Goal: Contribute content: Contribute content

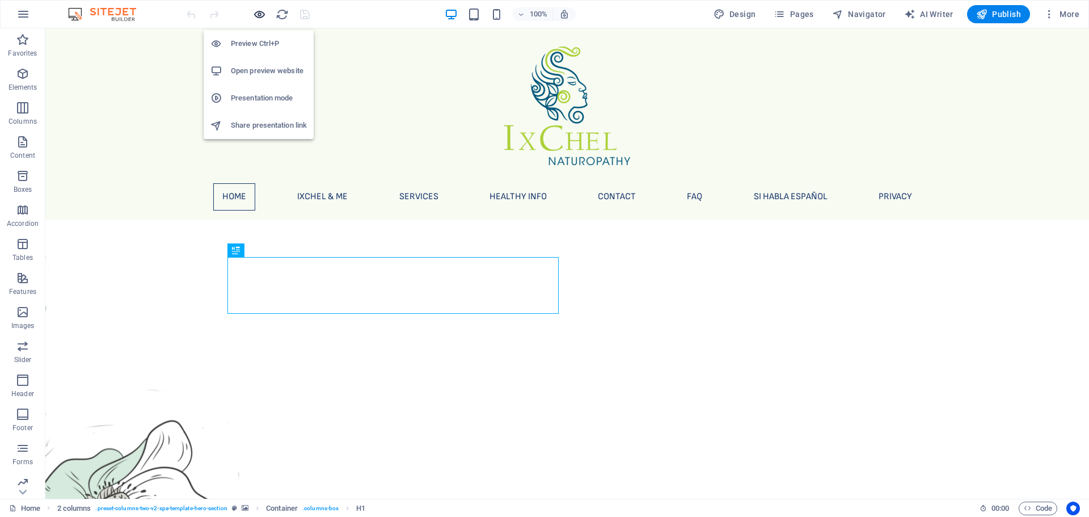
click at [260, 16] on icon "button" at bounding box center [259, 14] width 13 height 13
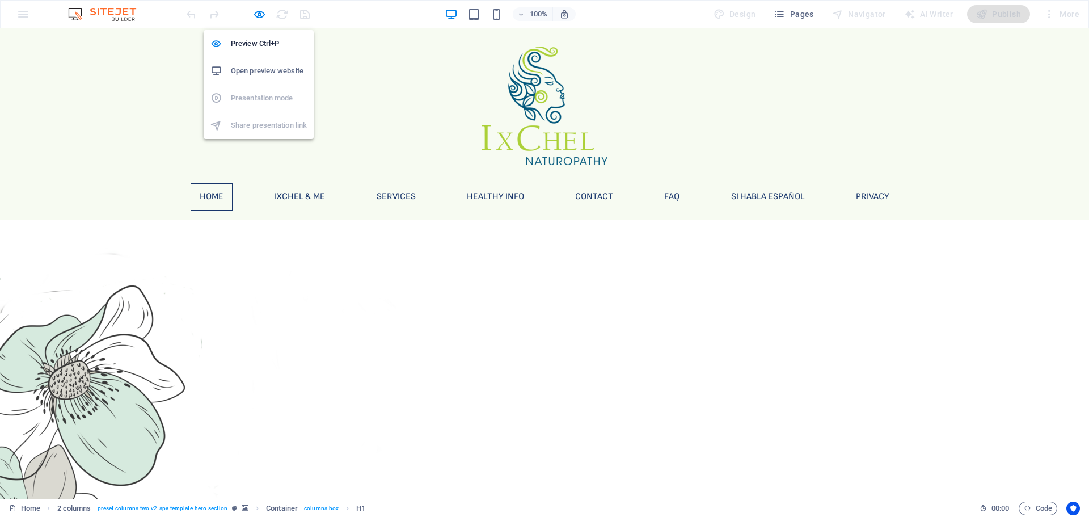
click at [255, 68] on h6 "Open preview website" at bounding box center [269, 71] width 76 height 14
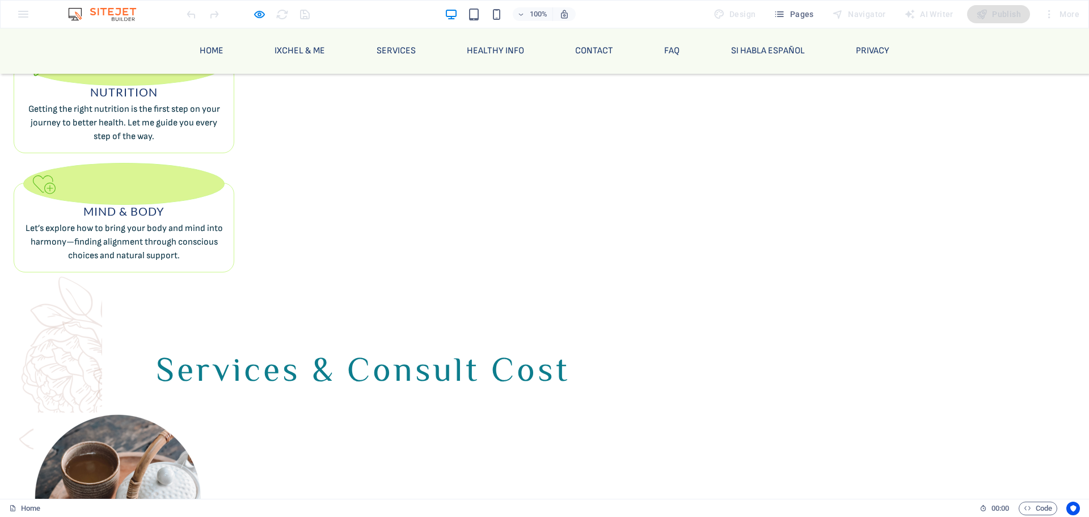
scroll to position [1177, 0]
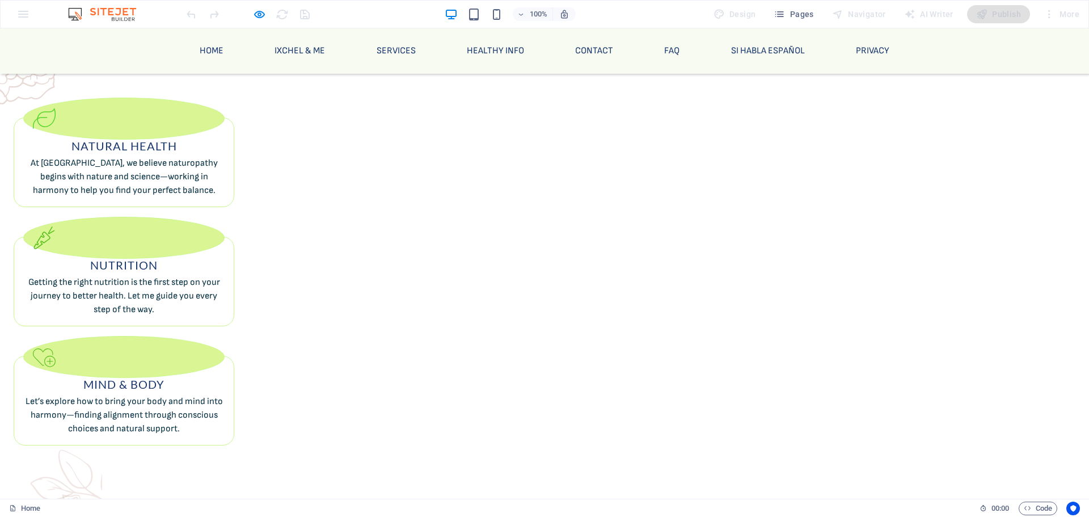
scroll to position [1003, 0]
click at [383, 50] on link "Services" at bounding box center [395, 50] width 57 height 27
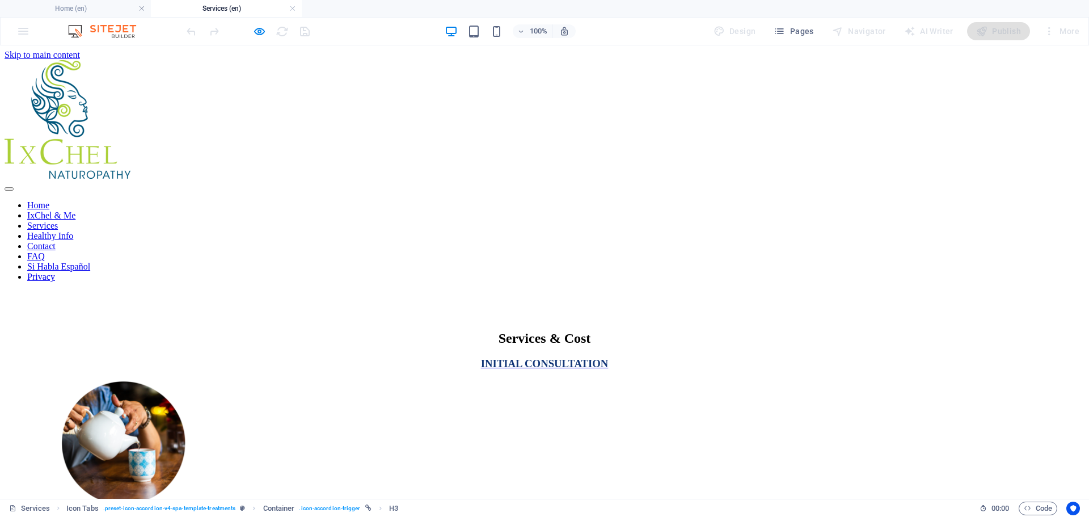
scroll to position [0, 0]
click at [497, 212] on nav "Home IxChel & Me Services Healthy Info Contact FAQ Si Habla Español Privacy" at bounding box center [545, 241] width 1080 height 82
click at [307, 212] on nav "Home IxChel & Me Services Healthy Info Contact FAQ Si Habla Español Privacy" at bounding box center [545, 241] width 1080 height 82
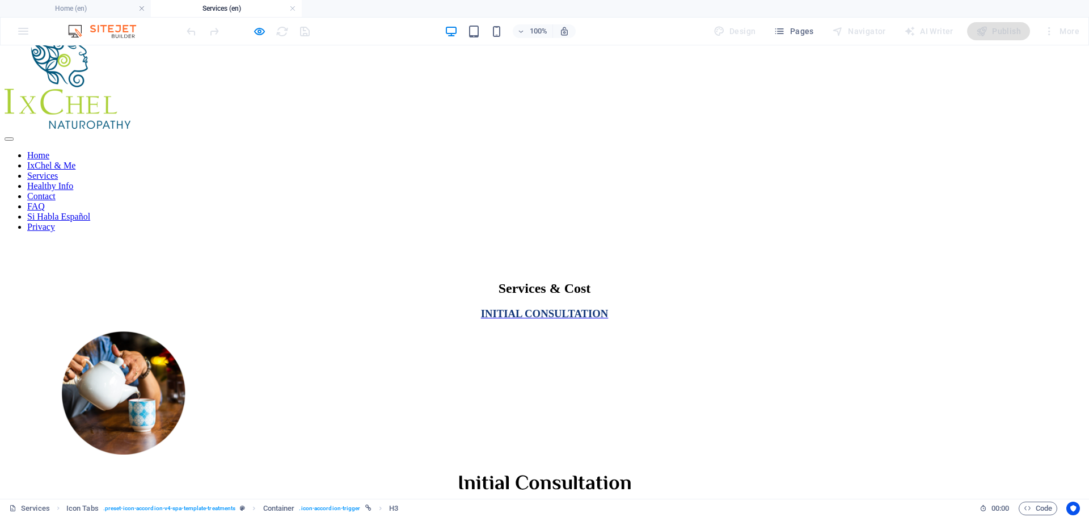
scroll to position [5, 0]
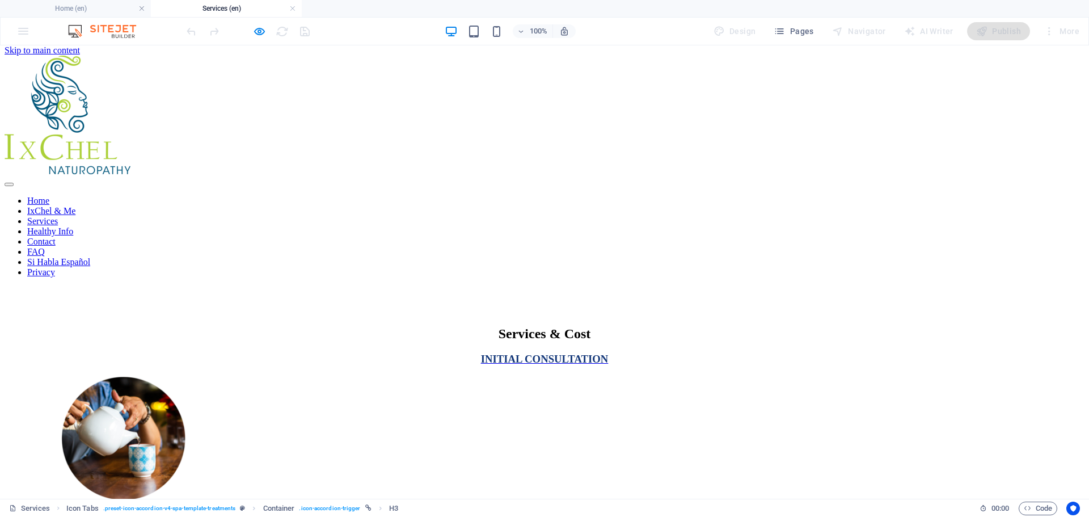
click at [595, 208] on nav "Home IxChel & Me Services Healthy Info Contact FAQ Si Habla Español Privacy" at bounding box center [545, 237] width 1080 height 82
click at [201, 205] on nav "Home IxChel & Me Services Healthy Info Contact FAQ Si Habla Español Privacy" at bounding box center [545, 237] width 1080 height 82
click at [252, 88] on h6 "Open preview website" at bounding box center [269, 88] width 76 height 14
click at [745, 210] on nav "Home IxChel & Me Services Healthy Info Contact FAQ Si Habla Español Privacy" at bounding box center [545, 237] width 1080 height 82
click at [469, 212] on nav "Home IxChel & Me Services Healthy Info Contact FAQ Si Habla Español Privacy" at bounding box center [545, 237] width 1080 height 82
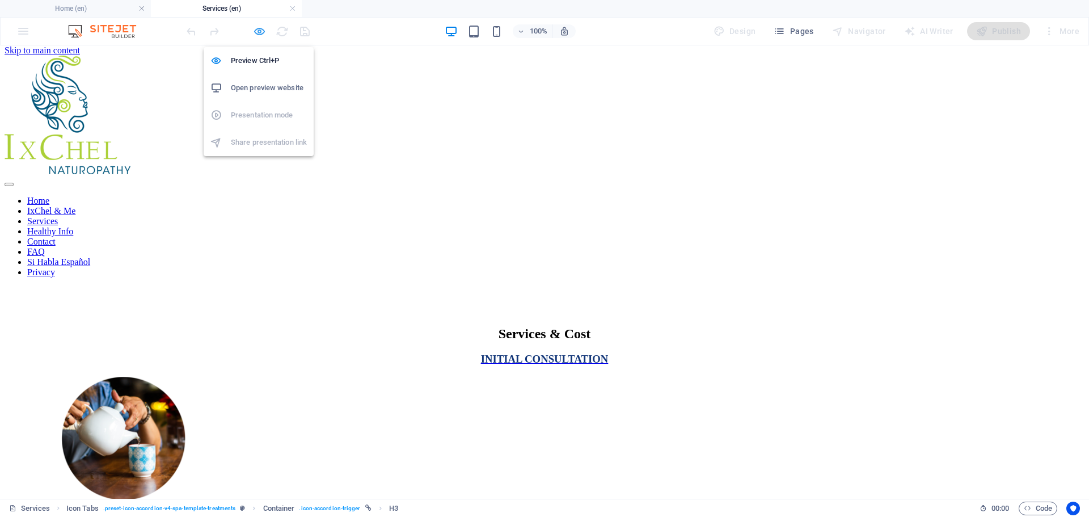
click at [260, 31] on icon "button" at bounding box center [259, 31] width 13 height 13
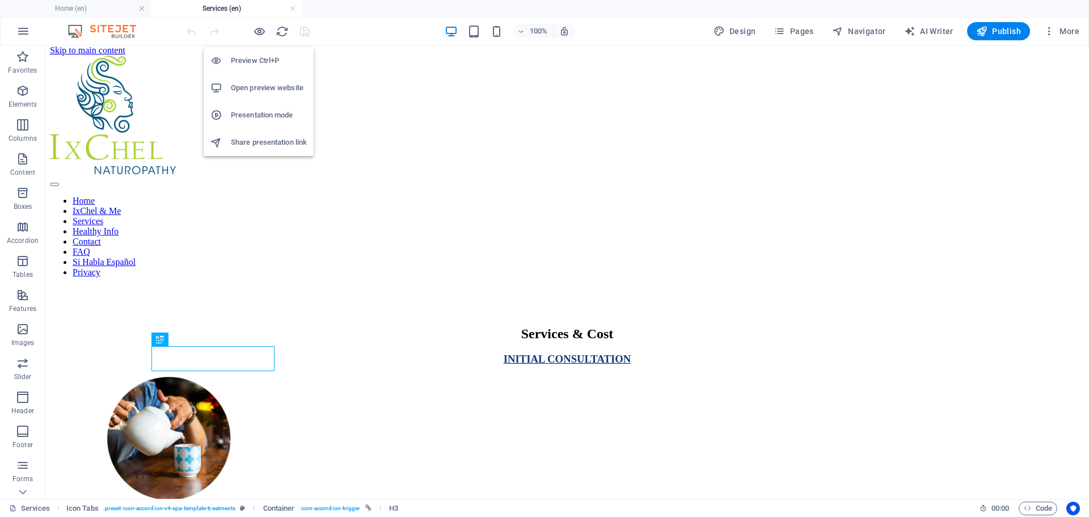
click at [251, 83] on h6 "Open preview website" at bounding box center [269, 88] width 76 height 14
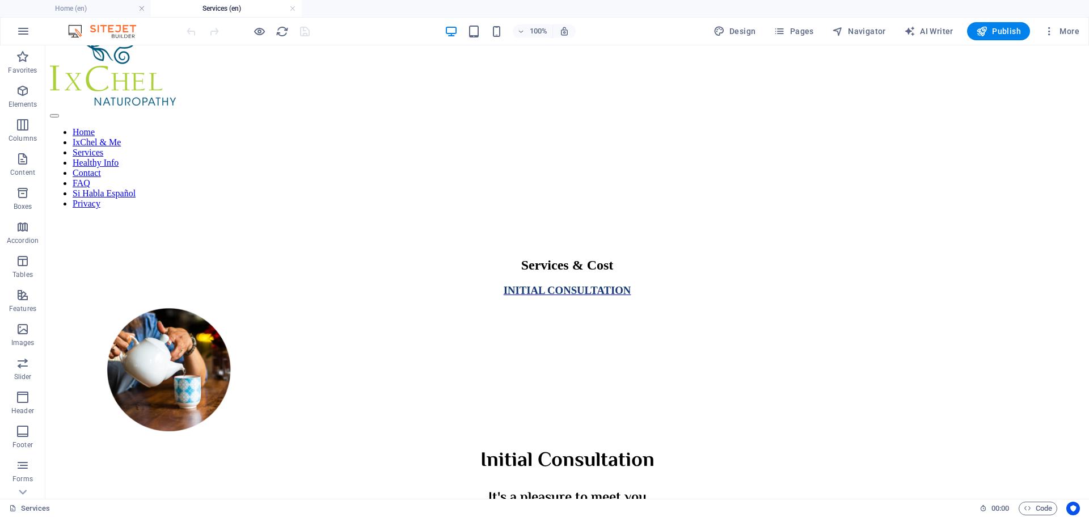
scroll to position [43, 0]
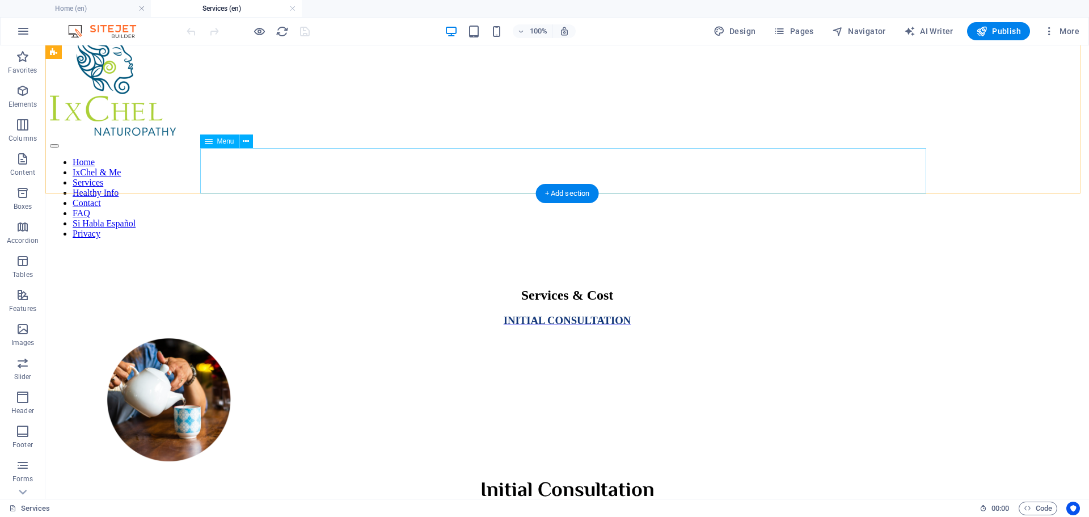
click at [794, 166] on nav "Home IxChel & Me Services Healthy Info Contact FAQ Si Habla Español Privacy" at bounding box center [567, 198] width 1034 height 82
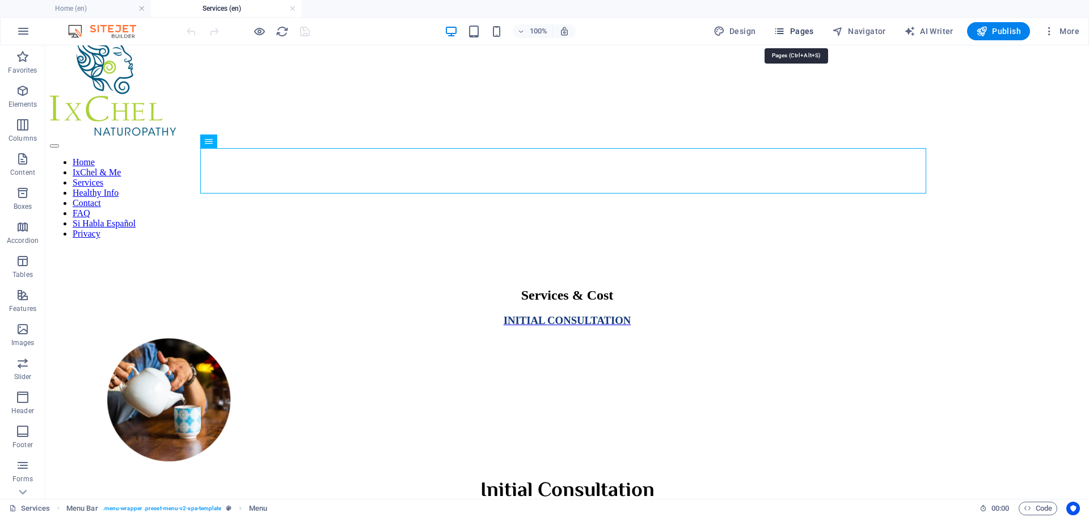
click at [807, 23] on button "Pages" at bounding box center [793, 31] width 49 height 18
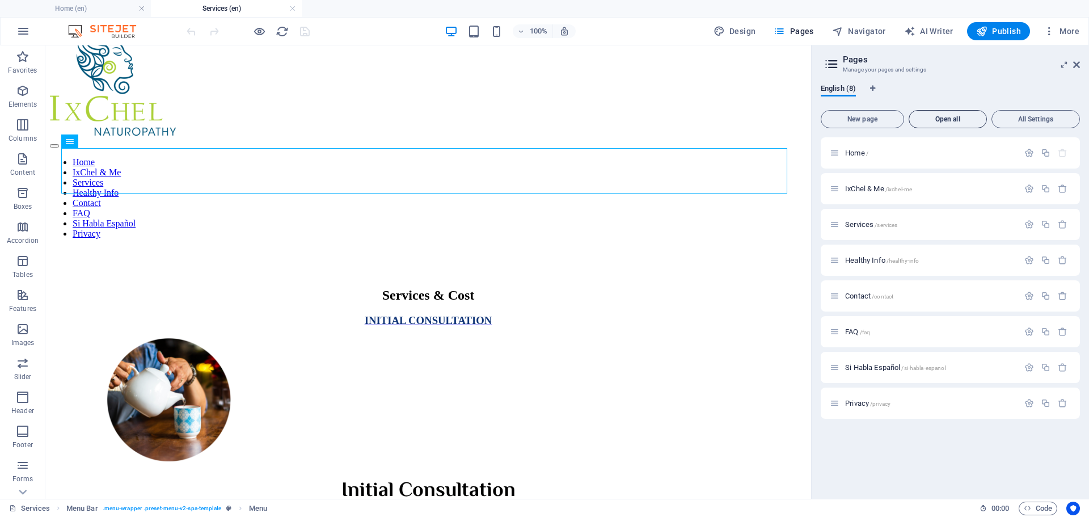
click at [949, 116] on span "Open all" at bounding box center [947, 119] width 68 height 7
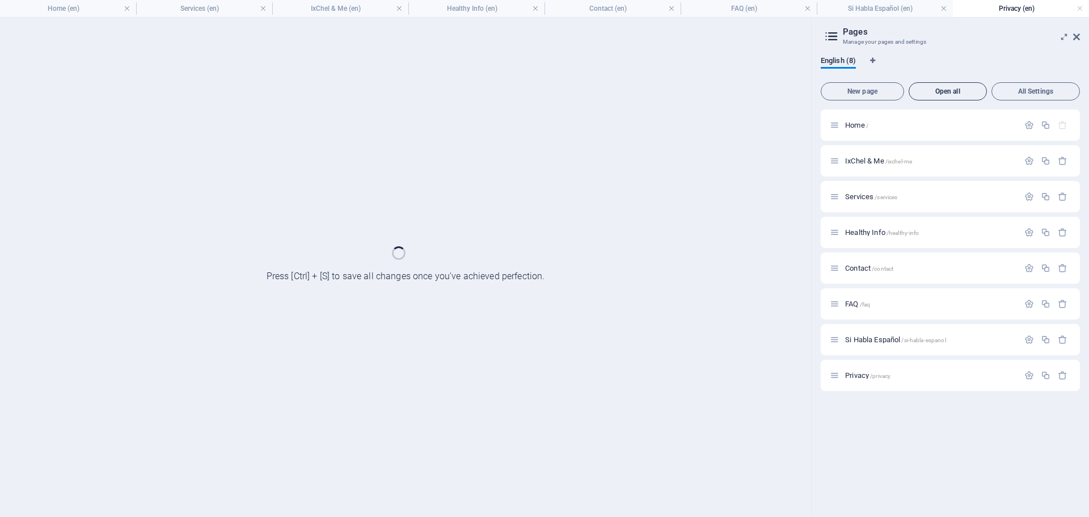
scroll to position [0, 0]
click at [859, 5] on h4 "Si Habla Español (en)" at bounding box center [885, 8] width 136 height 12
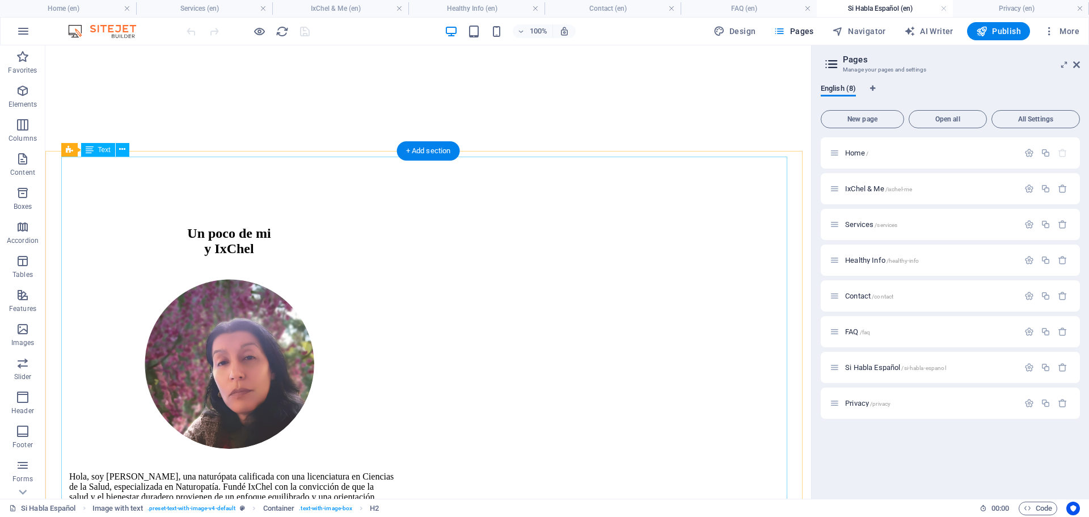
scroll to position [1206, 0]
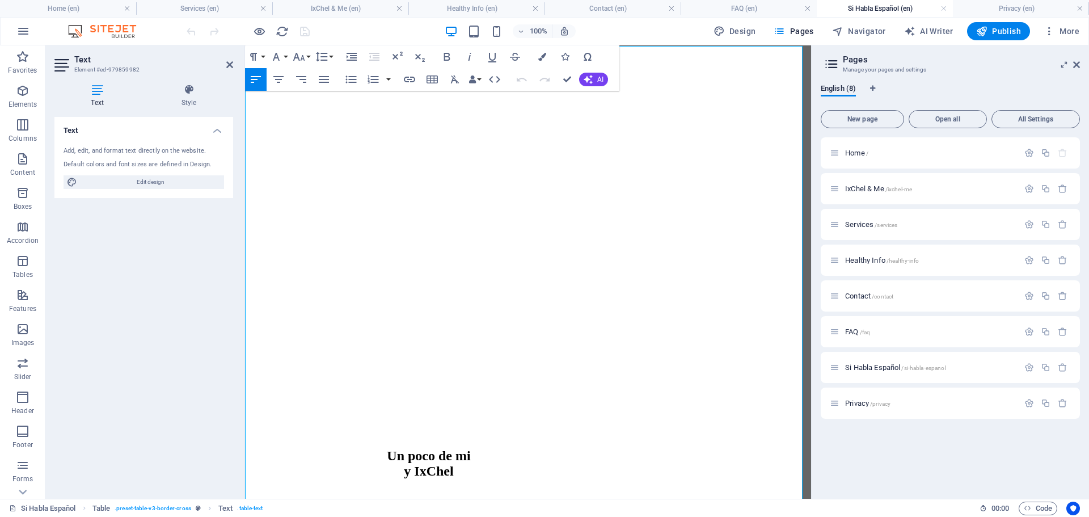
scroll to position [1524, 0]
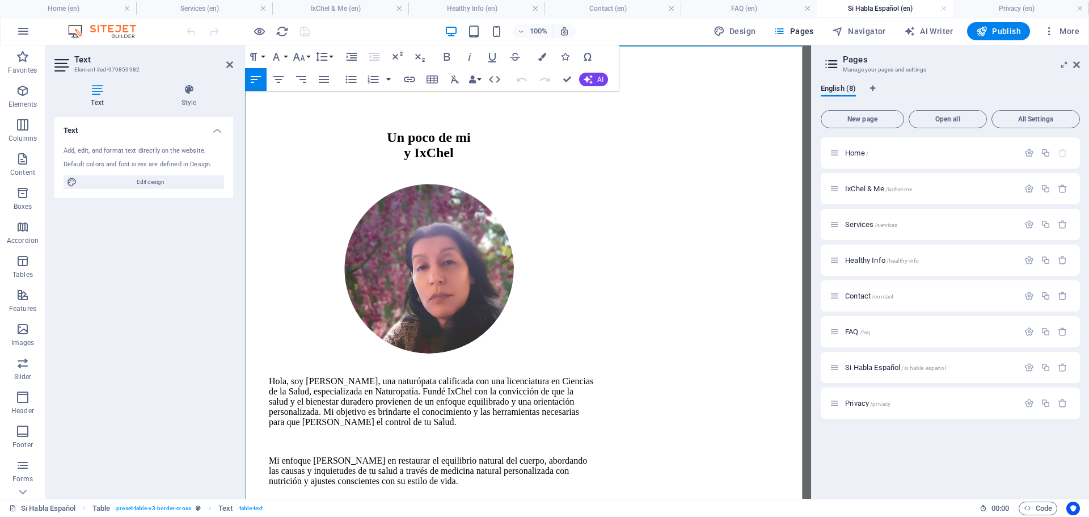
drag, startPoint x: 377, startPoint y: 194, endPoint x: 643, endPoint y: 210, distance: 266.4
drag, startPoint x: 374, startPoint y: 383, endPoint x: 644, endPoint y: 399, distance: 269.8
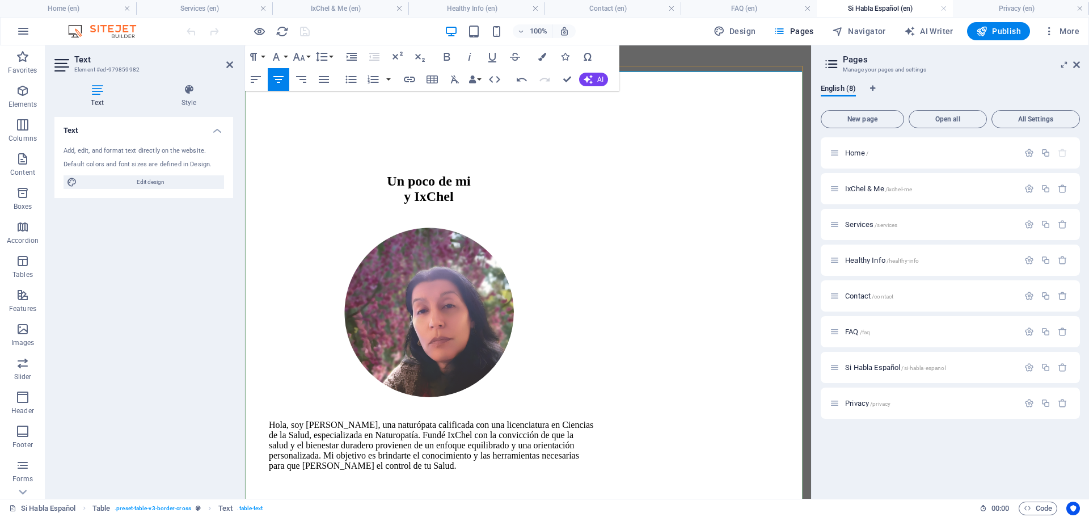
scroll to position [1472, 0]
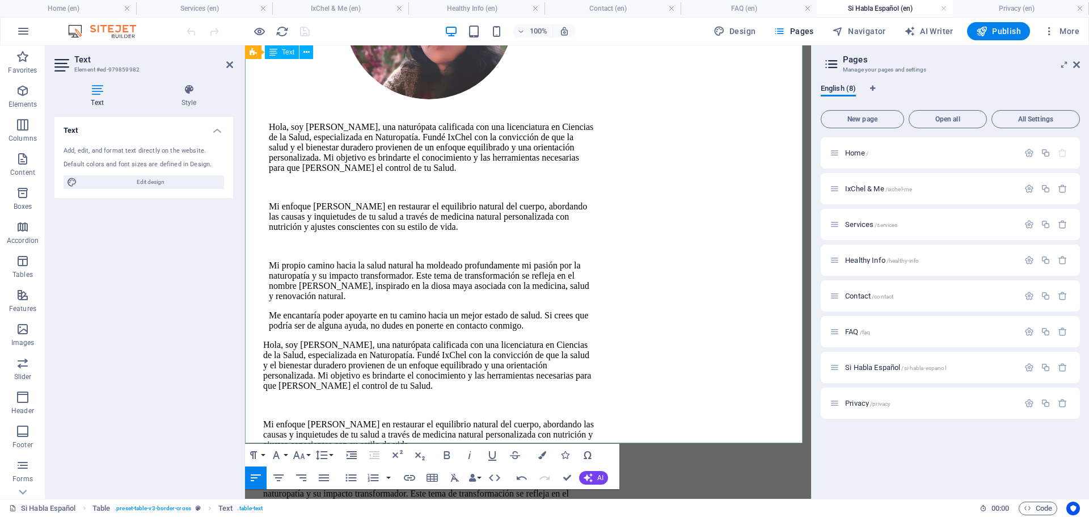
scroll to position [1779, 0]
drag, startPoint x: 232, startPoint y: 62, endPoint x: 185, endPoint y: 16, distance: 65.0
click at [232, 62] on icon at bounding box center [229, 64] width 7 height 9
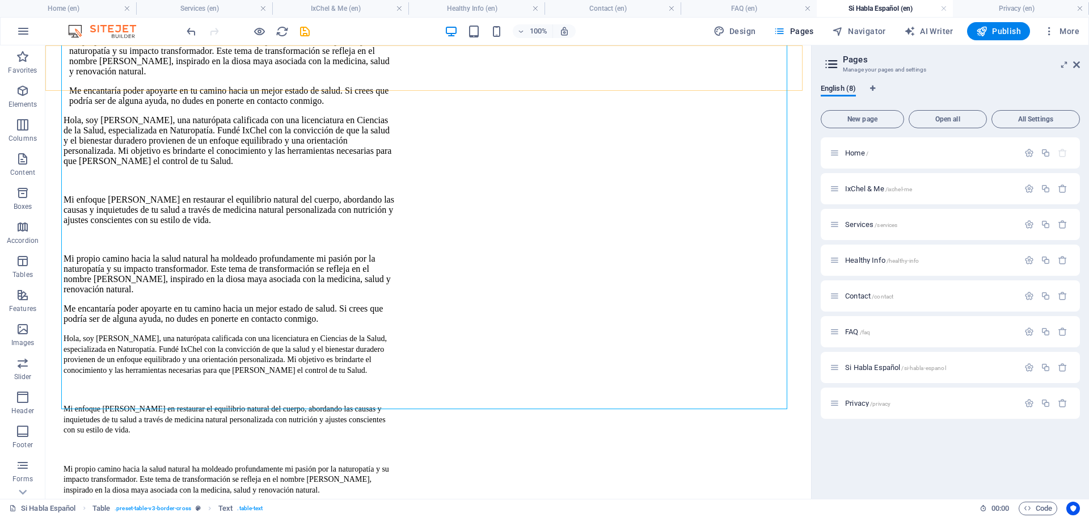
scroll to position [1486, 0]
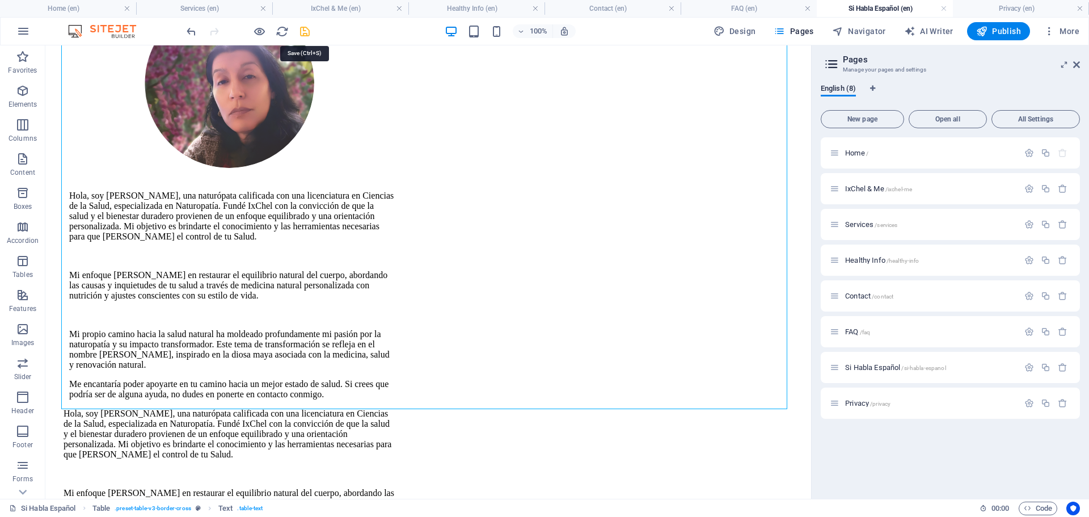
drag, startPoint x: 303, startPoint y: 33, endPoint x: 483, endPoint y: 108, distance: 194.2
click at [303, 33] on icon "save" at bounding box center [304, 31] width 13 height 13
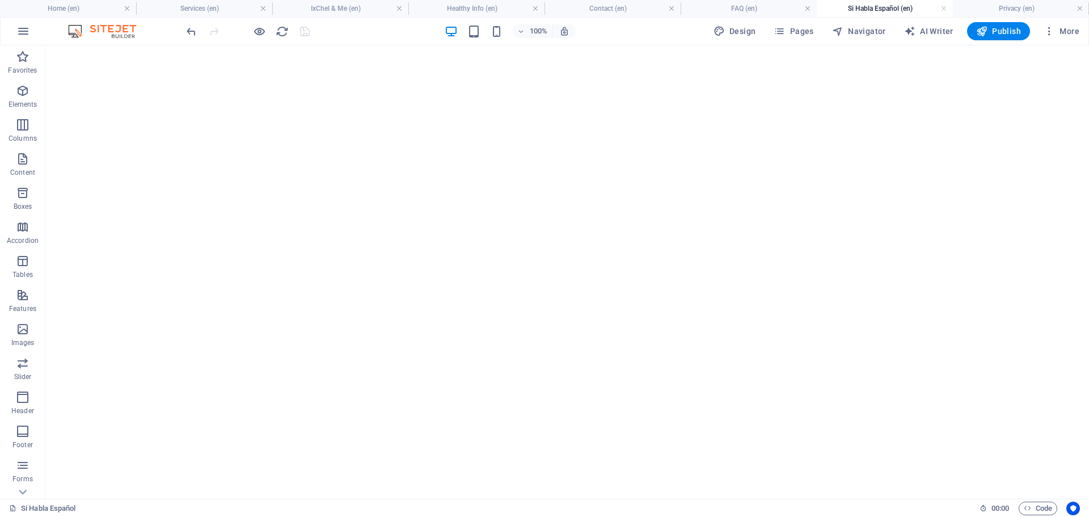
scroll to position [669, 0]
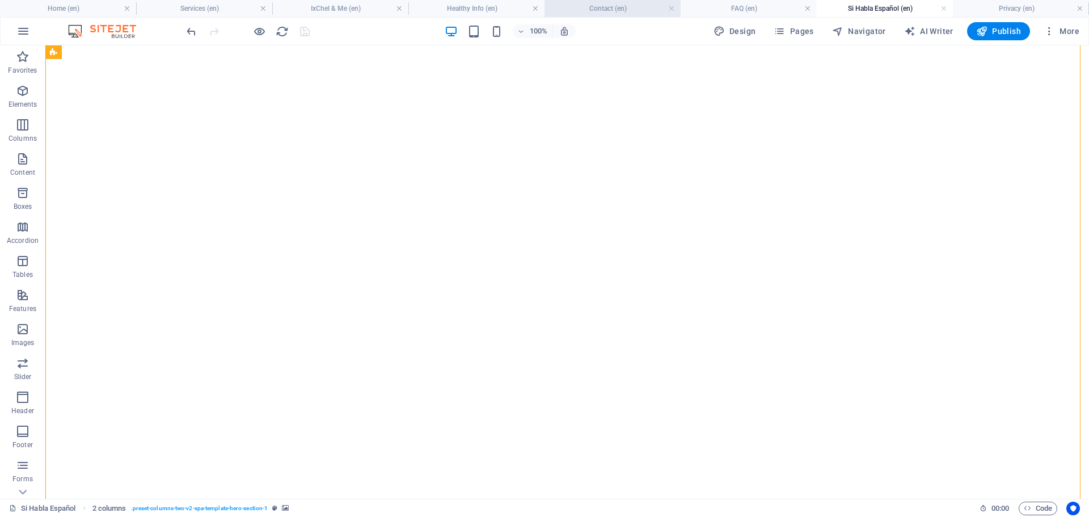
click at [620, 11] on h4 "Contact (en)" at bounding box center [612, 8] width 136 height 12
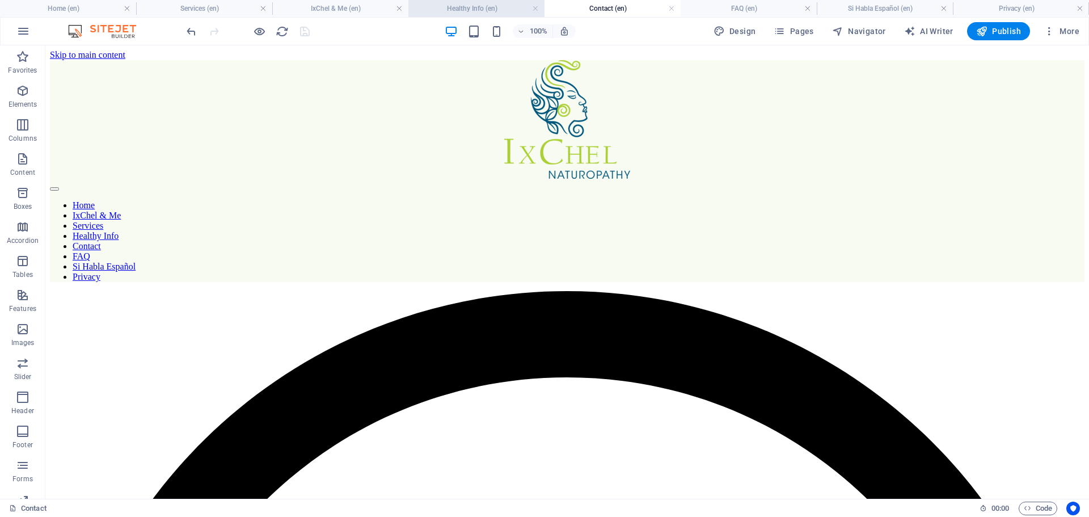
click at [451, 8] on h4 "Healthy Info (en)" at bounding box center [476, 8] width 136 height 12
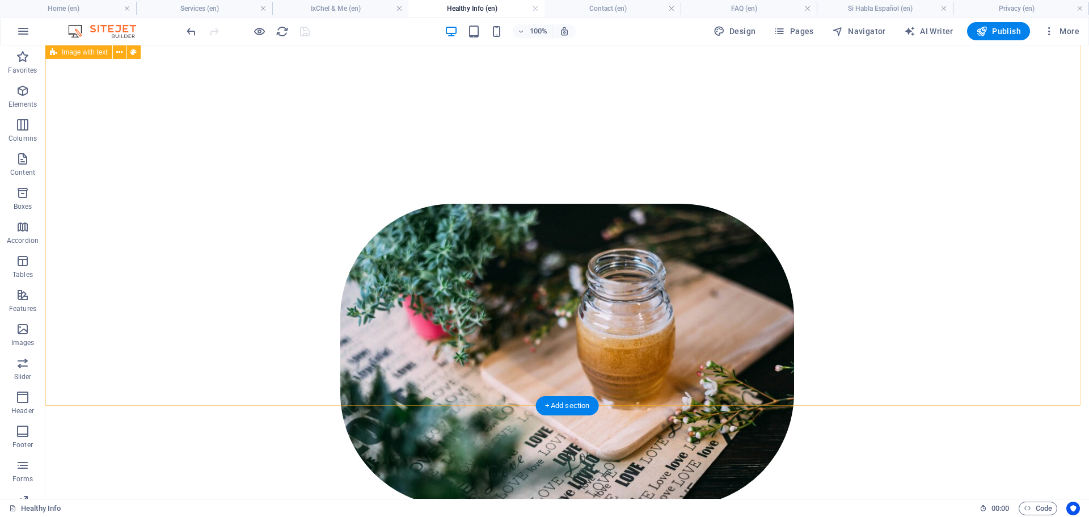
scroll to position [690, 0]
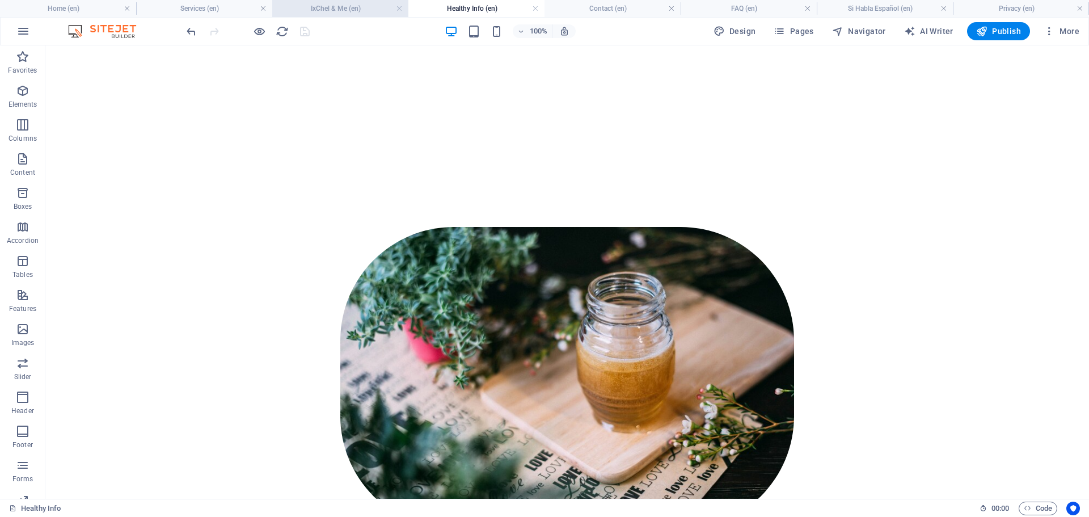
click at [332, 11] on h4 "IxChel & Me (en)" at bounding box center [340, 8] width 136 height 12
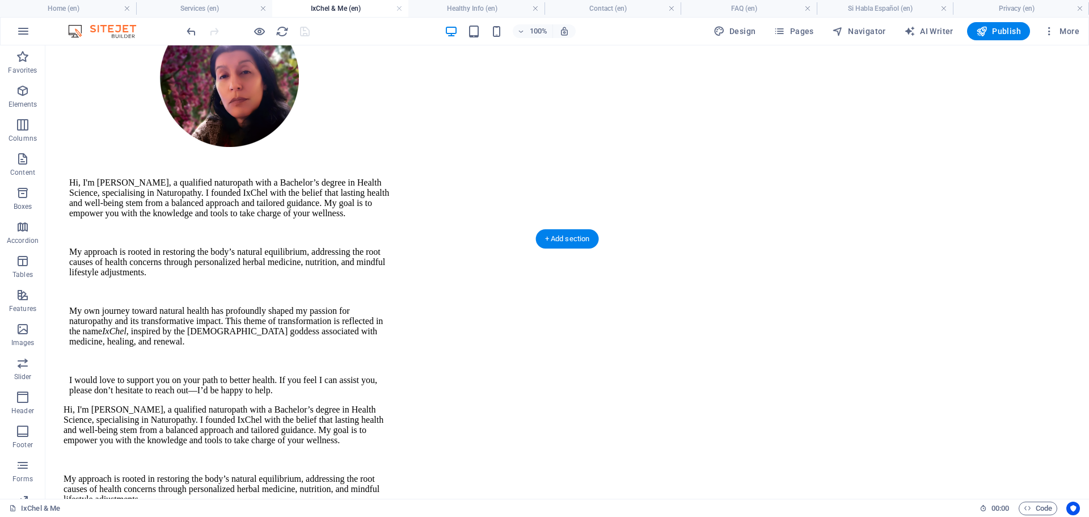
scroll to position [1422, 0]
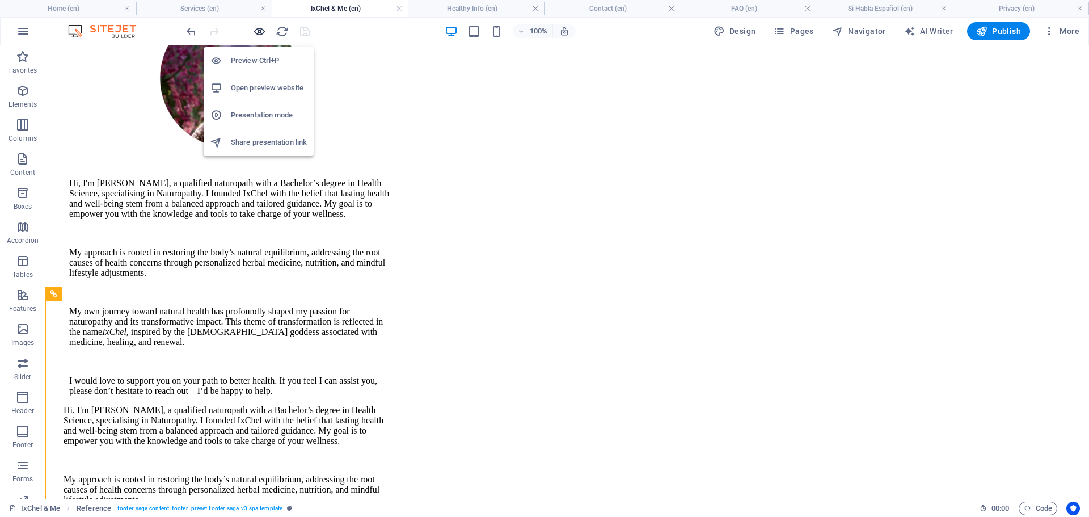
click at [259, 34] on icon "button" at bounding box center [259, 31] width 13 height 13
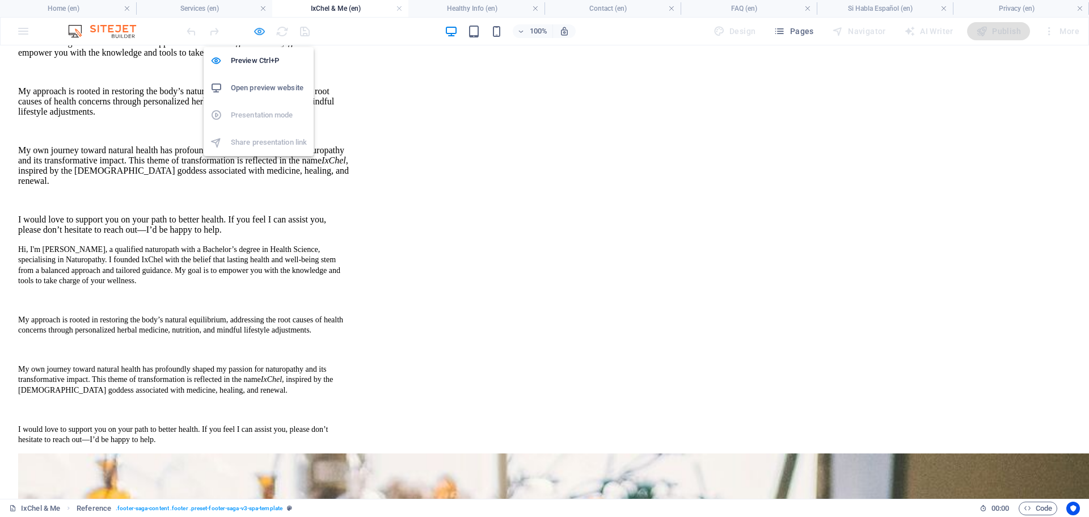
scroll to position [1069, 0]
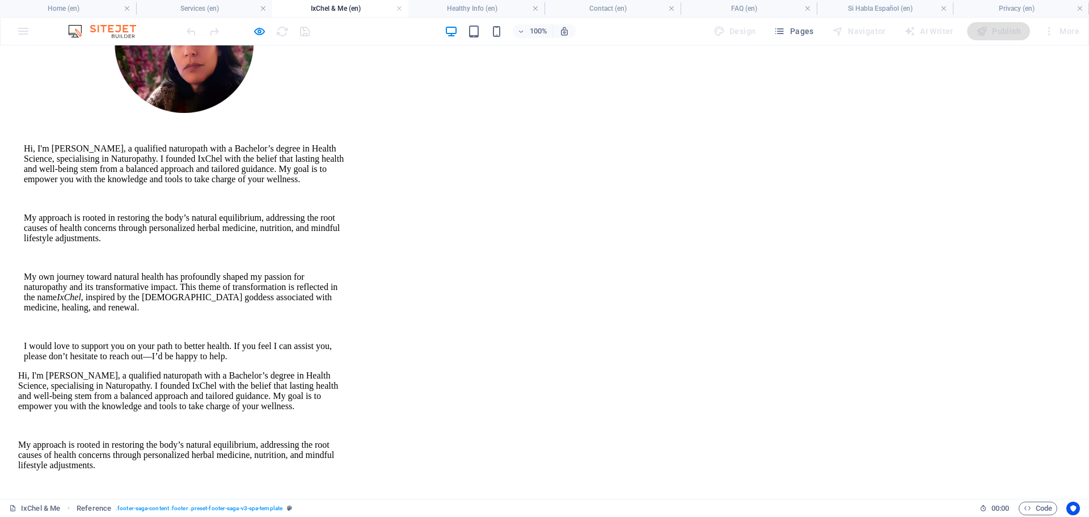
drag, startPoint x: 757, startPoint y: 329, endPoint x: 741, endPoint y: 335, distance: 16.9
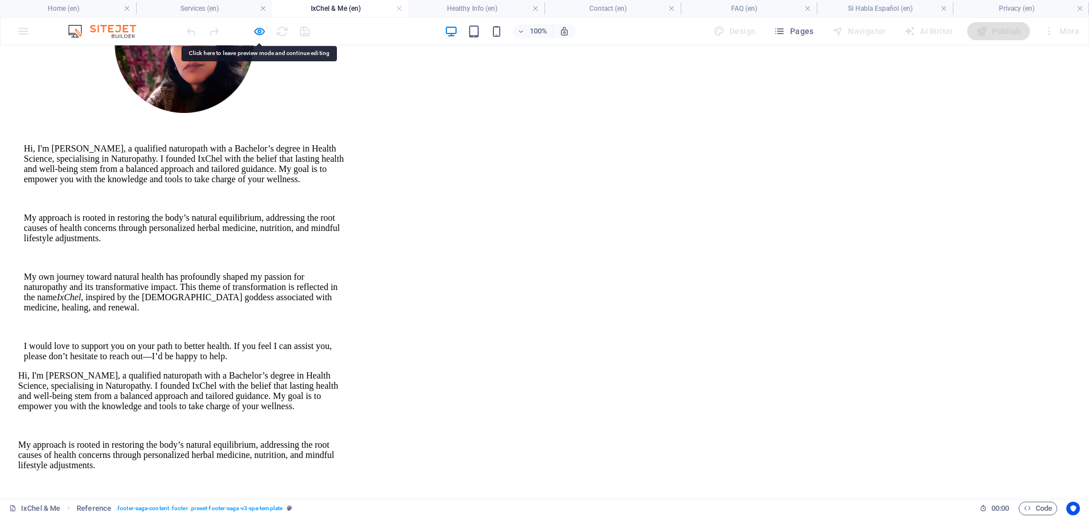
drag, startPoint x: 756, startPoint y: 327, endPoint x: 729, endPoint y: 333, distance: 27.9
click at [260, 28] on icon "button" at bounding box center [259, 31] width 13 height 13
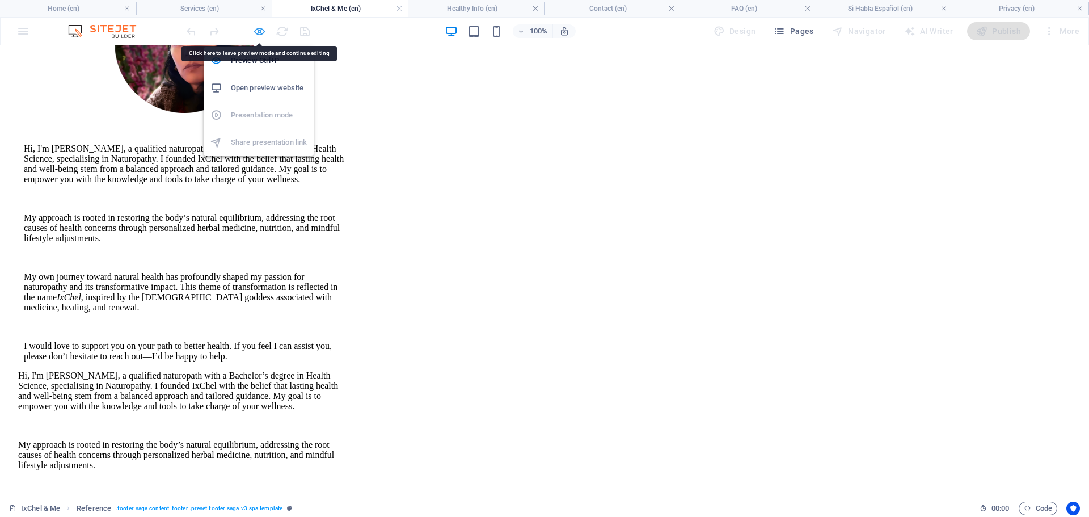
scroll to position [1526, 0]
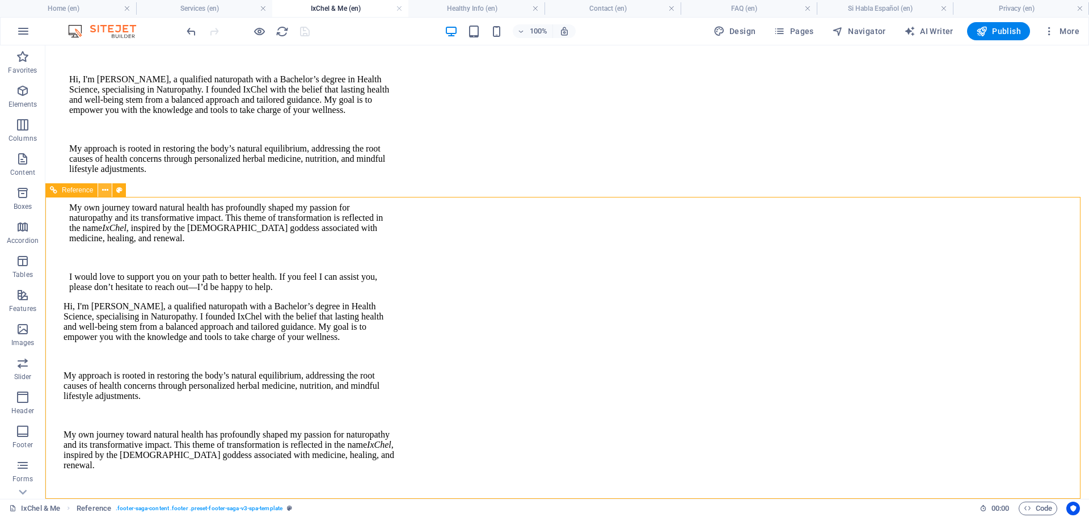
click at [103, 190] on icon at bounding box center [105, 190] width 6 height 12
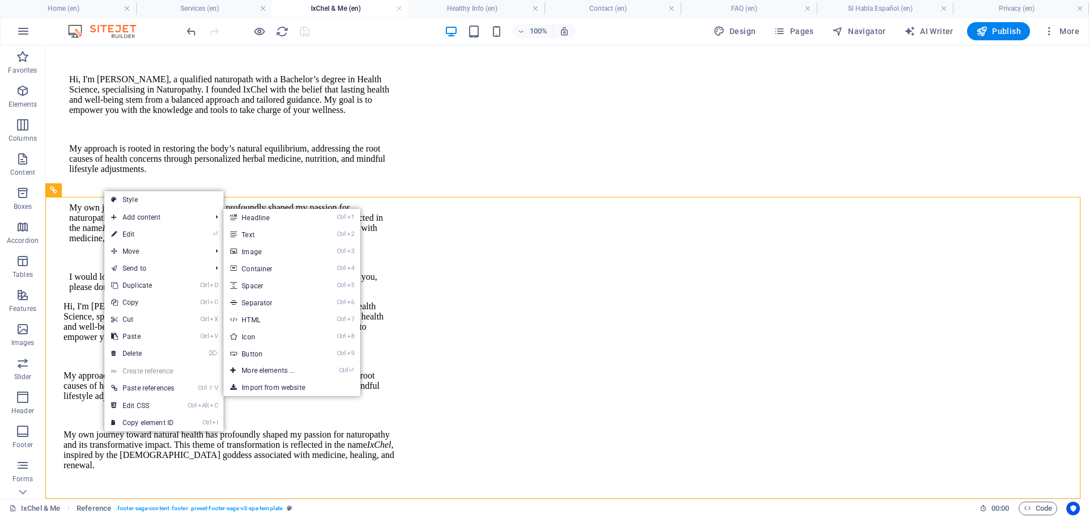
click at [126, 232] on link "⏎ Edit" at bounding box center [142, 234] width 77 height 17
select select "rem"
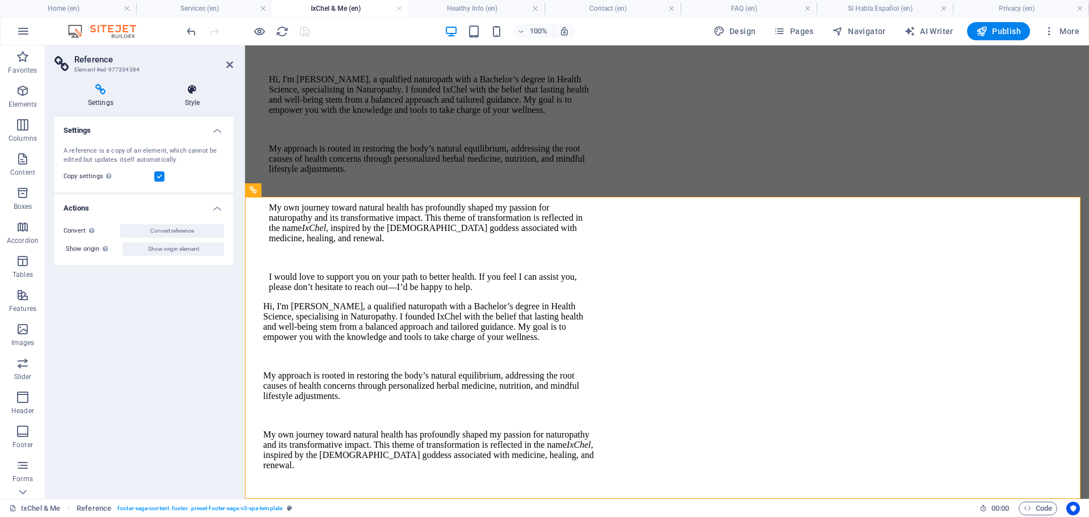
click at [200, 94] on icon at bounding box center [192, 89] width 82 height 11
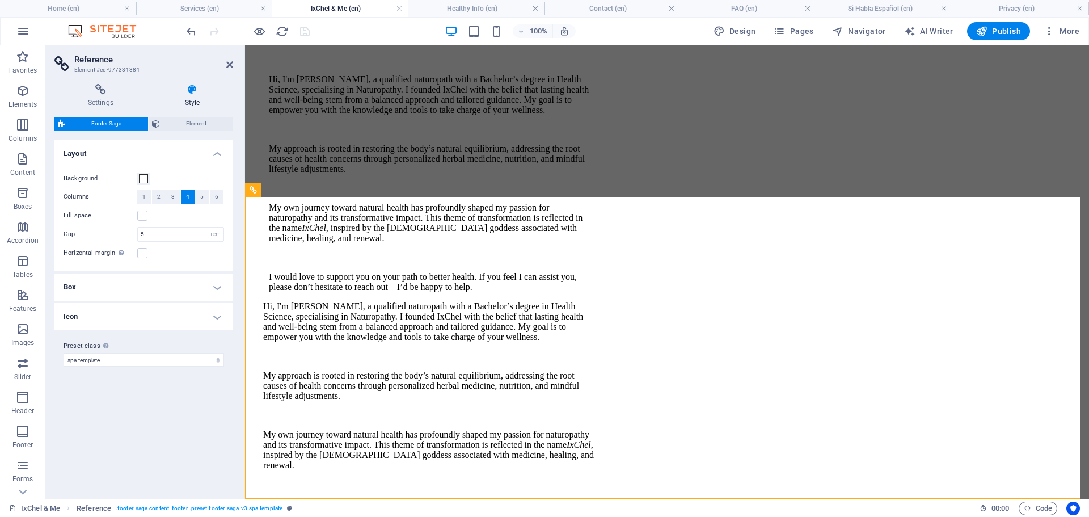
click at [102, 290] on h4 "Box" at bounding box center [143, 286] width 179 height 27
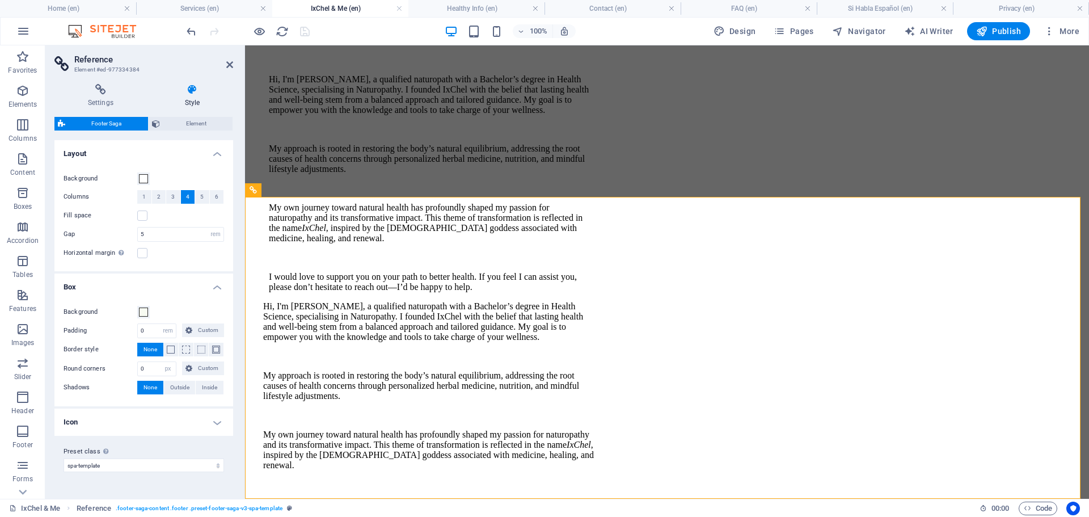
click at [98, 285] on h4 "Box" at bounding box center [143, 283] width 179 height 20
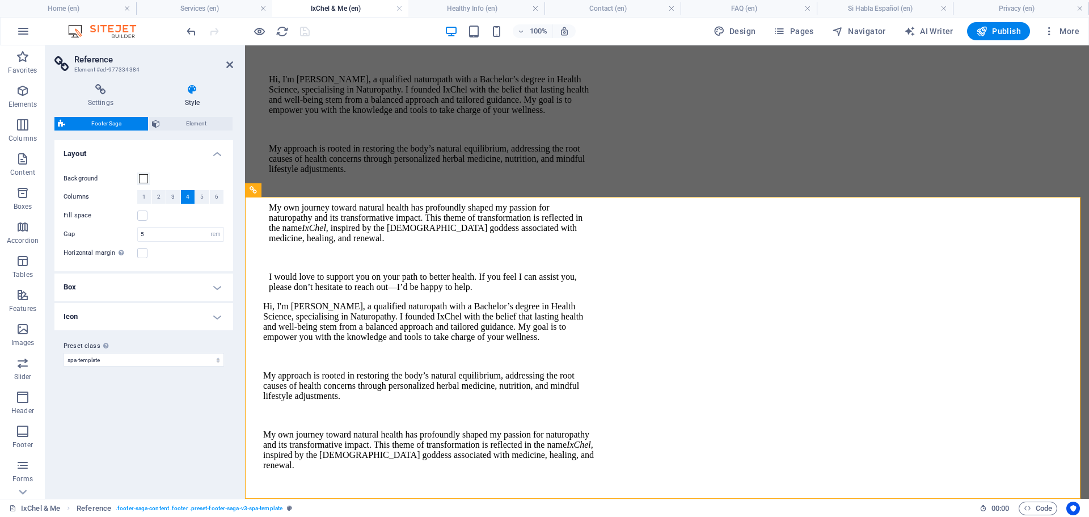
click at [91, 313] on h4 "Icon" at bounding box center [143, 316] width 179 height 27
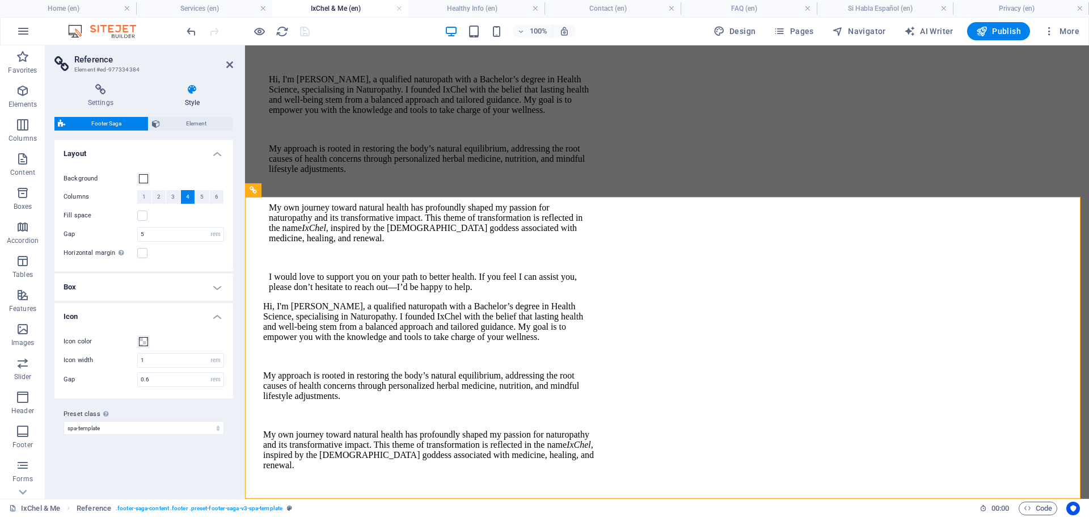
click at [88, 310] on h4 "Icon" at bounding box center [143, 313] width 179 height 20
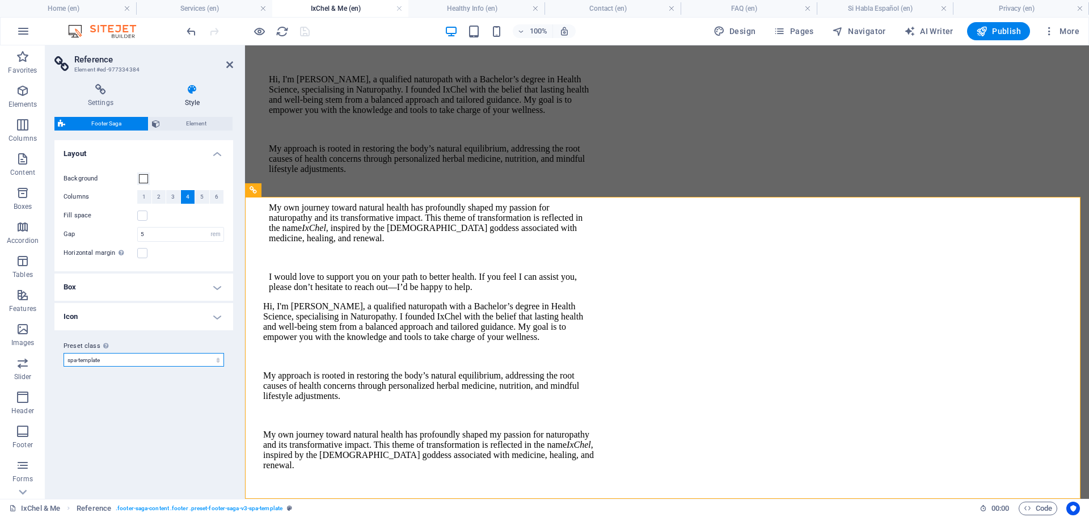
click at [102, 356] on select "spa-template Add preset class" at bounding box center [144, 360] width 160 height 14
drag, startPoint x: 102, startPoint y: 356, endPoint x: 103, endPoint y: 350, distance: 5.8
click at [102, 355] on select "spa-template Add preset class" at bounding box center [144, 360] width 160 height 14
click at [71, 315] on h4 "Icon" at bounding box center [143, 316] width 179 height 27
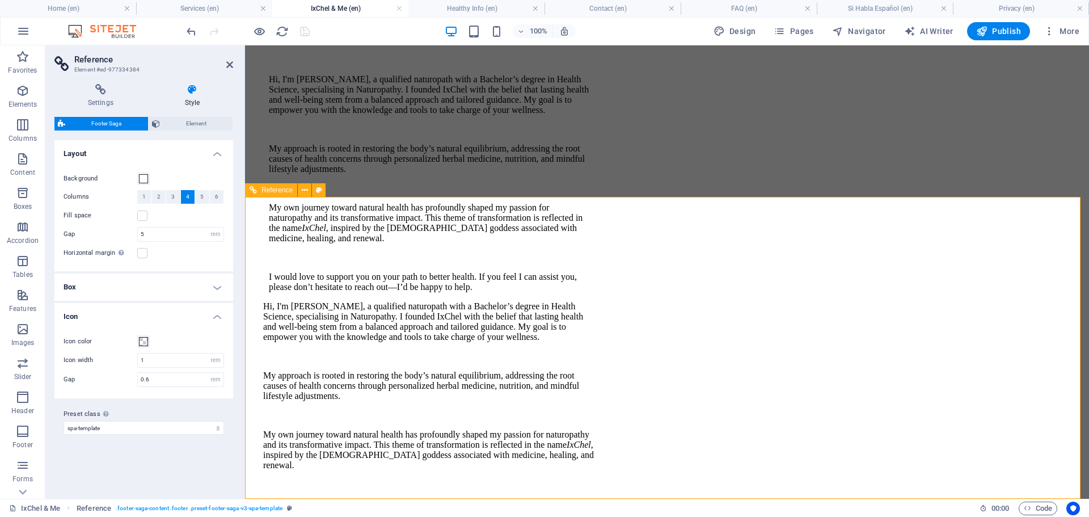
click at [193, 124] on span "Element" at bounding box center [196, 124] width 66 height 14
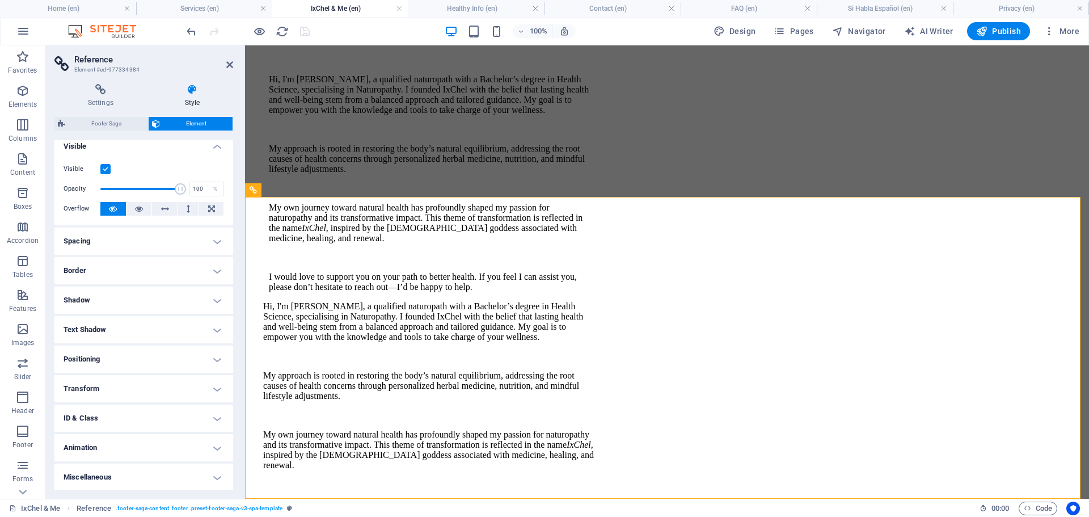
scroll to position [4, 0]
click at [99, 477] on h4 "Miscellaneous" at bounding box center [143, 480] width 179 height 27
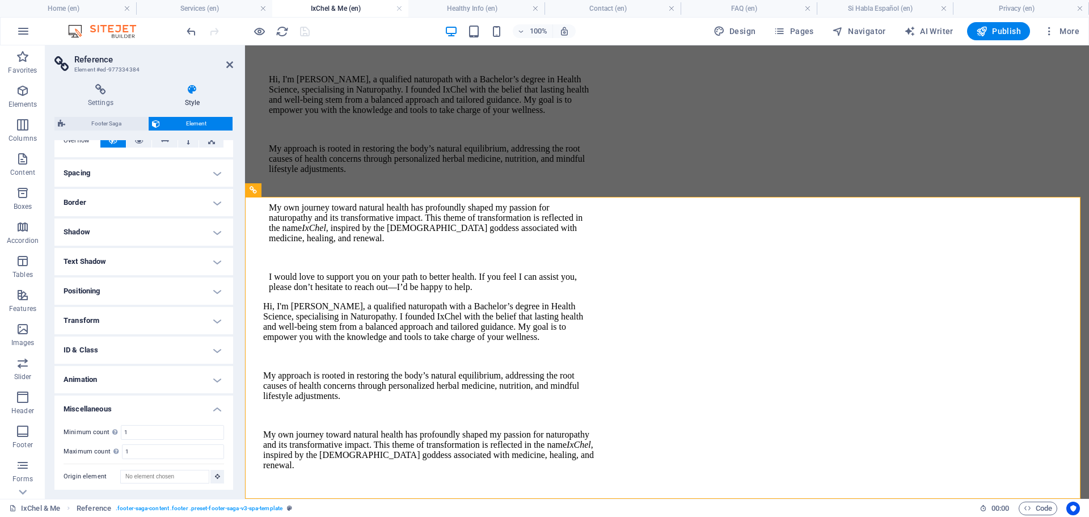
scroll to position [74, 0]
click at [84, 89] on icon at bounding box center [100, 89] width 92 height 11
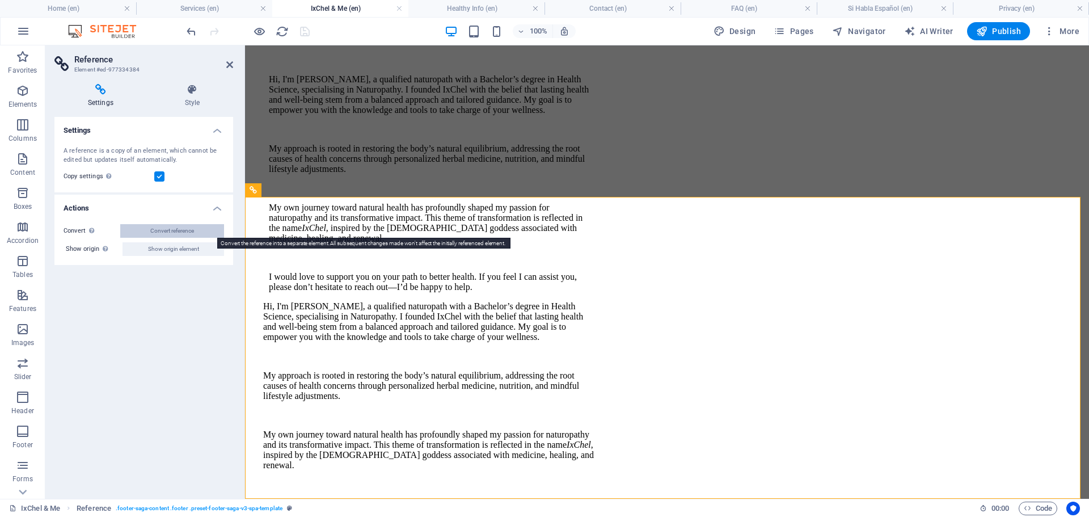
click at [144, 229] on button "Convert reference" at bounding box center [172, 231] width 104 height 14
select select "footer"
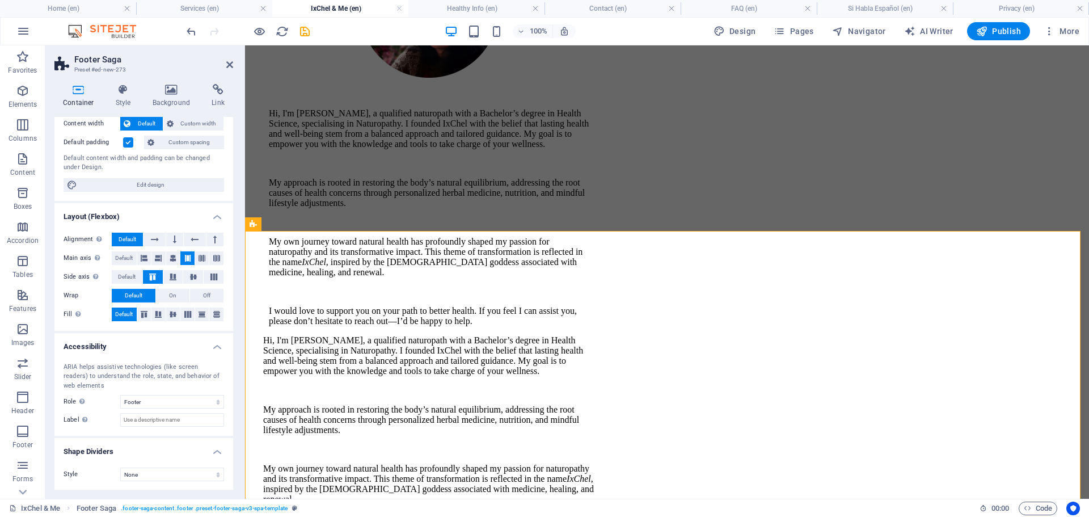
scroll to position [67, 0]
click at [957, 320] on icon at bounding box center [957, 320] width 6 height 12
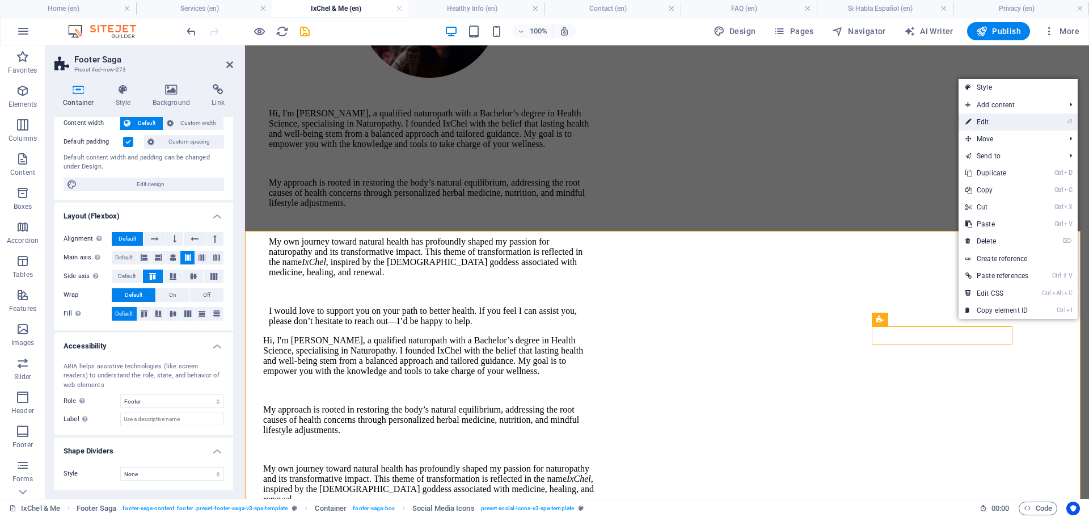
click at [986, 121] on link "⏎ Edit" at bounding box center [996, 121] width 77 height 17
select select "rem"
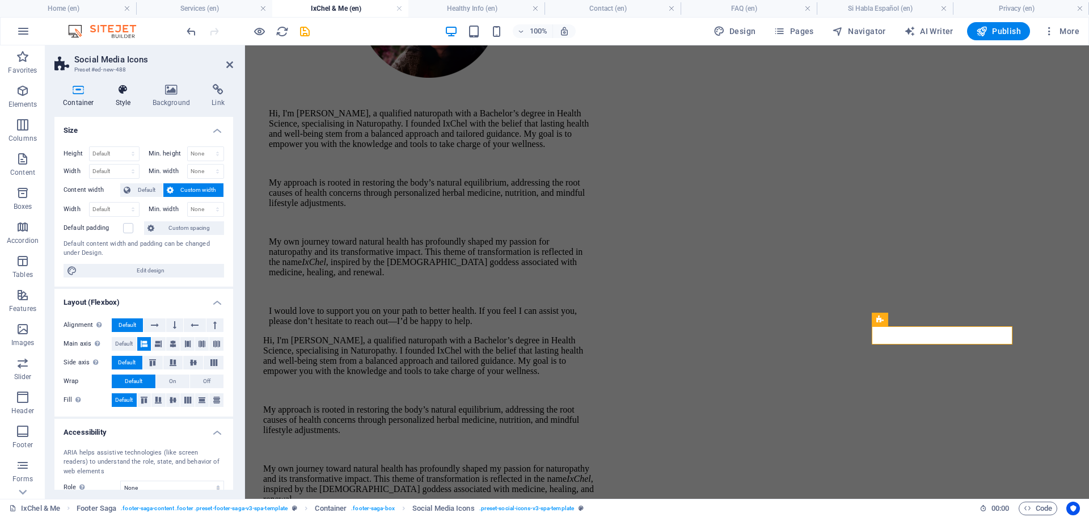
click at [123, 99] on h4 "Style" at bounding box center [125, 96] width 37 height 24
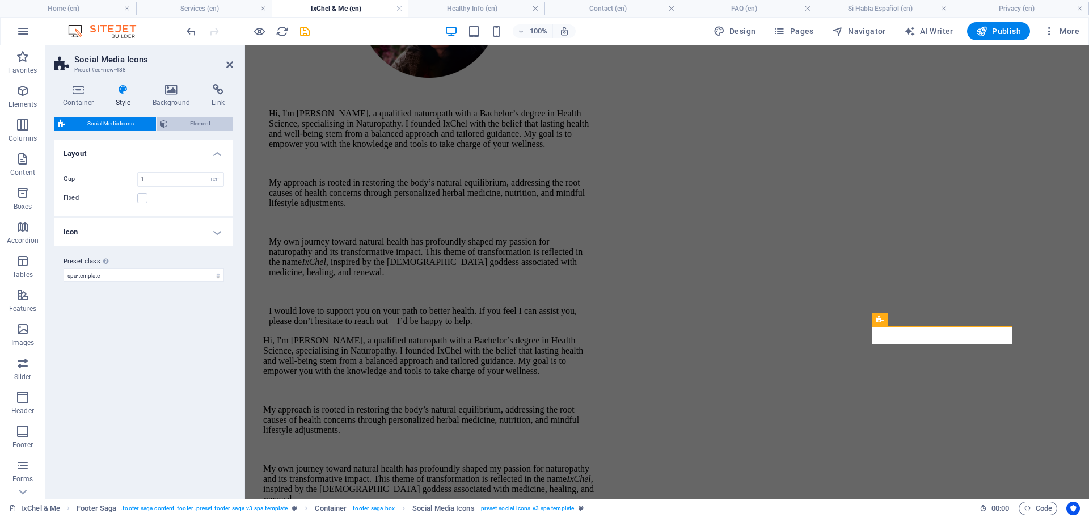
click at [191, 125] on span "Element" at bounding box center [200, 124] width 58 height 14
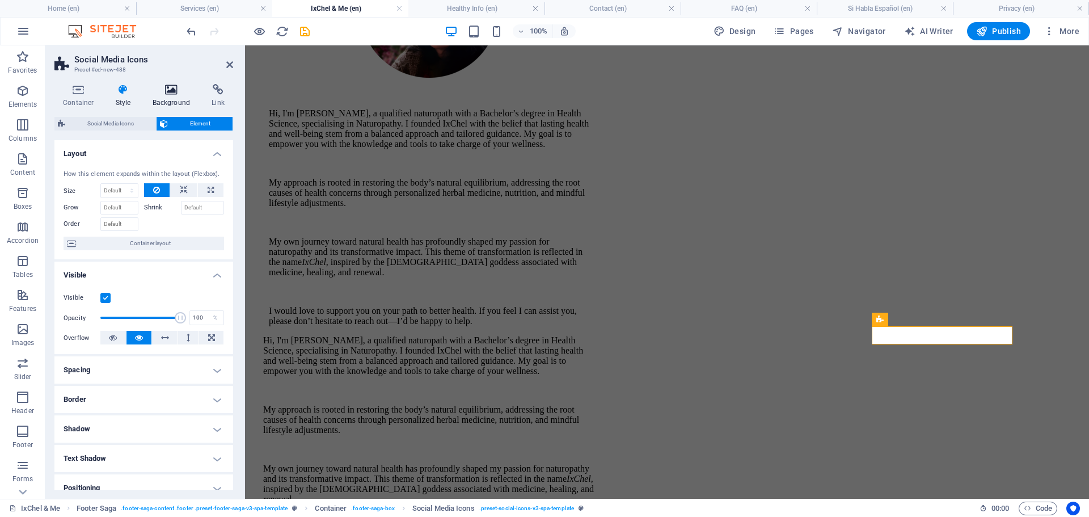
click at [167, 95] on icon at bounding box center [171, 89] width 55 height 11
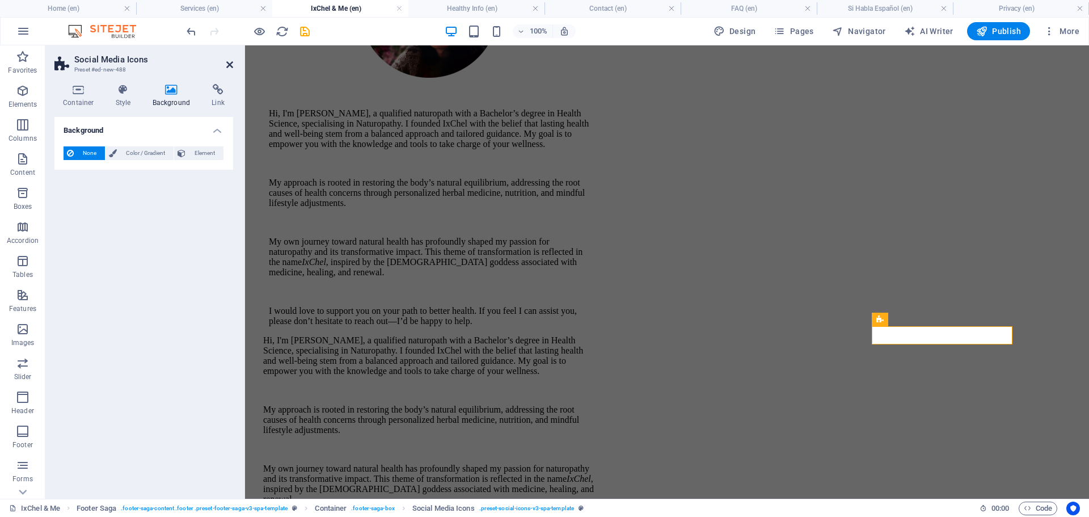
click at [227, 65] on icon at bounding box center [229, 64] width 7 height 9
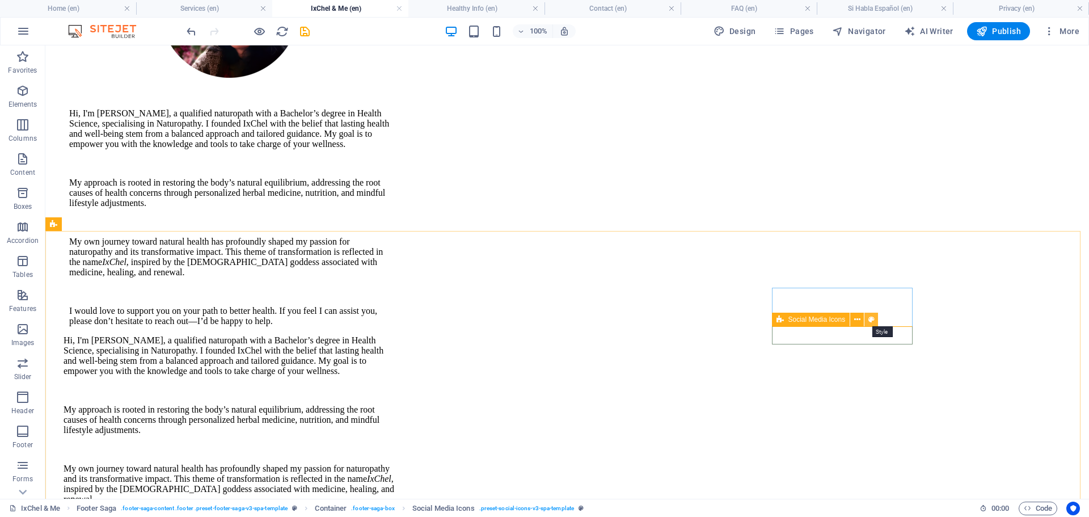
click at [869, 319] on icon at bounding box center [871, 320] width 6 height 12
select select "rem"
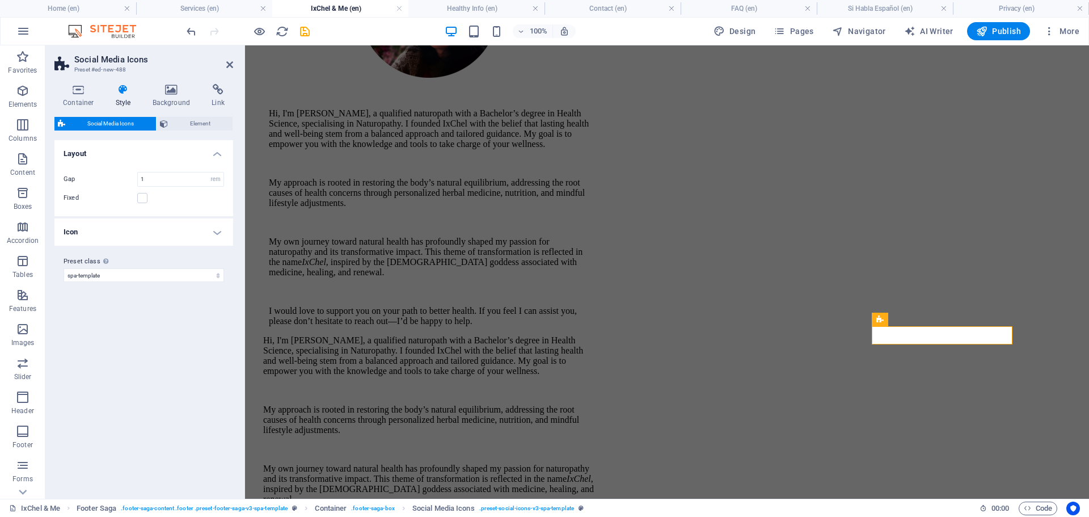
click at [214, 235] on h4 "Icon" at bounding box center [143, 231] width 179 height 27
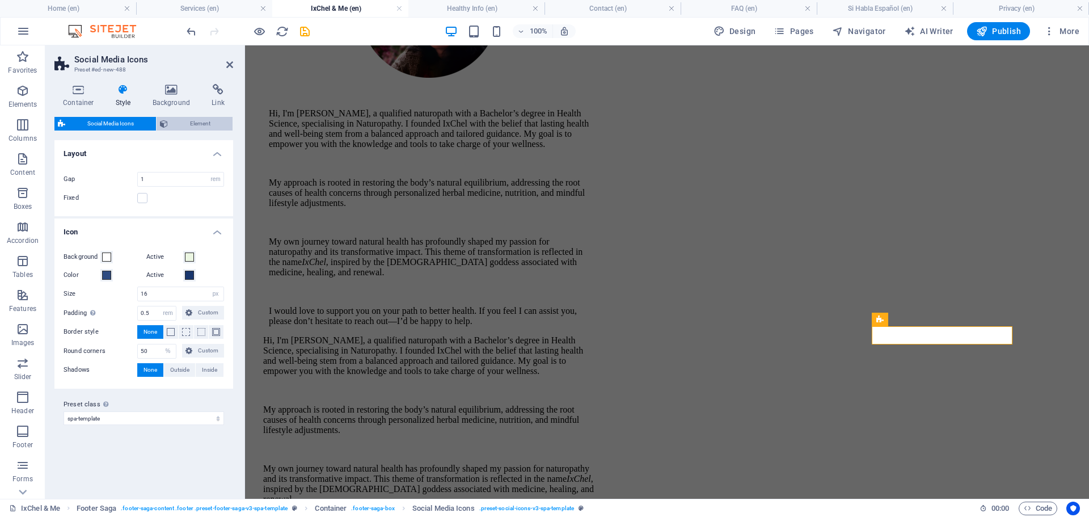
click at [169, 119] on button "Element" at bounding box center [195, 124] width 76 height 14
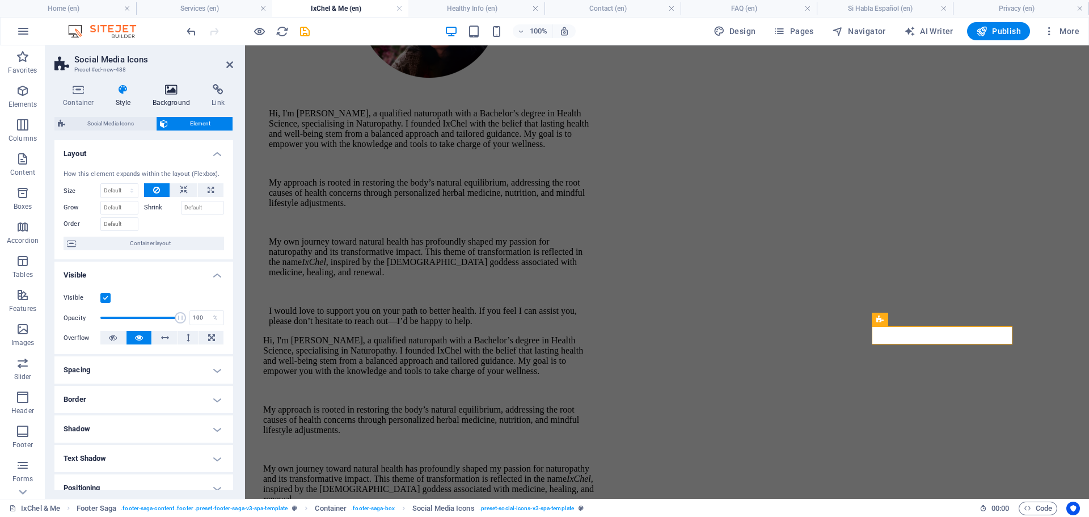
click at [164, 94] on icon at bounding box center [171, 89] width 55 height 11
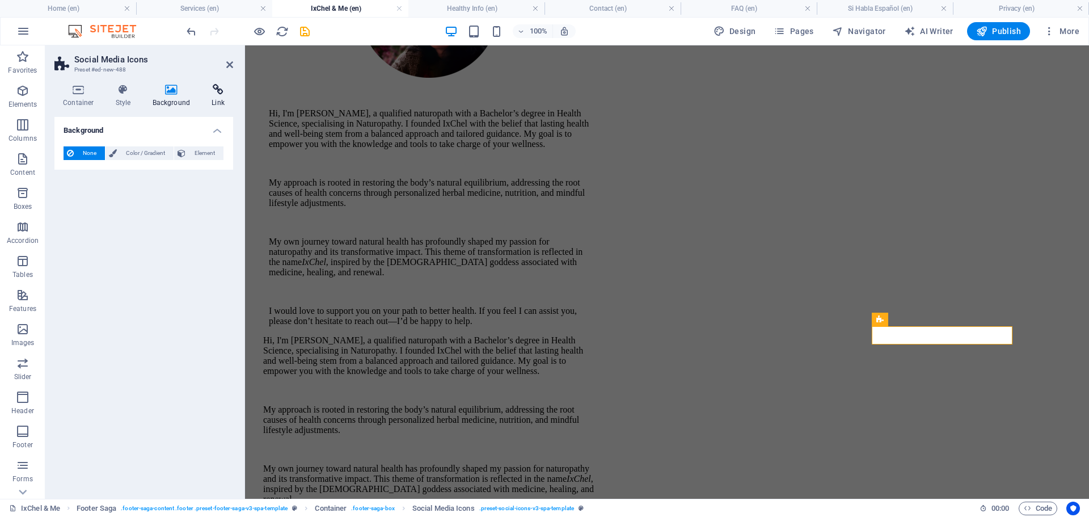
click at [213, 87] on icon at bounding box center [218, 89] width 30 height 11
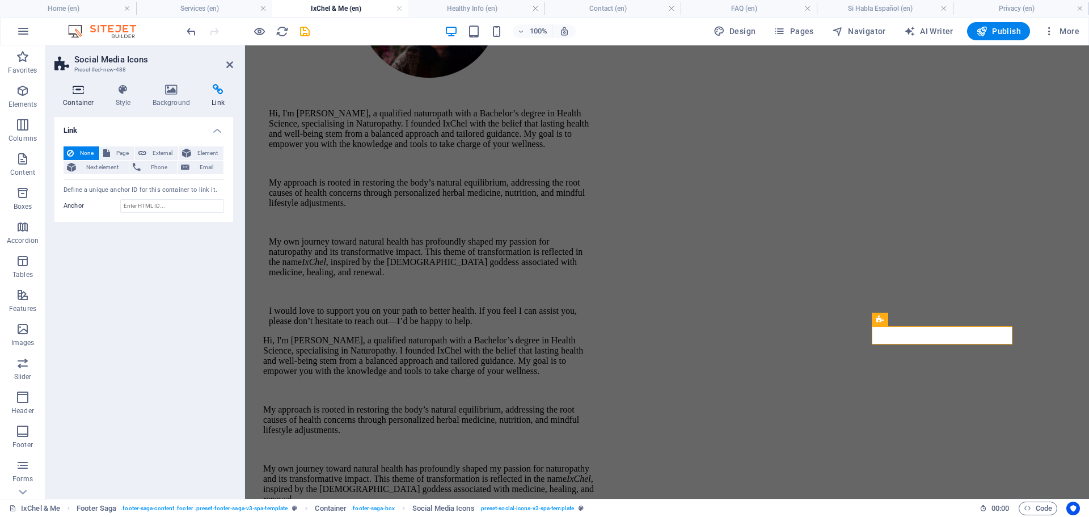
click at [78, 94] on icon at bounding box center [78, 89] width 48 height 11
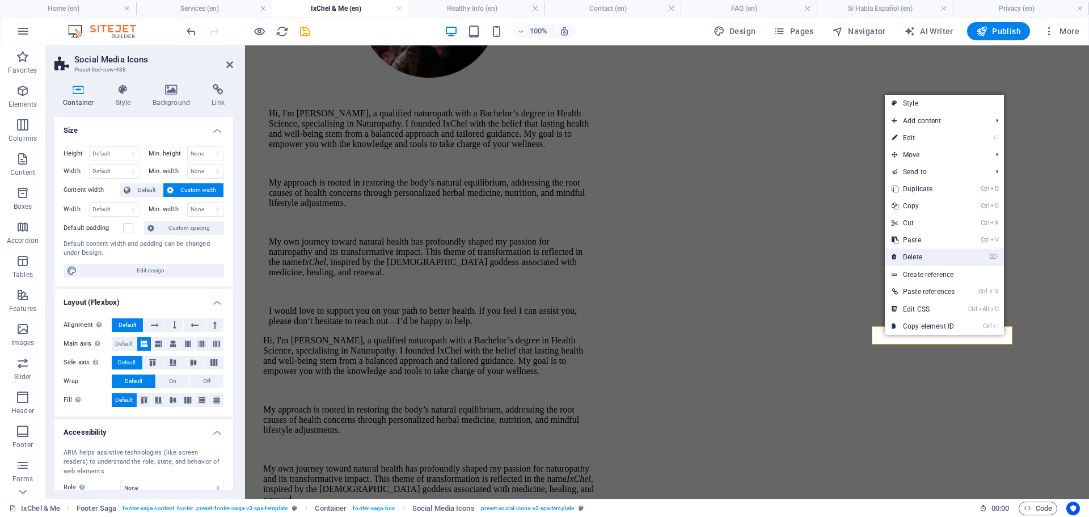
click at [912, 258] on link "⌦ Delete" at bounding box center [923, 256] width 77 height 17
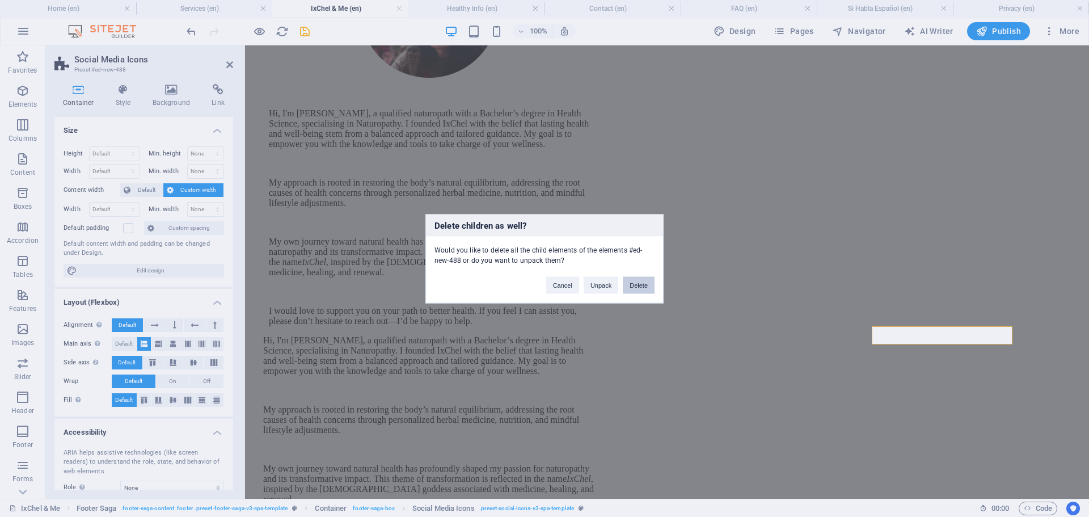
click at [633, 286] on button "Delete" at bounding box center [639, 284] width 32 height 17
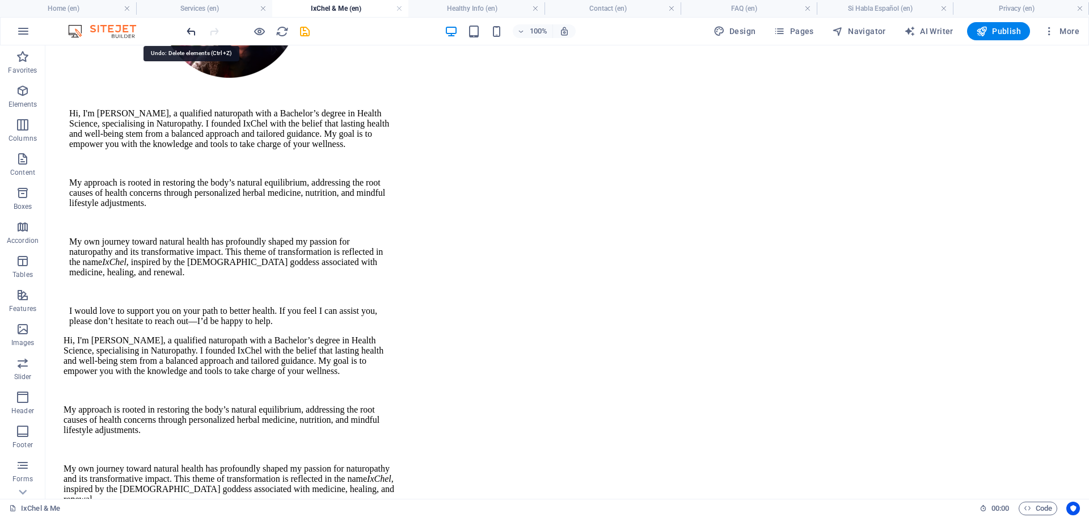
click at [189, 29] on icon "undo" at bounding box center [191, 31] width 13 height 13
click at [855, 322] on icon at bounding box center [857, 320] width 6 height 12
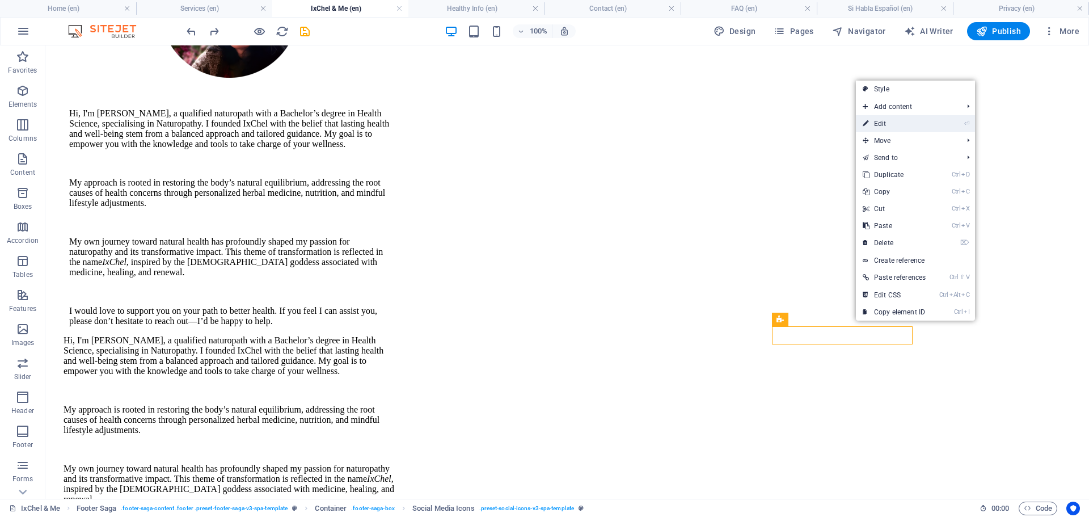
click at [890, 123] on link "⏎ Edit" at bounding box center [894, 123] width 77 height 17
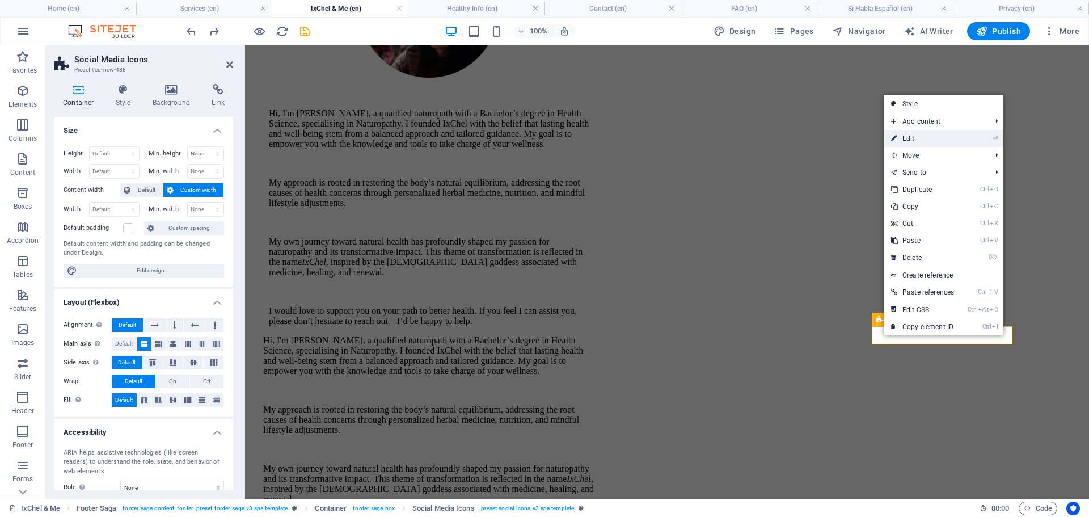
click at [923, 139] on link "⏎ Edit" at bounding box center [922, 138] width 77 height 17
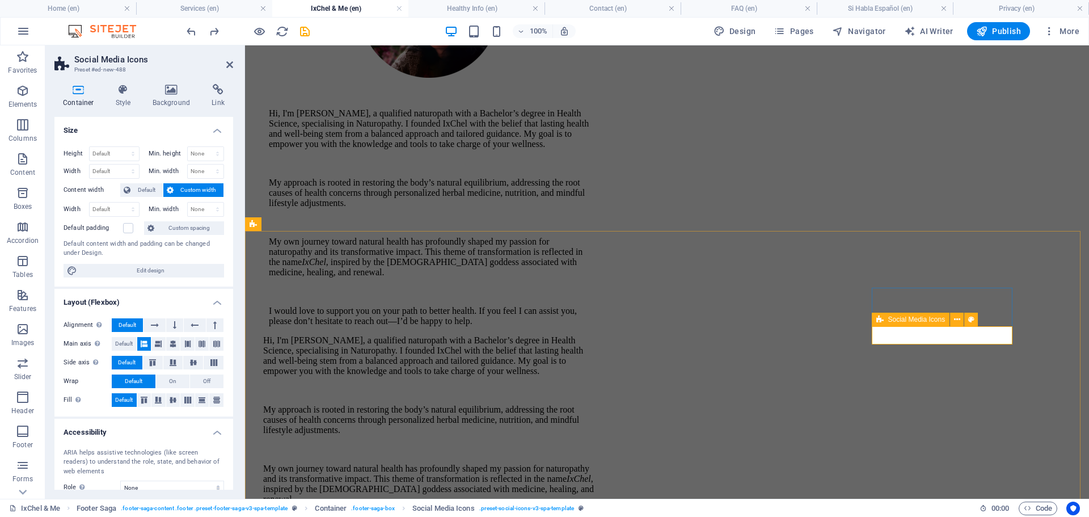
click at [907, 319] on span "Social Media Icons" at bounding box center [916, 319] width 57 height 7
click at [955, 320] on icon at bounding box center [957, 320] width 6 height 12
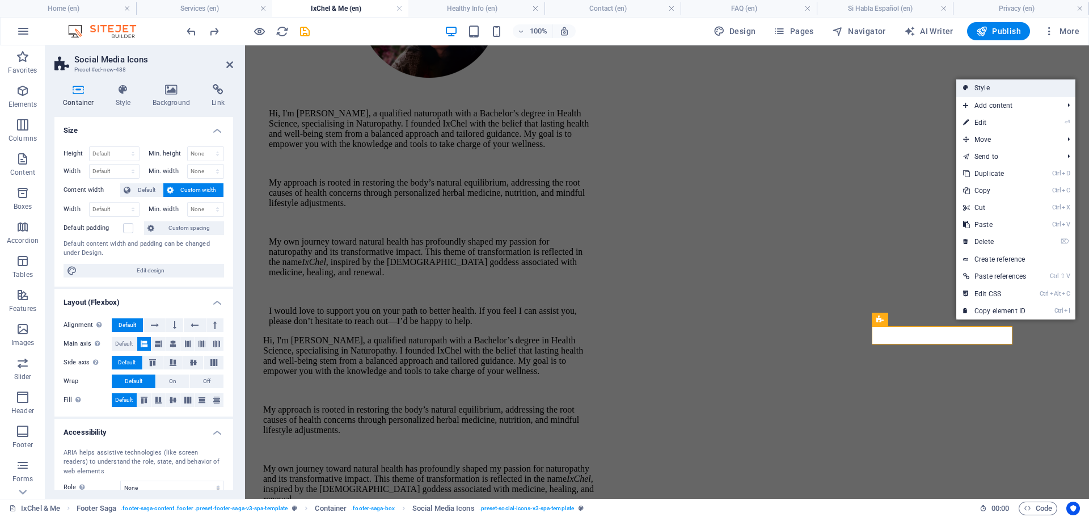
click at [991, 89] on link "Style" at bounding box center [1015, 87] width 119 height 17
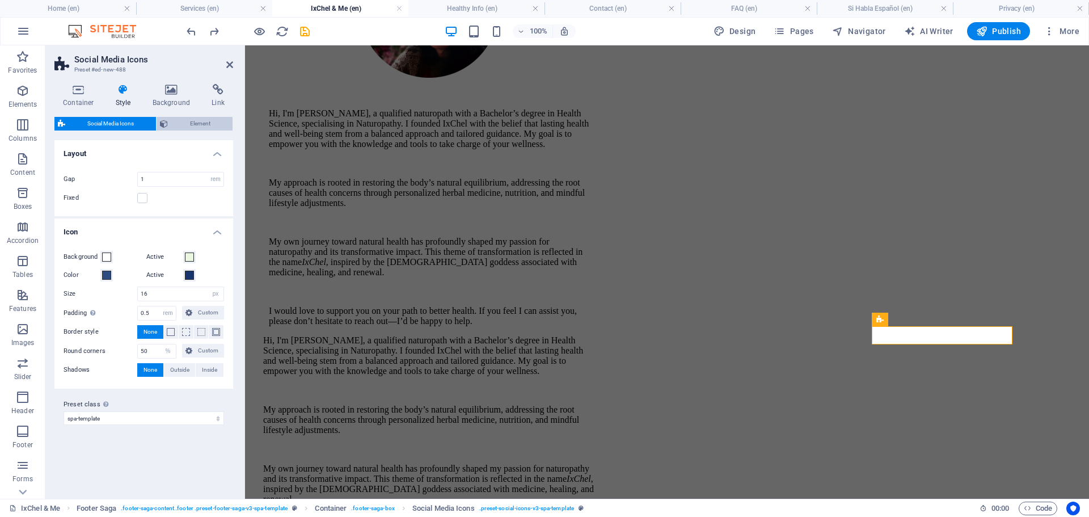
click at [172, 119] on span "Element" at bounding box center [200, 124] width 58 height 14
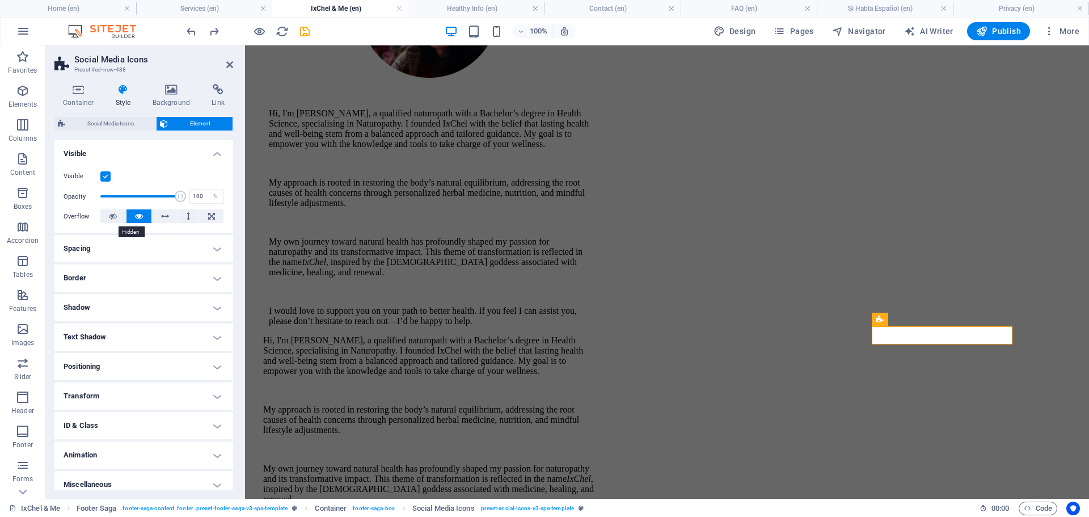
scroll to position [123, 0]
click at [81, 92] on icon at bounding box center [78, 89] width 48 height 11
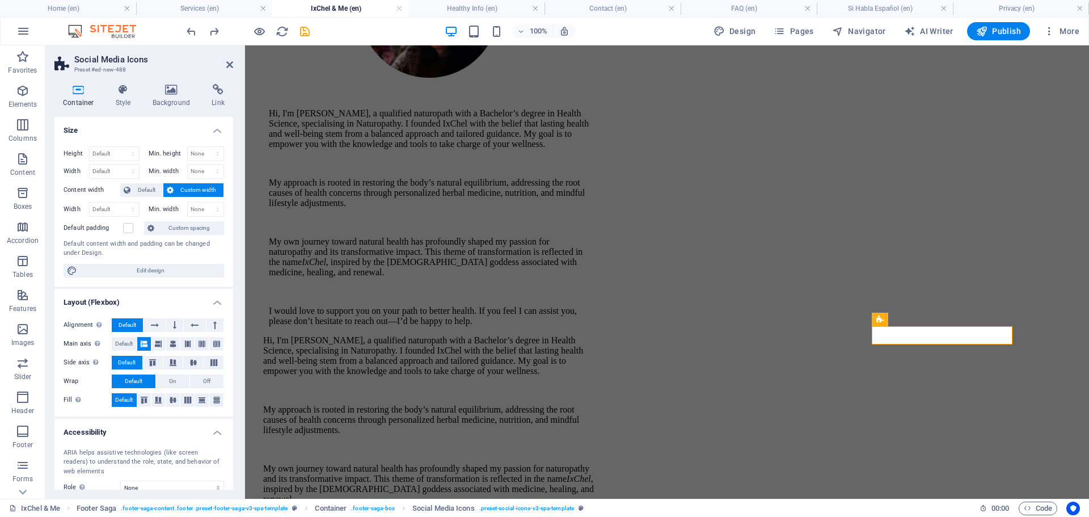
click at [225, 64] on h2 "Social Media Icons" at bounding box center [153, 59] width 159 height 10
click at [234, 61] on aside "Social Media Icons Preset #ed-new-488 Container Style Background Link Size Heig…" at bounding box center [145, 271] width 200 height 453
click at [228, 64] on icon at bounding box center [229, 64] width 7 height 9
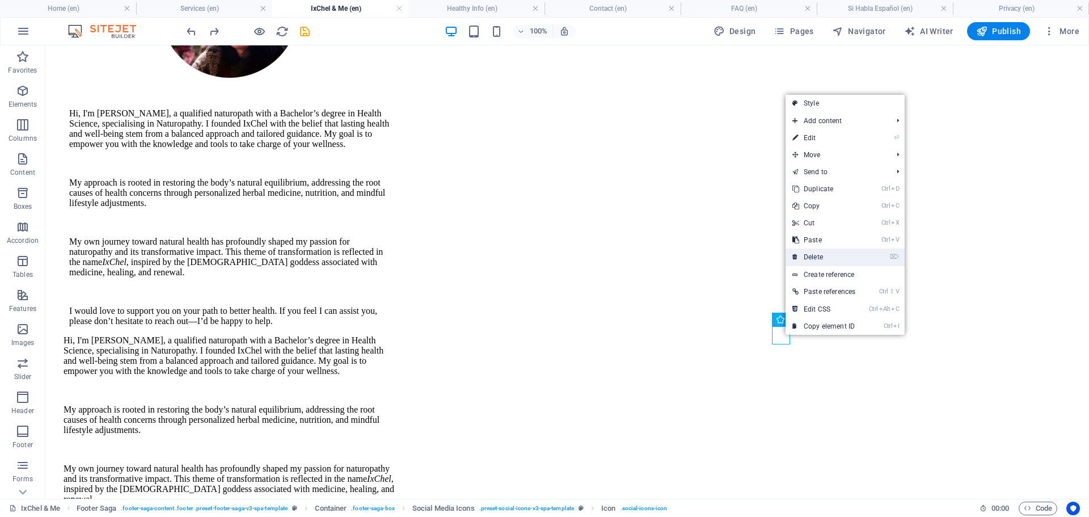
click at [822, 256] on link "⌦ Delete" at bounding box center [823, 256] width 77 height 17
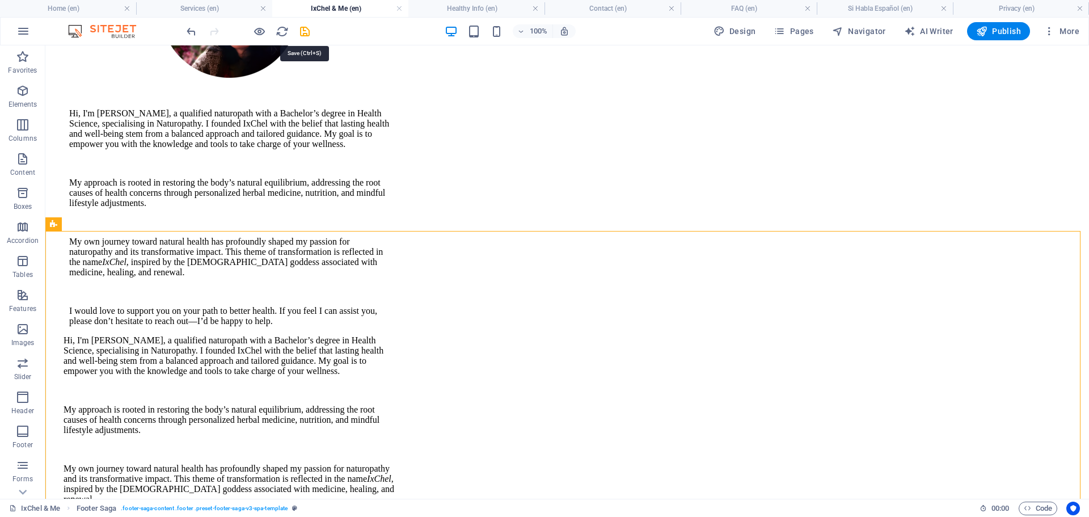
click at [305, 32] on icon "save" at bounding box center [304, 31] width 13 height 13
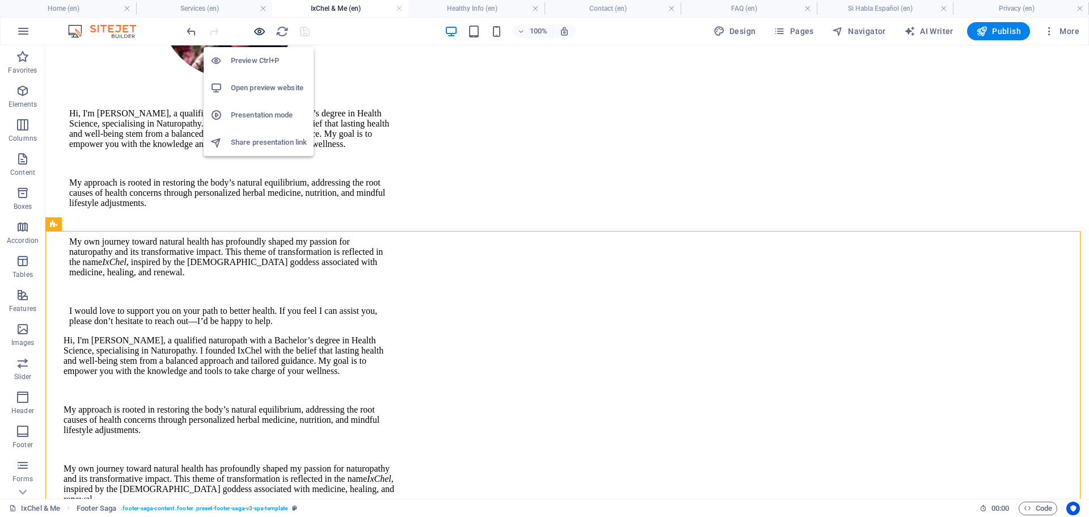
click at [260, 30] on icon "button" at bounding box center [259, 31] width 13 height 13
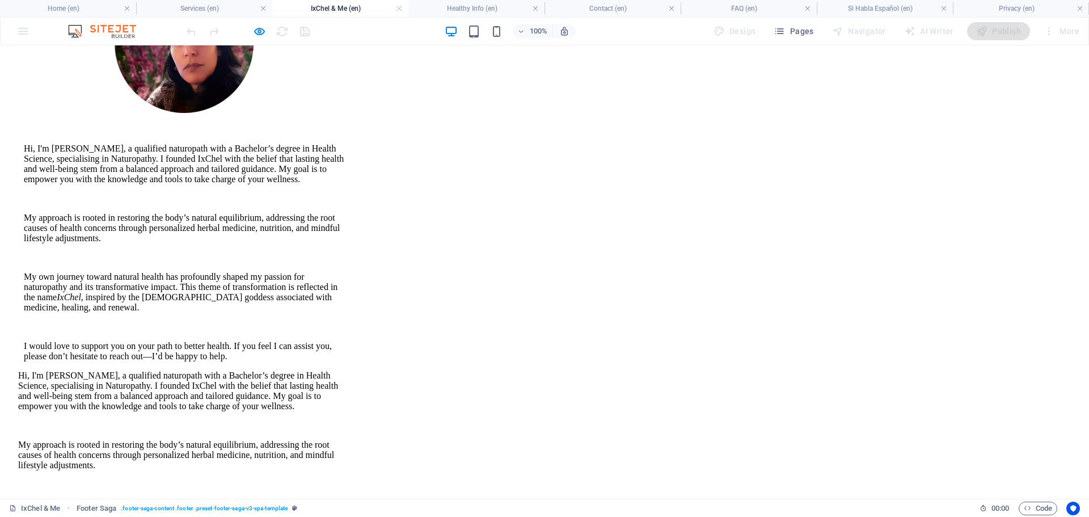
click at [259, 33] on icon "button" at bounding box center [259, 31] width 13 height 13
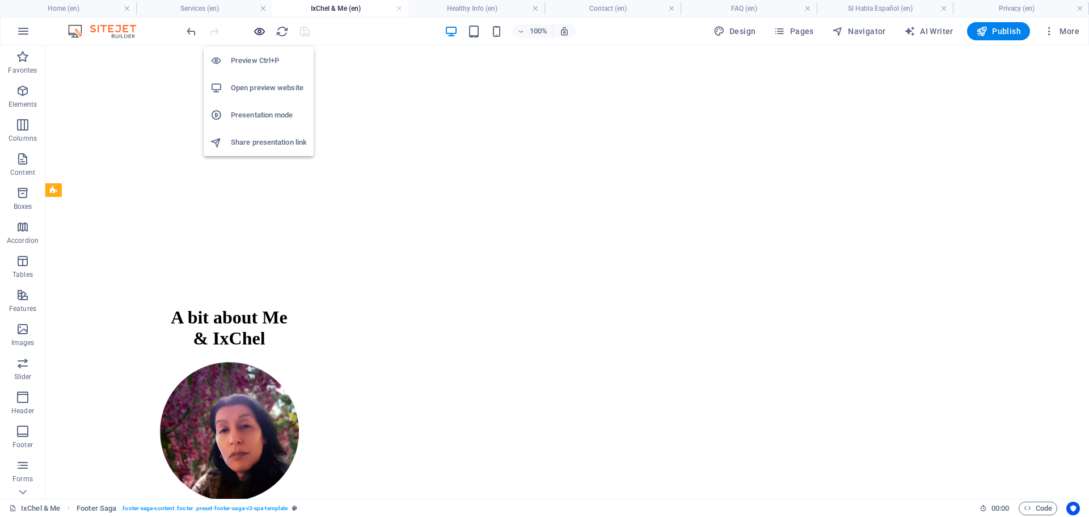
scroll to position [1526, 0]
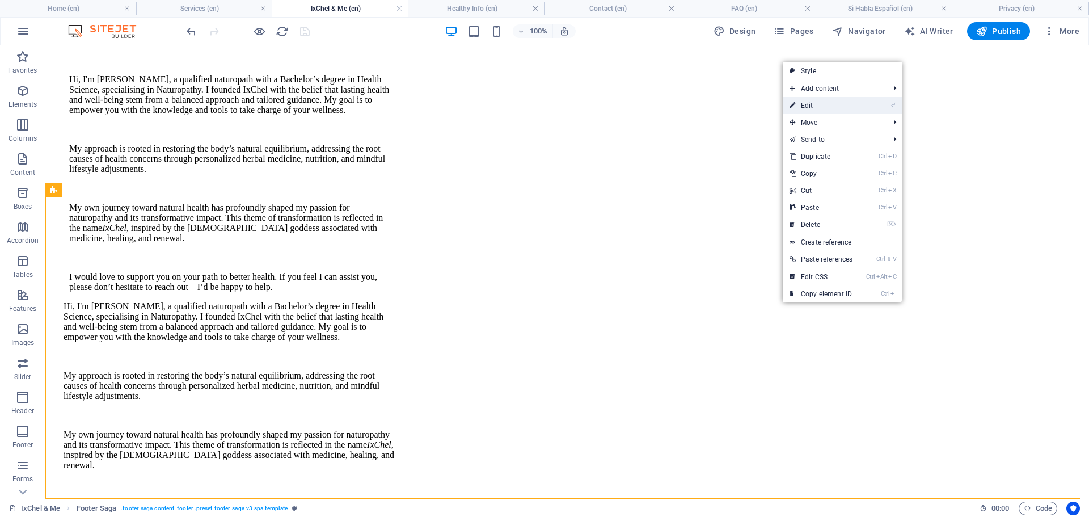
click at [817, 103] on link "⏎ Edit" at bounding box center [821, 105] width 77 height 17
select select "footer"
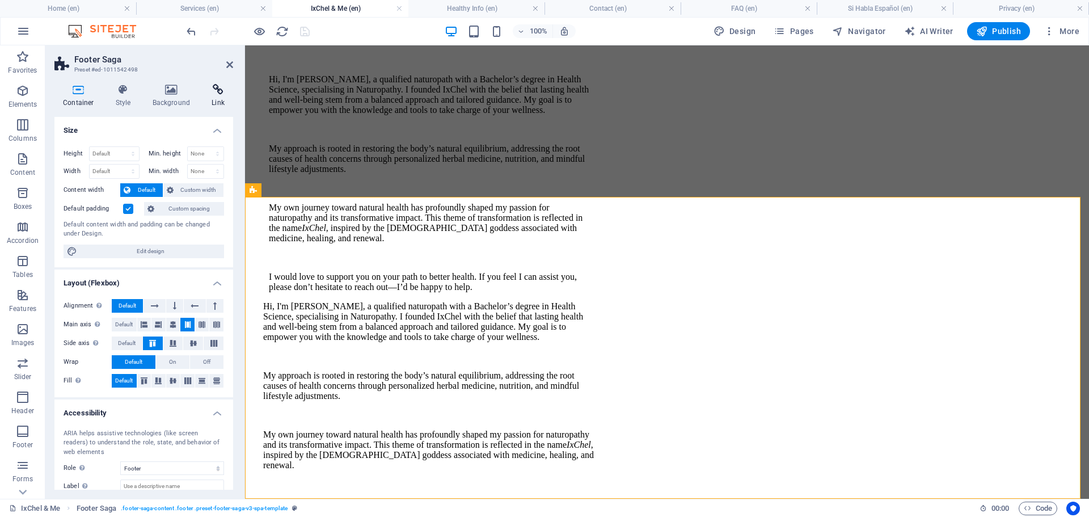
click at [215, 99] on h4 "Link" at bounding box center [218, 96] width 30 height 24
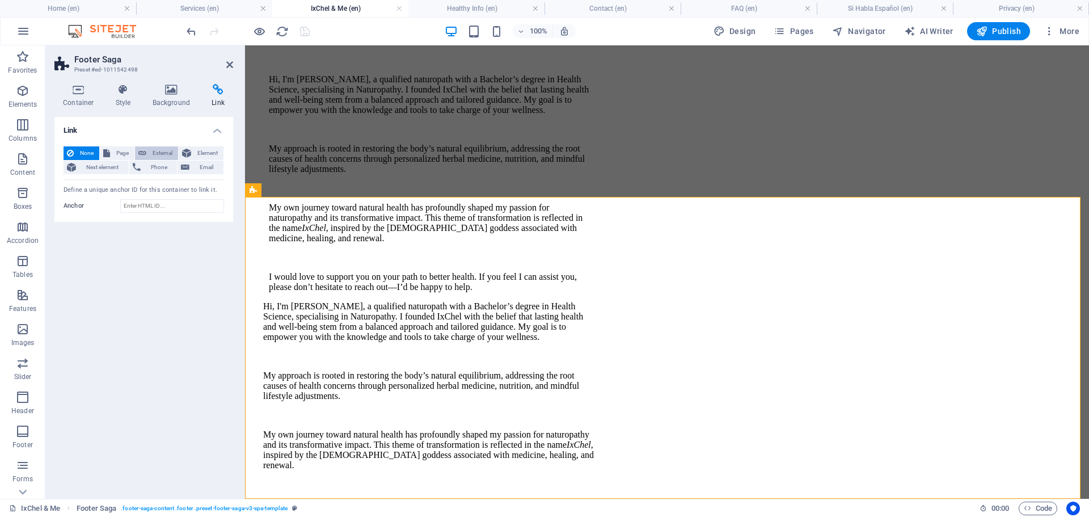
click at [157, 150] on span "External" at bounding box center [162, 153] width 25 height 14
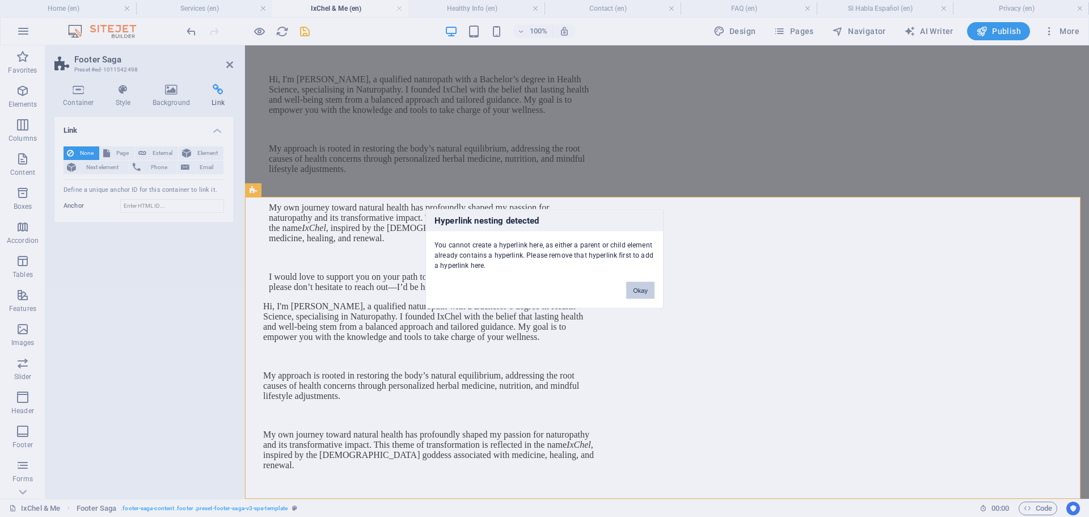
click at [637, 291] on button "Okay" at bounding box center [640, 289] width 28 height 17
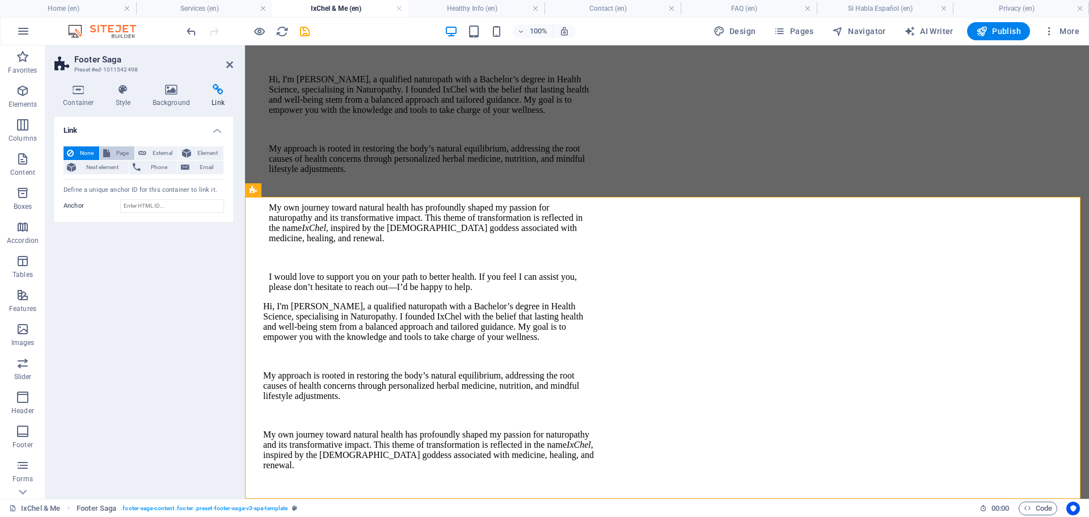
click at [118, 151] on span "Page" at bounding box center [122, 153] width 18 height 14
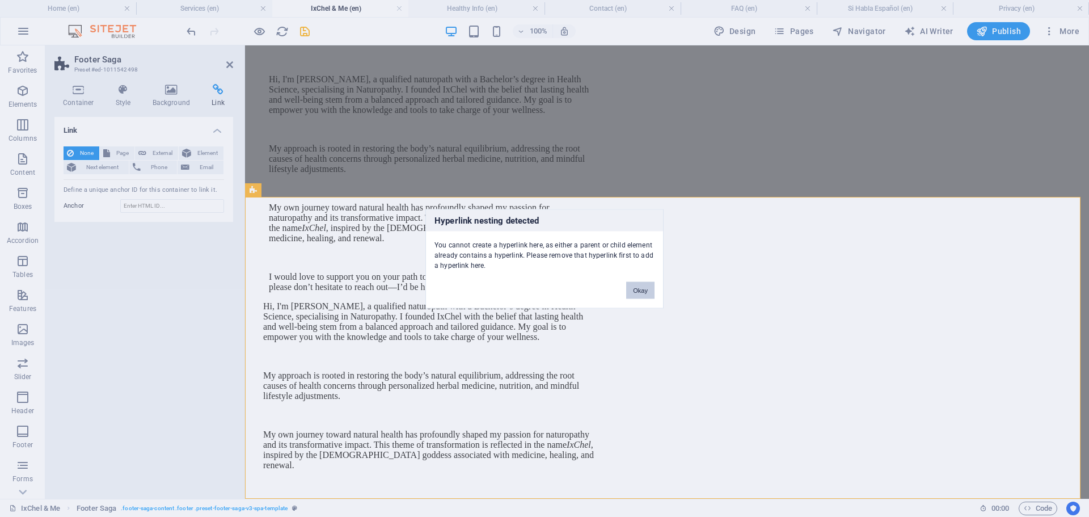
click at [646, 290] on button "Okay" at bounding box center [640, 289] width 28 height 17
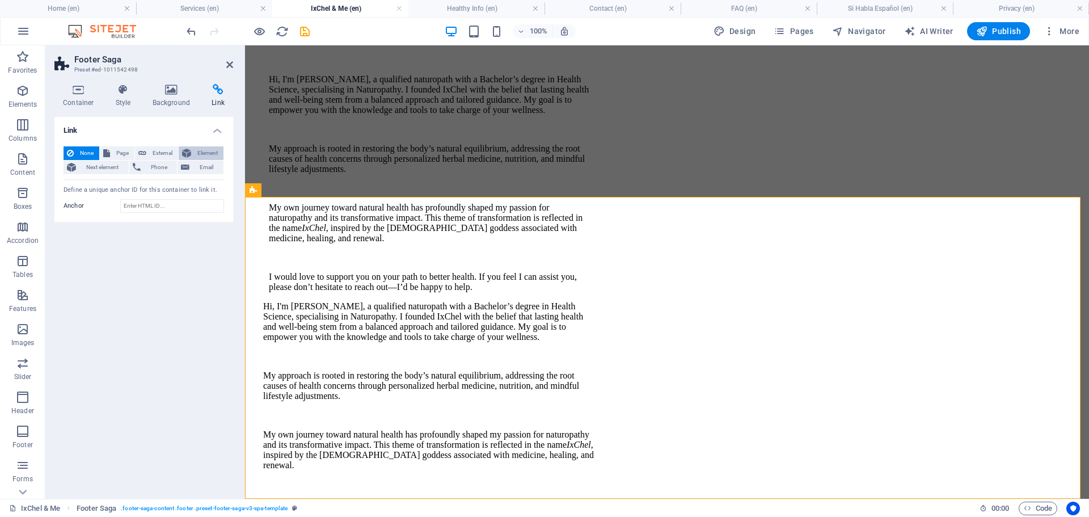
click at [202, 152] on span "Element" at bounding box center [207, 153] width 26 height 14
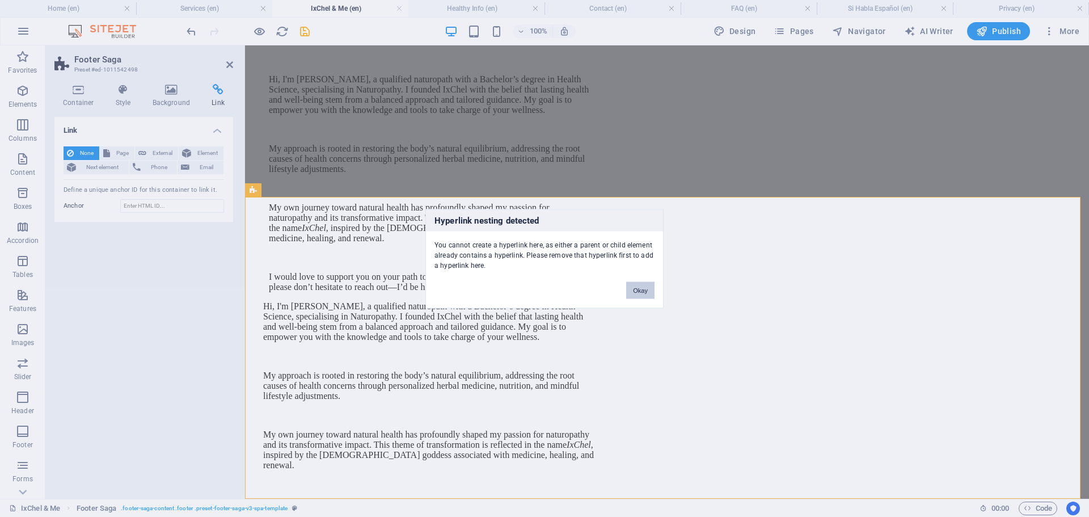
drag, startPoint x: 642, startPoint y: 285, endPoint x: 397, endPoint y: 240, distance: 249.7
click at [642, 285] on button "Okay" at bounding box center [640, 289] width 28 height 17
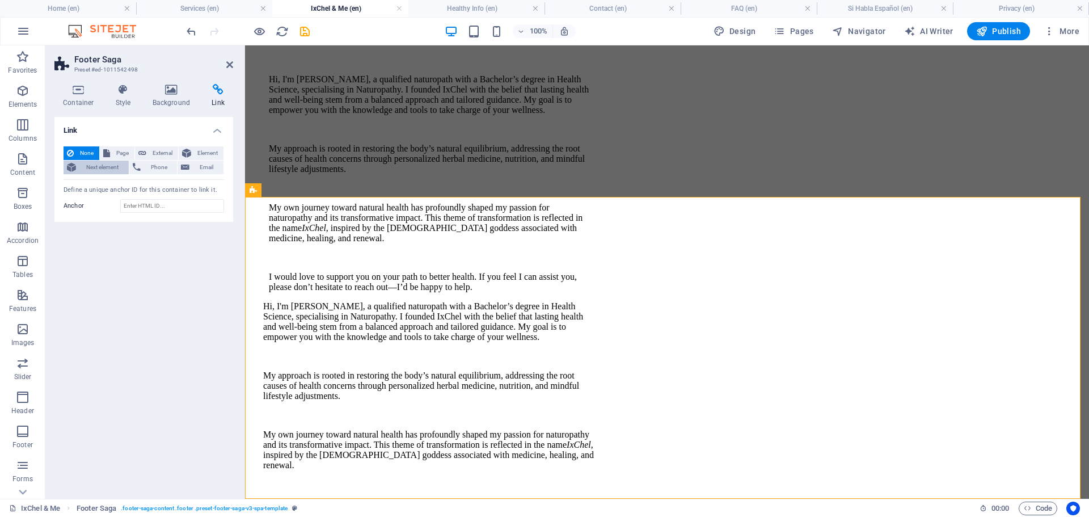
click at [95, 163] on span "Next element" at bounding box center [102, 167] width 46 height 14
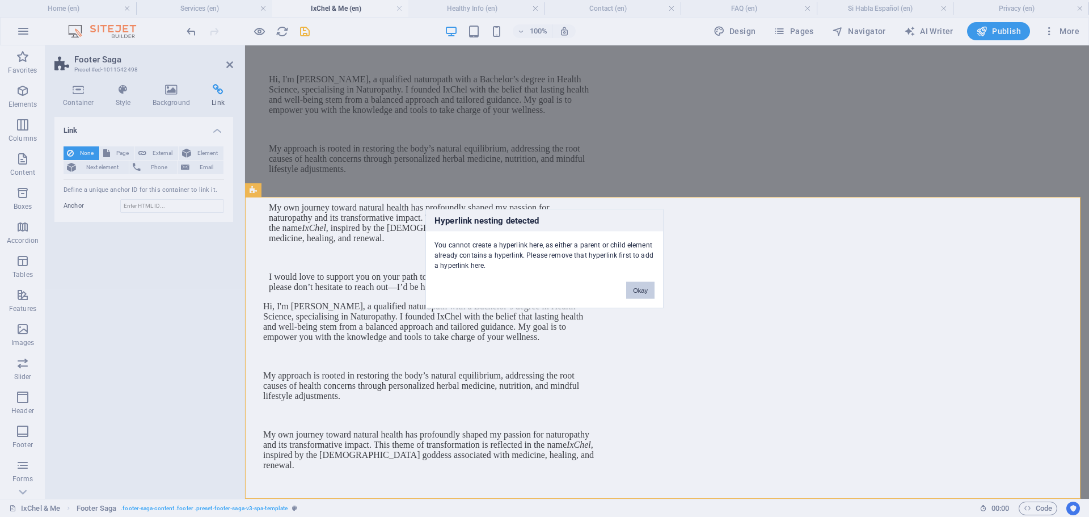
click at [647, 292] on button "Okay" at bounding box center [640, 289] width 28 height 17
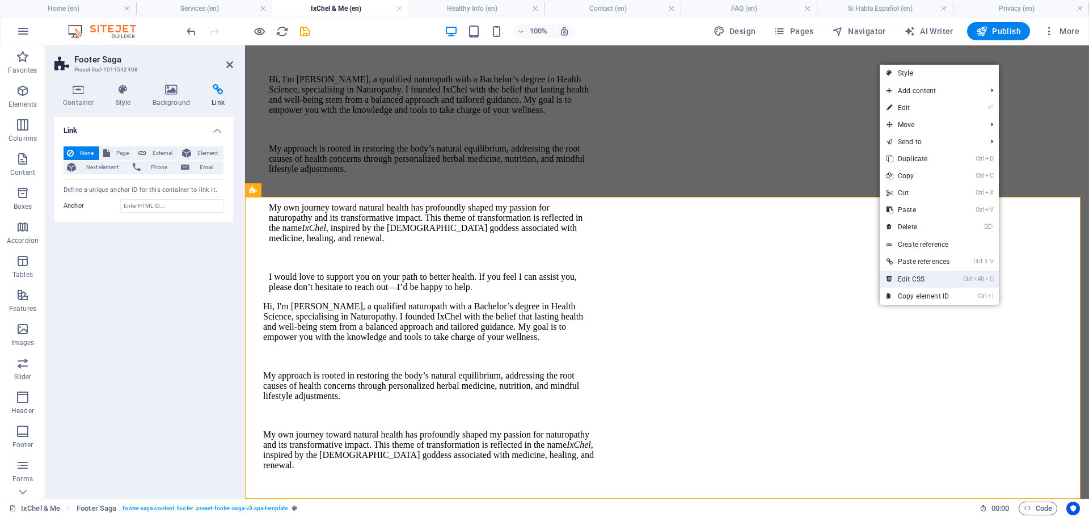
click at [905, 278] on link "Ctrl Alt C Edit CSS" at bounding box center [917, 278] width 77 height 17
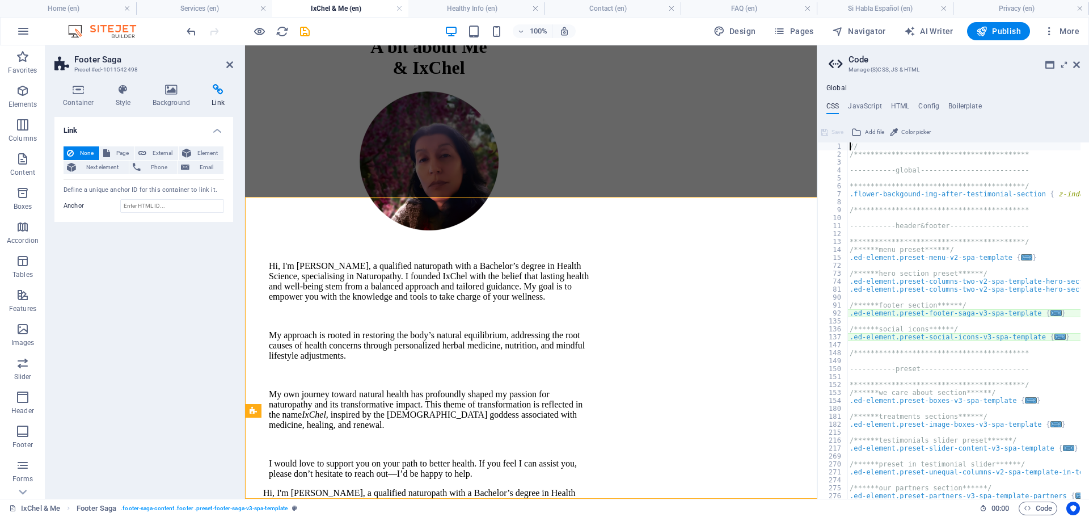
type textarea "@include footer-saga-v3("
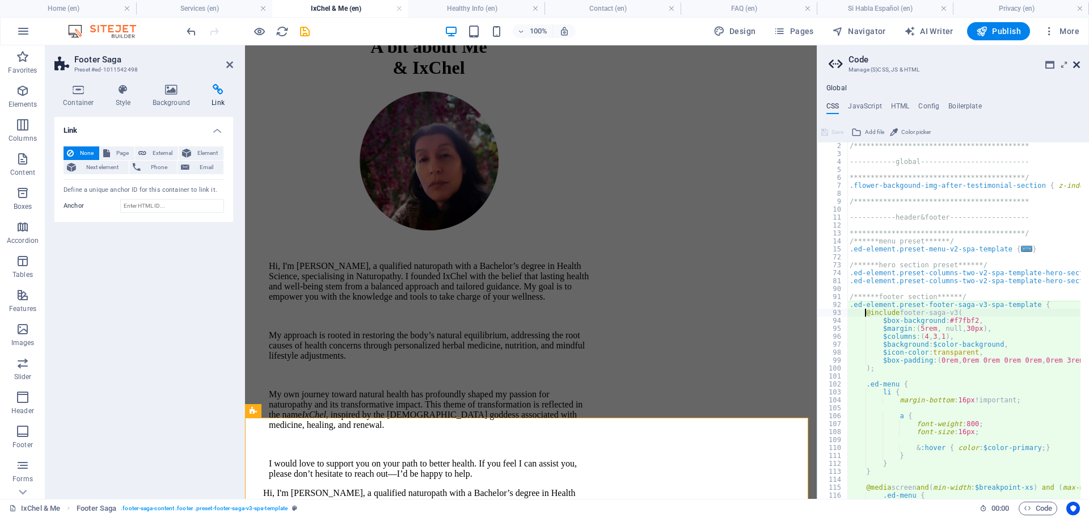
click at [1076, 65] on icon at bounding box center [1076, 64] width 7 height 9
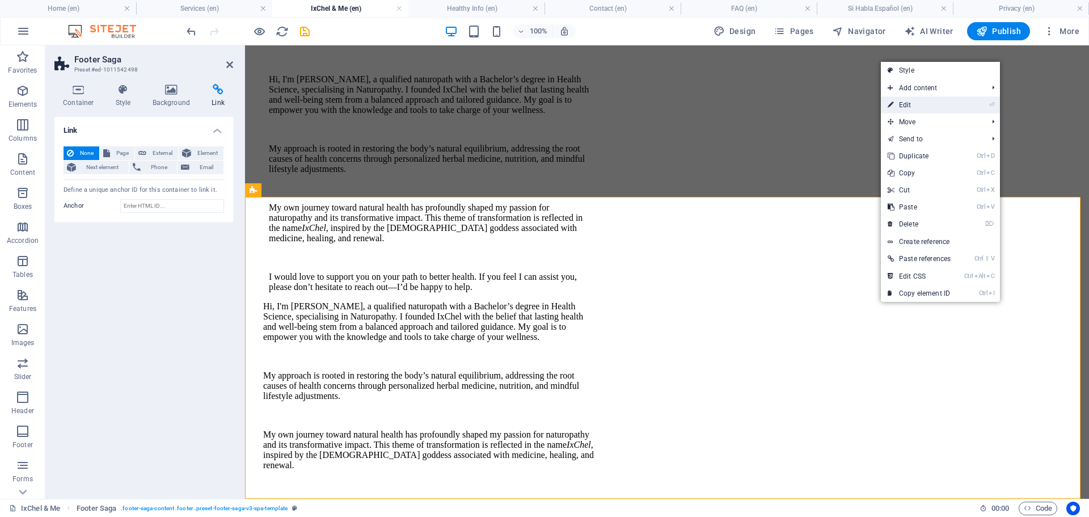
click at [915, 100] on link "⏎ Edit" at bounding box center [919, 104] width 77 height 17
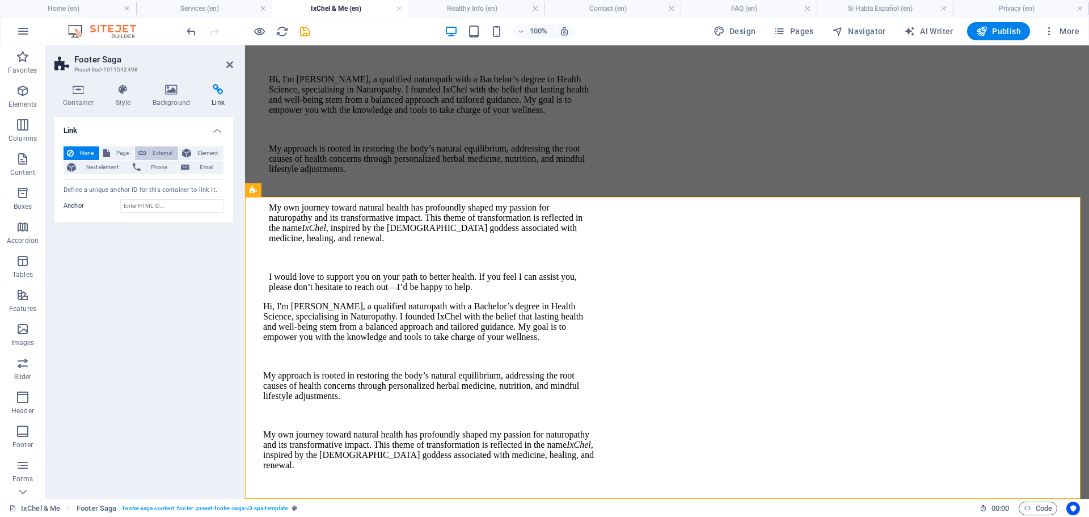
click at [143, 150] on icon at bounding box center [142, 153] width 8 height 14
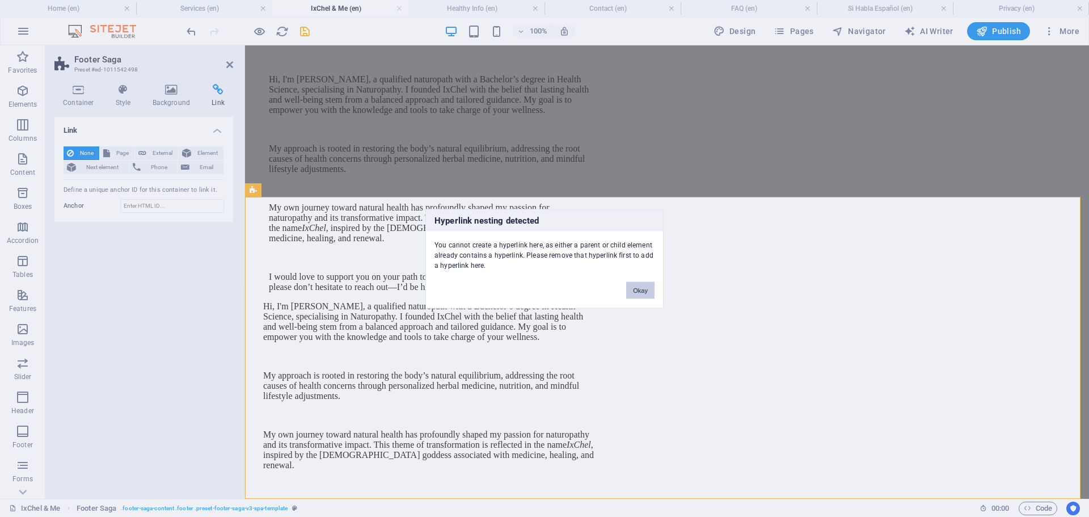
click at [645, 286] on button "Okay" at bounding box center [640, 289] width 28 height 17
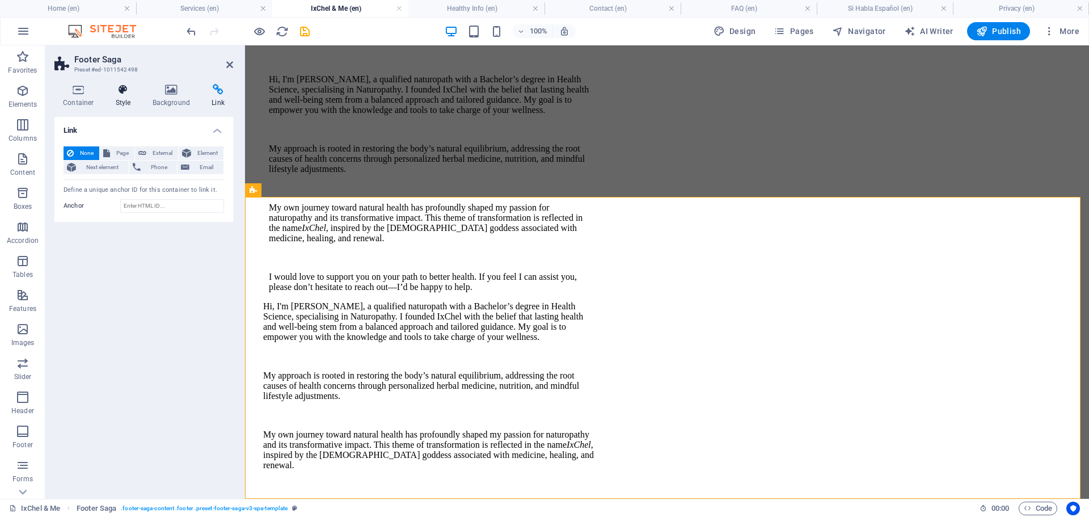
click at [129, 95] on h4 "Style" at bounding box center [125, 96] width 37 height 24
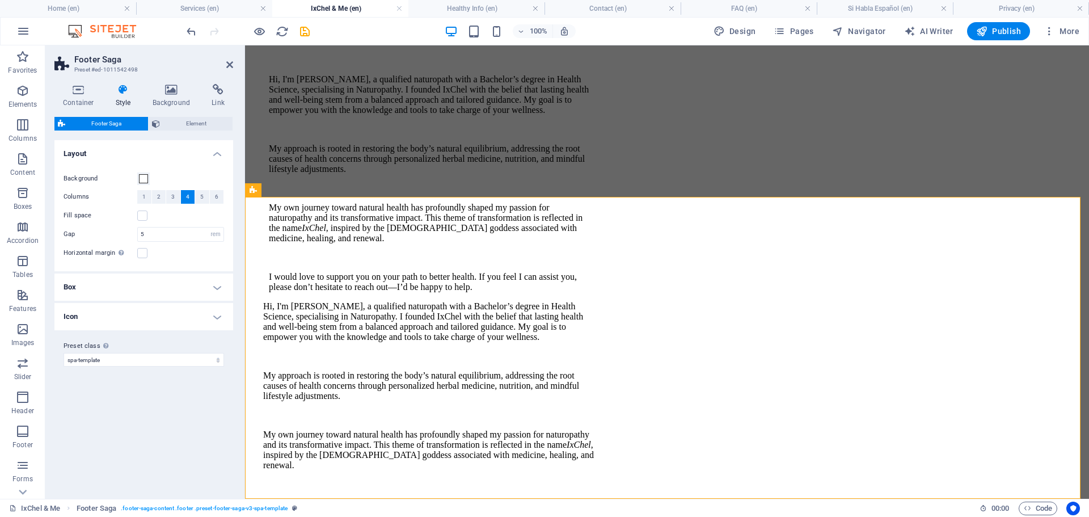
click at [166, 319] on h4 "Icon" at bounding box center [143, 316] width 179 height 27
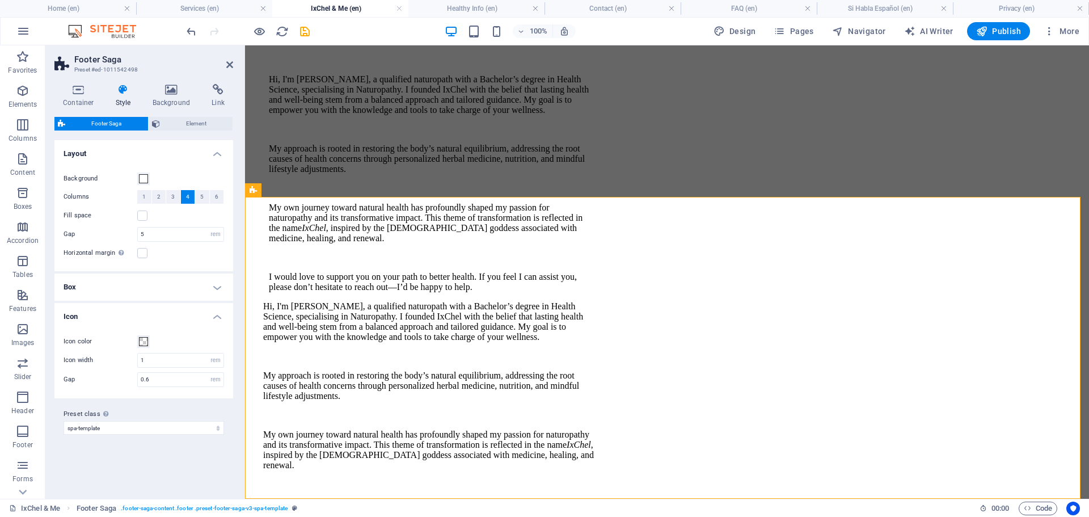
click at [148, 286] on h4 "Box" at bounding box center [143, 286] width 179 height 27
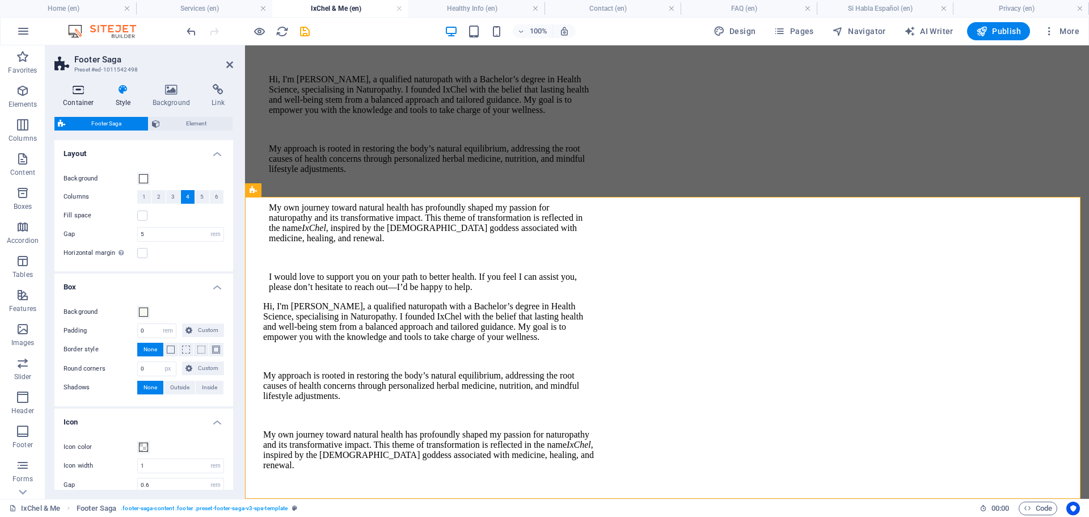
click at [78, 89] on icon at bounding box center [78, 89] width 48 height 11
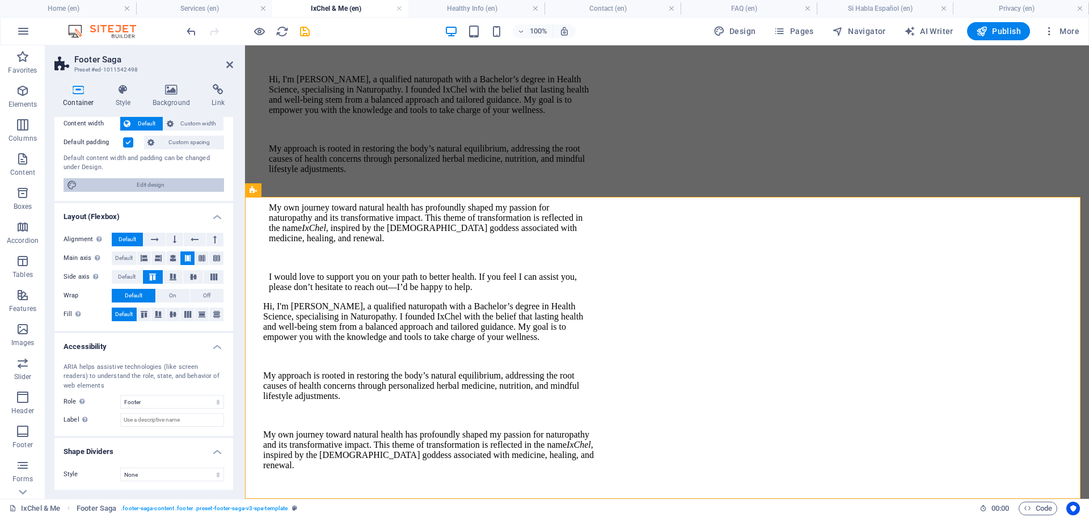
scroll to position [67, 0]
click at [171, 92] on icon at bounding box center [171, 89] width 55 height 11
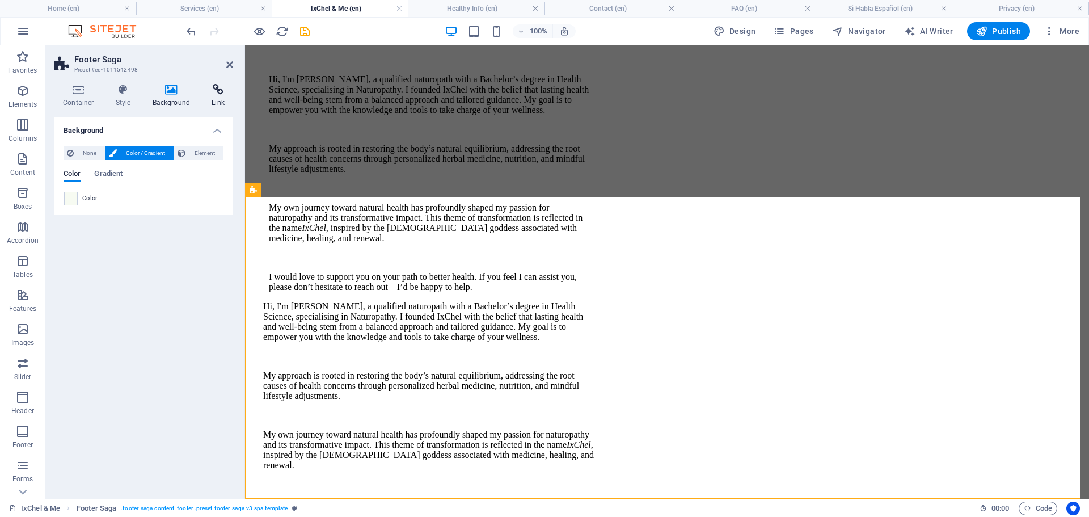
click at [220, 88] on icon at bounding box center [218, 89] width 30 height 11
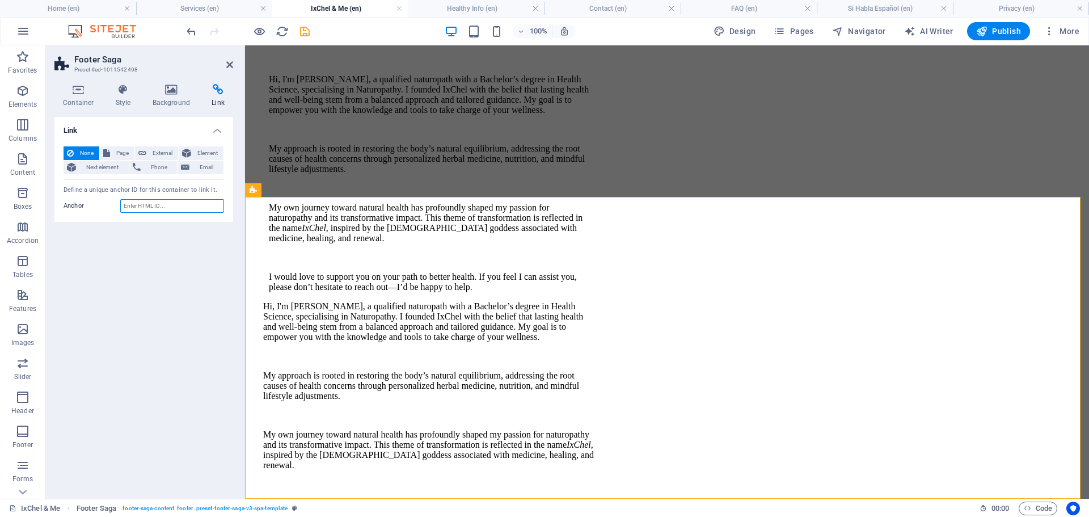
click at [163, 202] on input "Anchor" at bounding box center [172, 206] width 104 height 14
drag, startPoint x: 169, startPoint y: 204, endPoint x: 133, endPoint y: 203, distance: 36.3
click at [133, 203] on input "Anchor" at bounding box center [172, 206] width 104 height 14
click at [112, 150] on button "Page" at bounding box center [117, 153] width 35 height 14
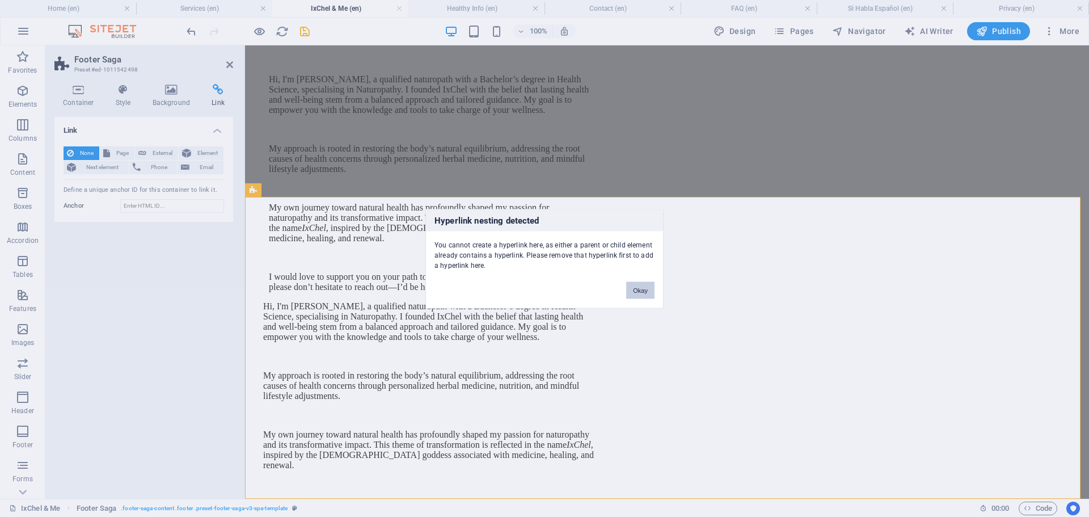
drag, startPoint x: 643, startPoint y: 294, endPoint x: 27, endPoint y: 175, distance: 627.2
click at [643, 294] on button "Okay" at bounding box center [640, 289] width 28 height 17
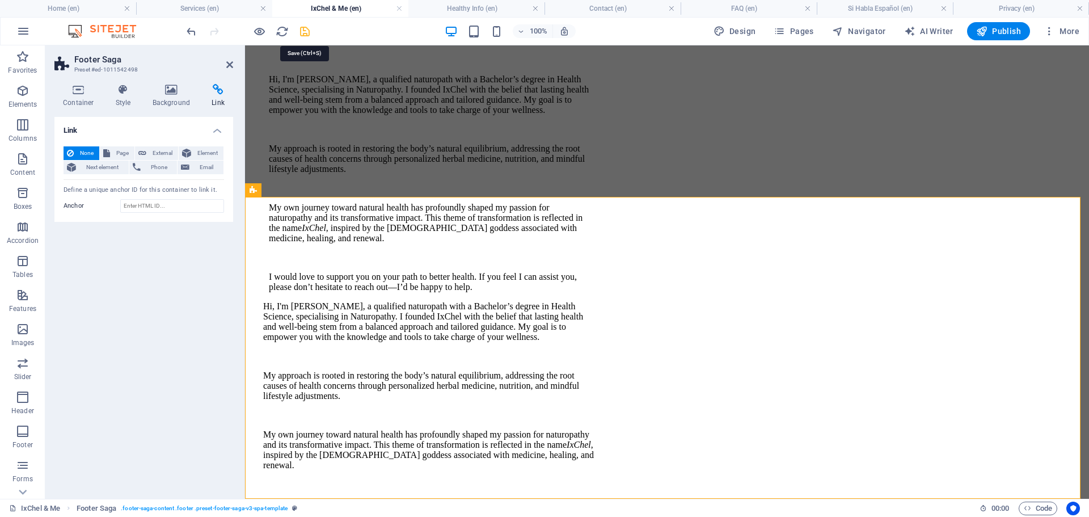
click at [303, 29] on icon "save" at bounding box center [304, 31] width 13 height 13
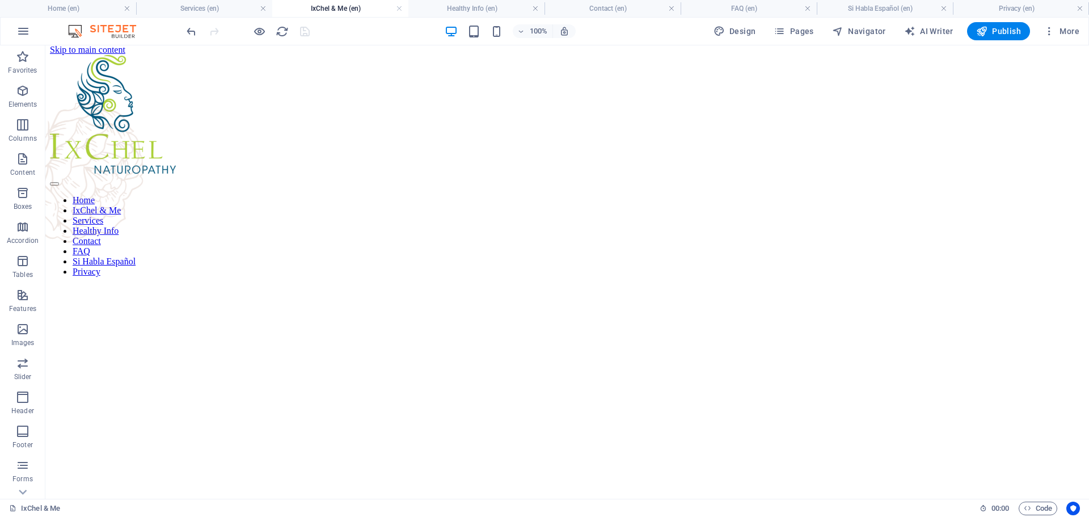
scroll to position [0, 0]
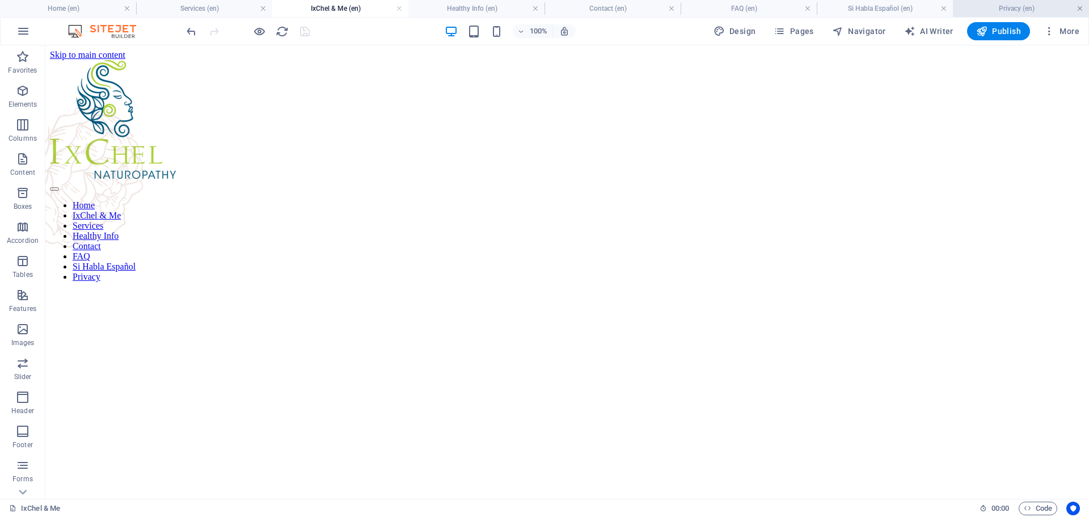
click at [1081, 8] on link at bounding box center [1079, 8] width 7 height 11
click at [1045, 6] on link at bounding box center [1046, 8] width 7 height 11
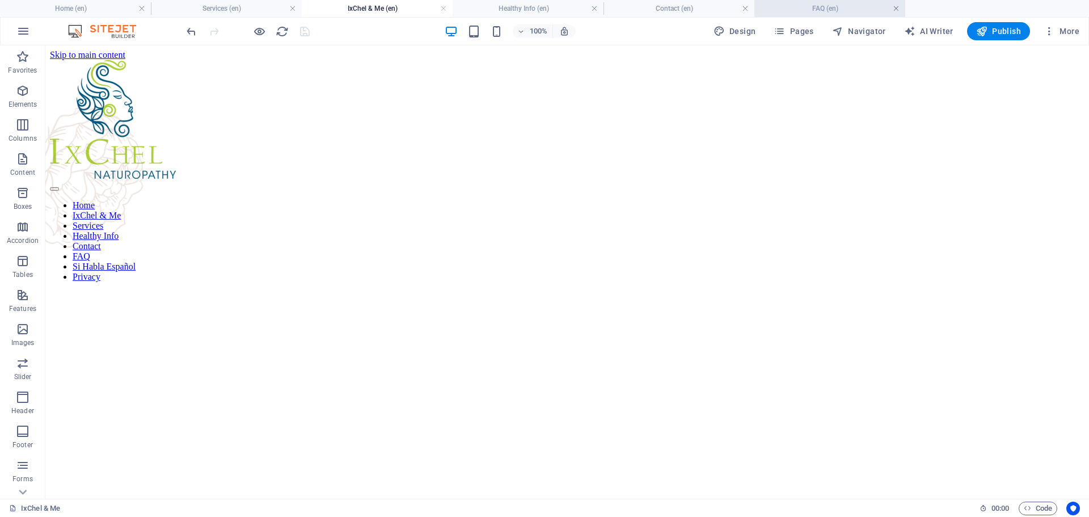
click at [898, 6] on link at bounding box center [896, 8] width 7 height 11
click at [743, 8] on link at bounding box center [745, 8] width 7 height 11
click at [595, 6] on link at bounding box center [594, 8] width 7 height 11
click at [442, 6] on link at bounding box center [443, 8] width 7 height 11
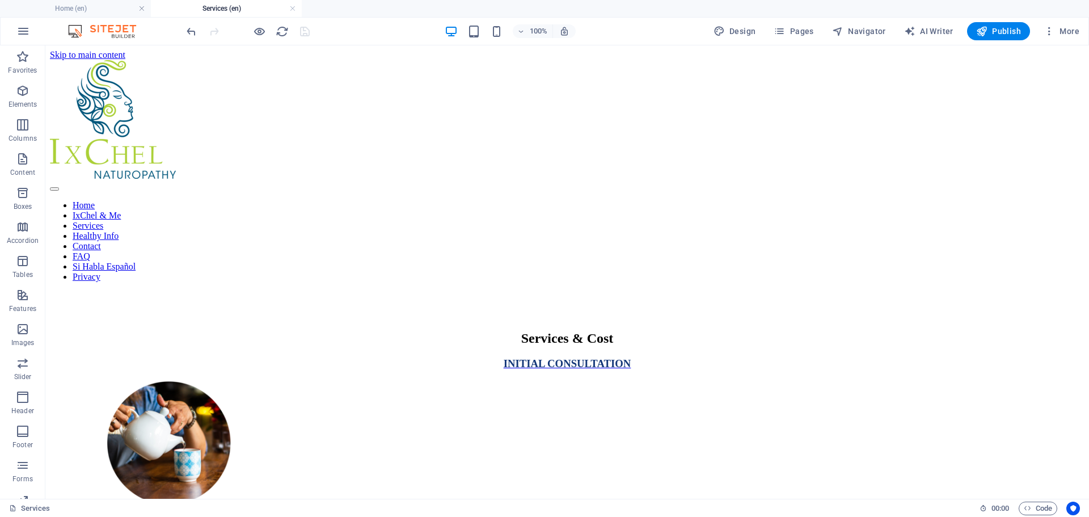
scroll to position [43, 0]
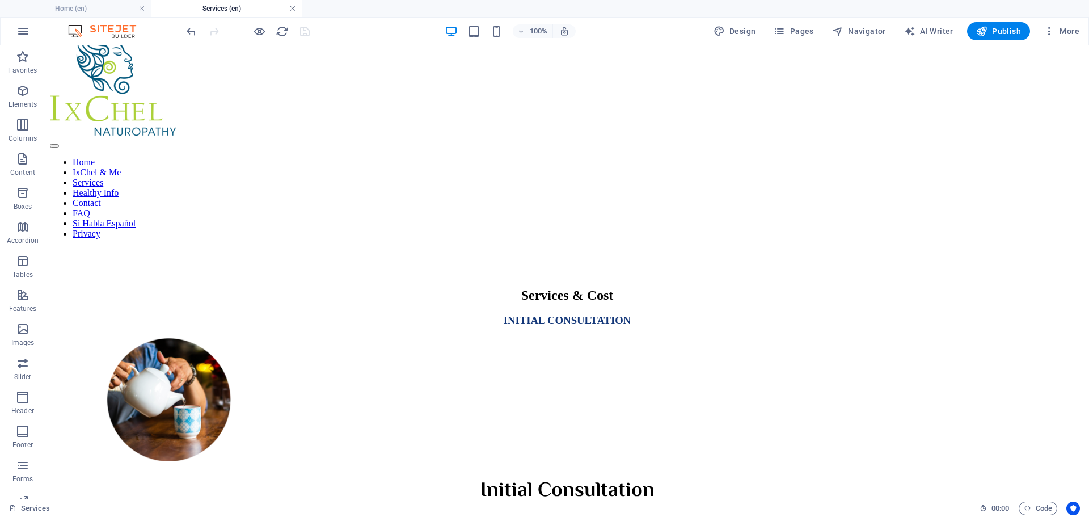
click at [290, 7] on link at bounding box center [292, 8] width 7 height 11
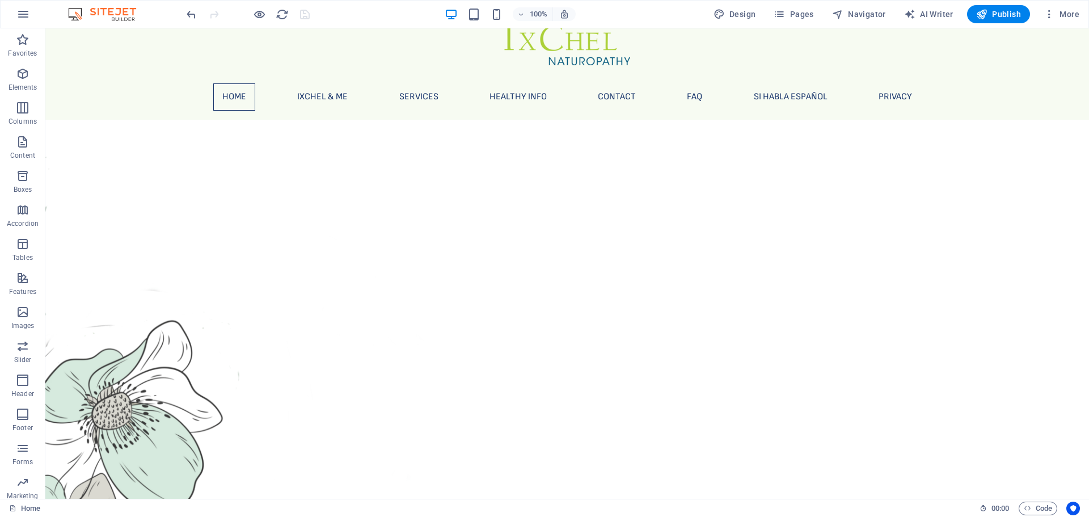
scroll to position [104, 0]
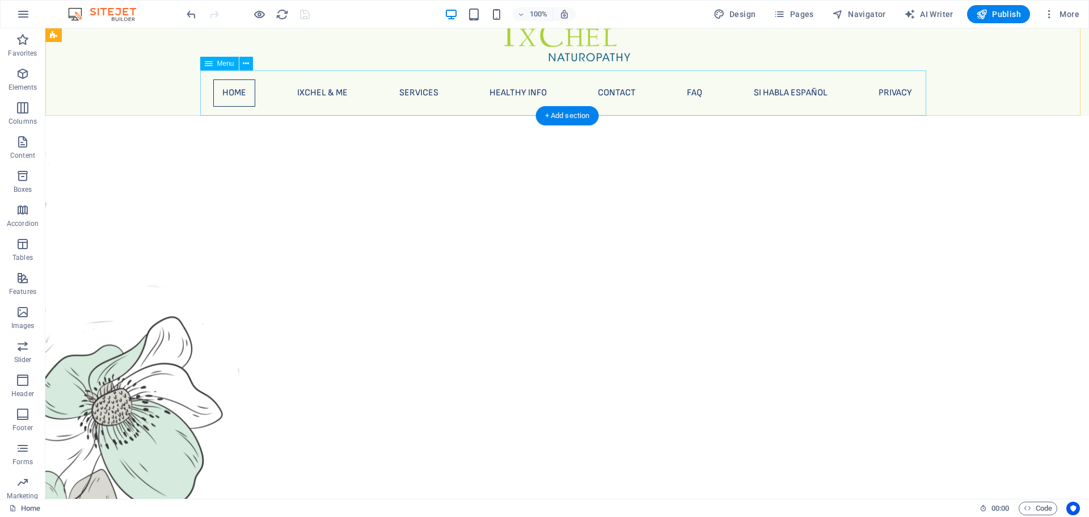
click at [311, 92] on nav "Home IxChel & Me Services Healthy Info Contact FAQ Si Habla Español Privacy" at bounding box center [567, 92] width 726 height 45
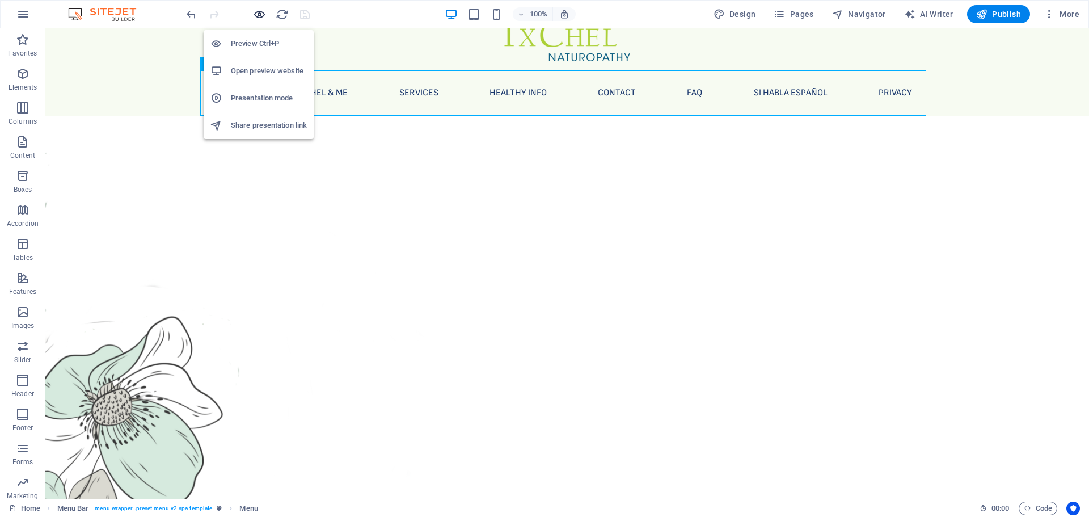
click at [263, 15] on icon "button" at bounding box center [259, 14] width 13 height 13
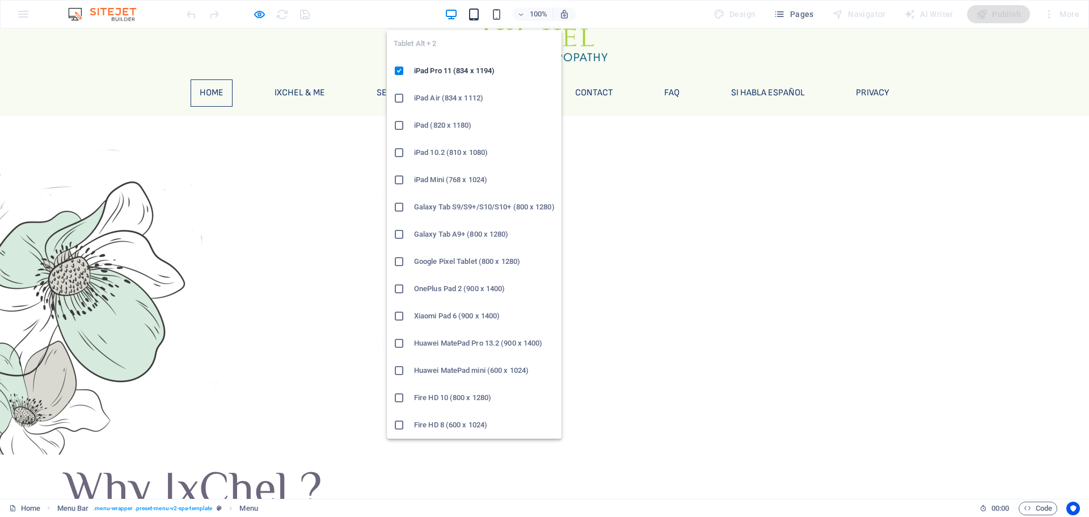
click at [474, 19] on icon "button" at bounding box center [473, 14] width 13 height 13
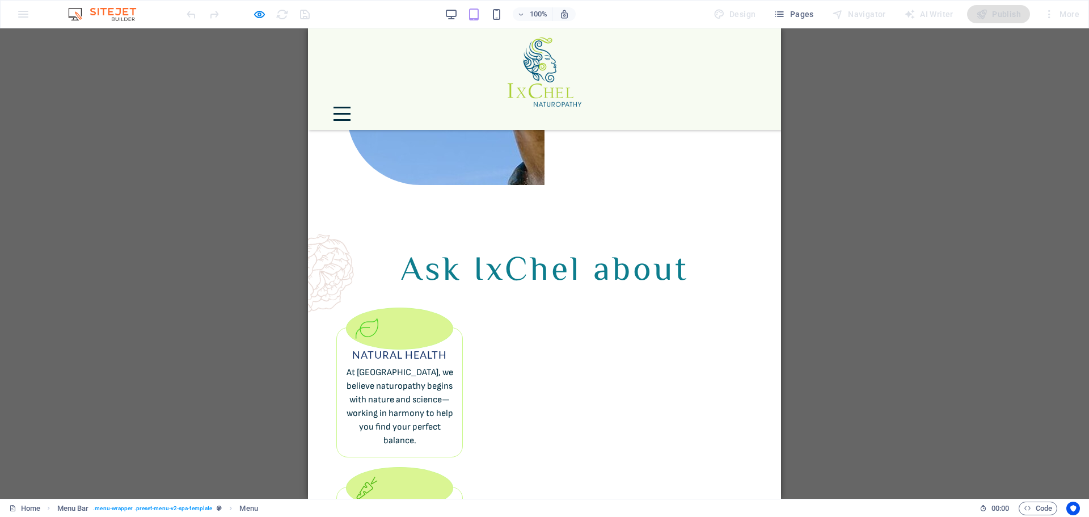
scroll to position [1186, 0]
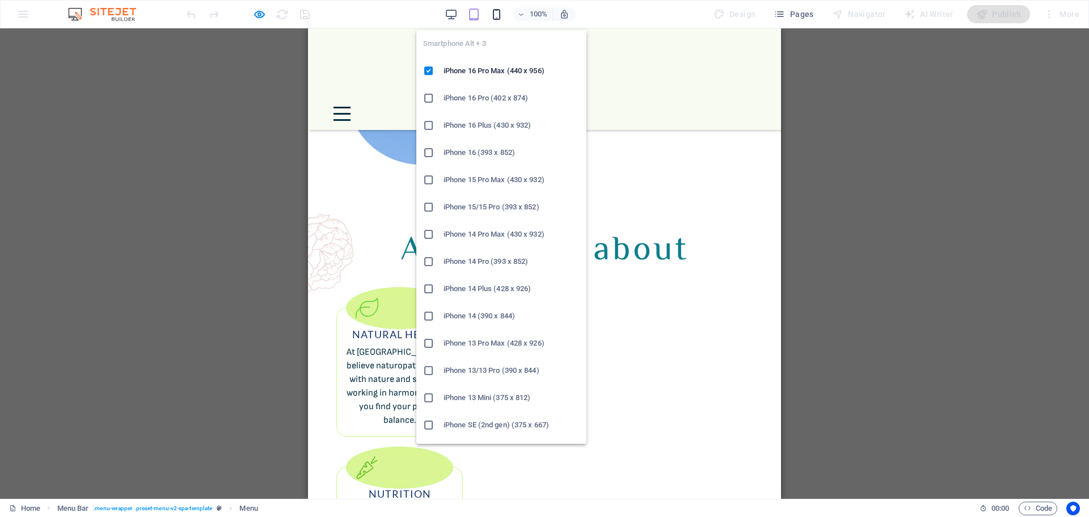
click at [497, 12] on icon "button" at bounding box center [496, 14] width 13 height 13
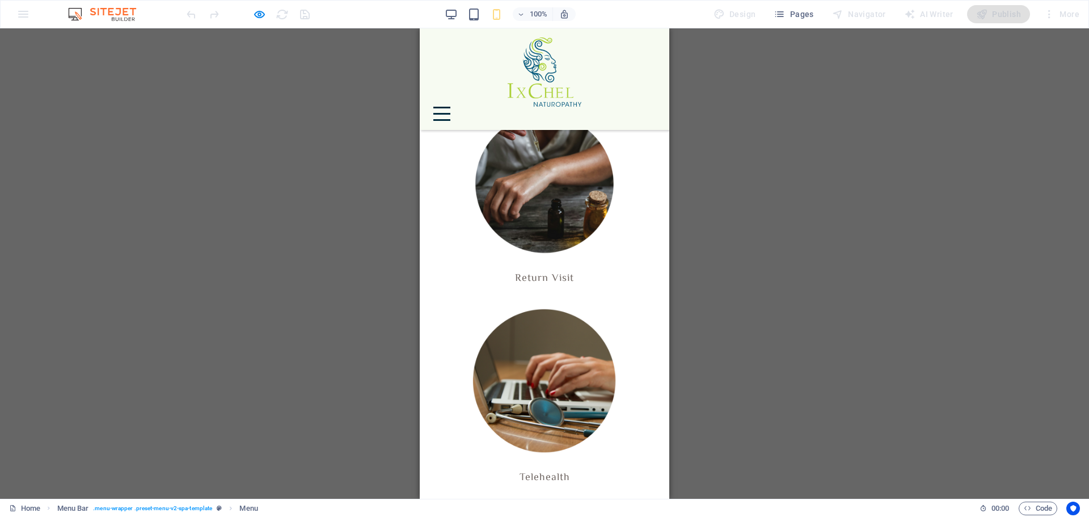
scroll to position [1787, 0]
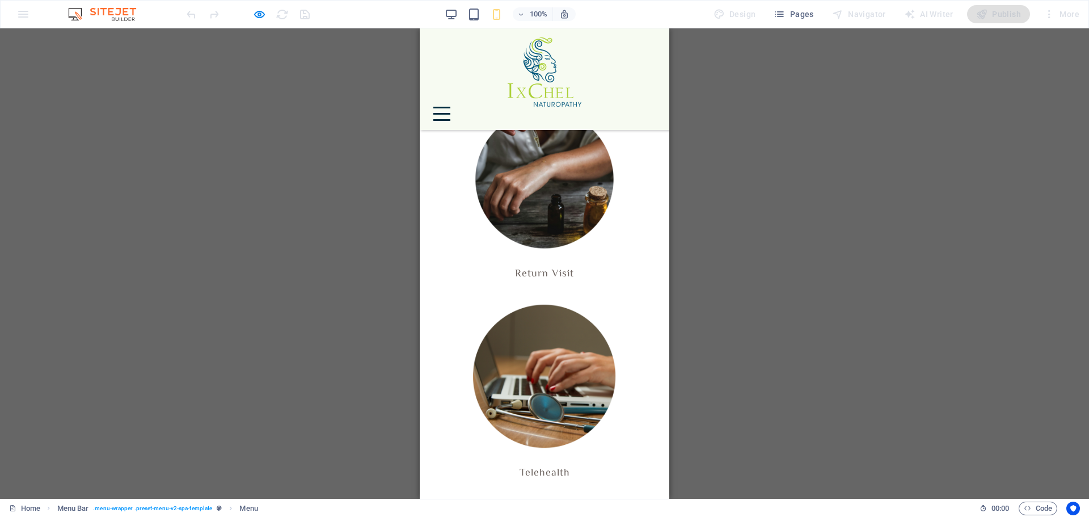
click at [266, 92] on div "Drag here to replace the existing content. Press “Ctrl” if you want to create a…" at bounding box center [544, 263] width 1089 height 470
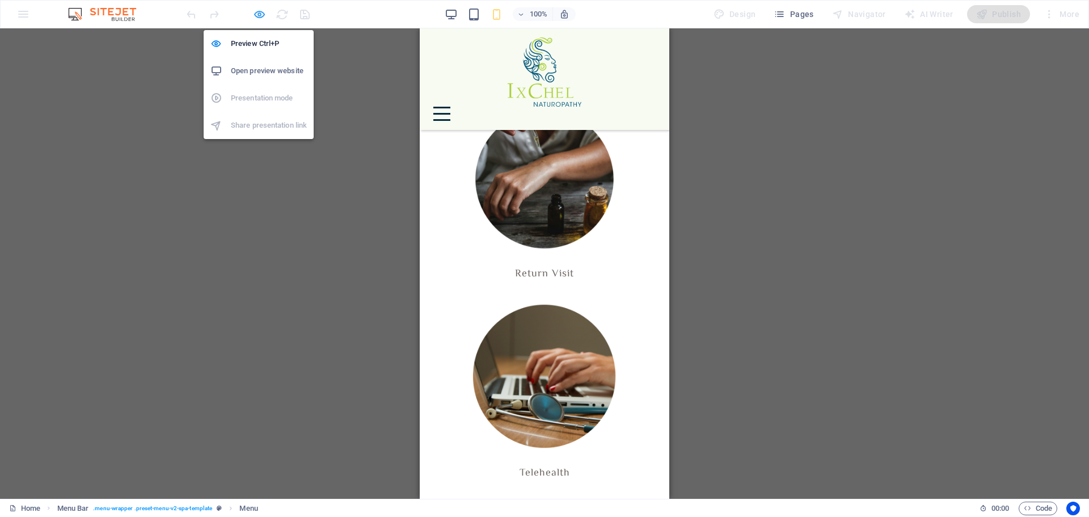
click at [257, 16] on icon "button" at bounding box center [259, 14] width 13 height 13
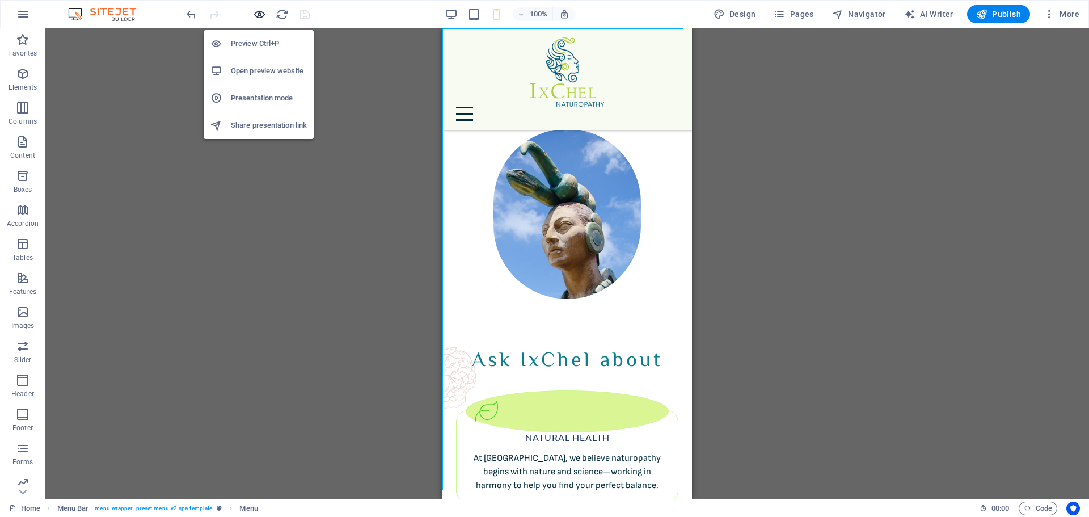
scroll to position [2258, 0]
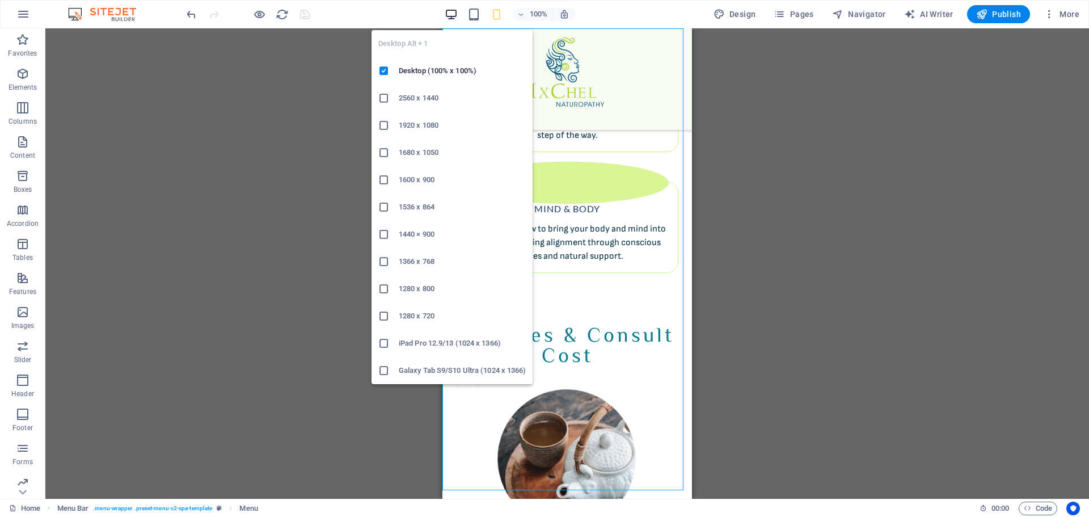
click at [450, 14] on icon "button" at bounding box center [451, 14] width 13 height 13
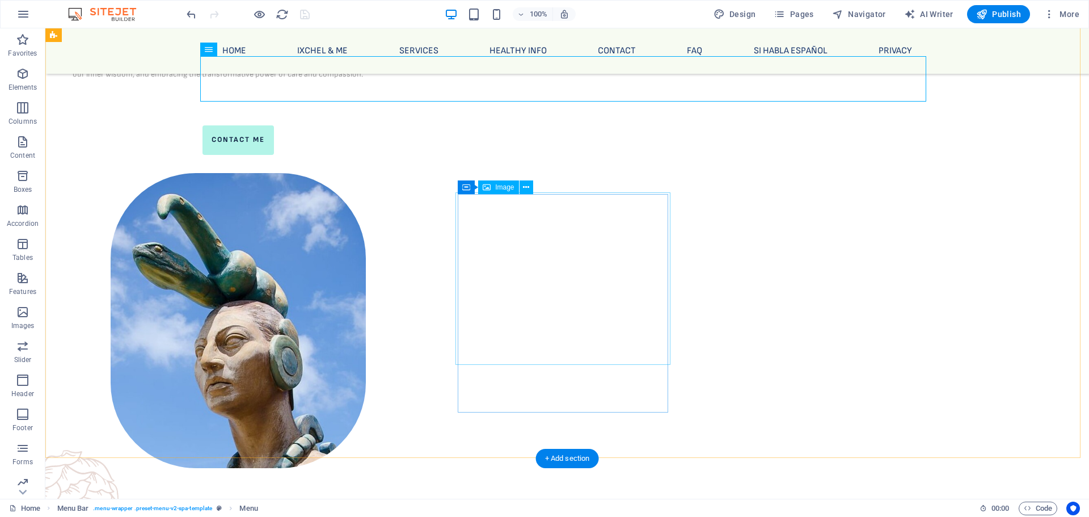
scroll to position [1067, 0]
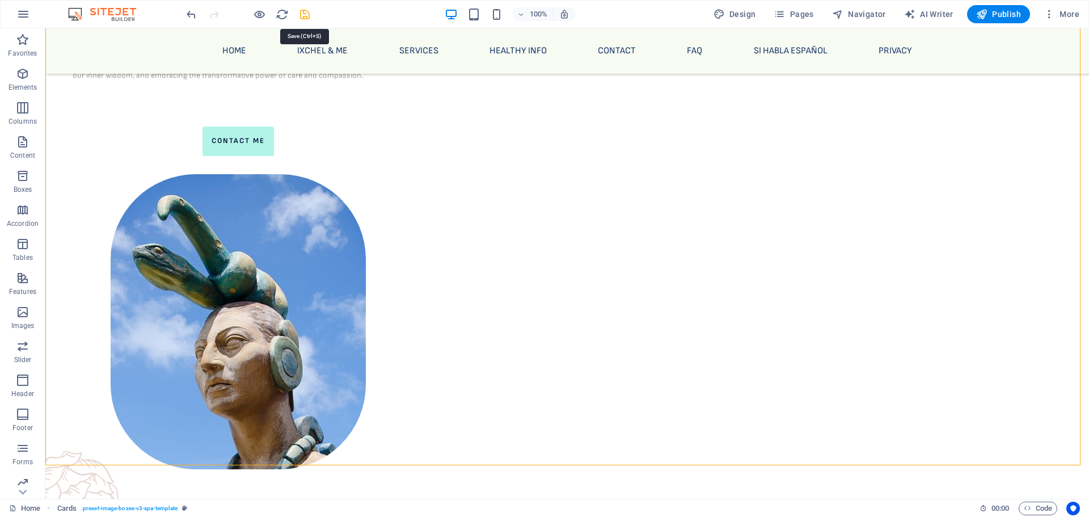
click at [306, 15] on icon "save" at bounding box center [304, 14] width 13 height 13
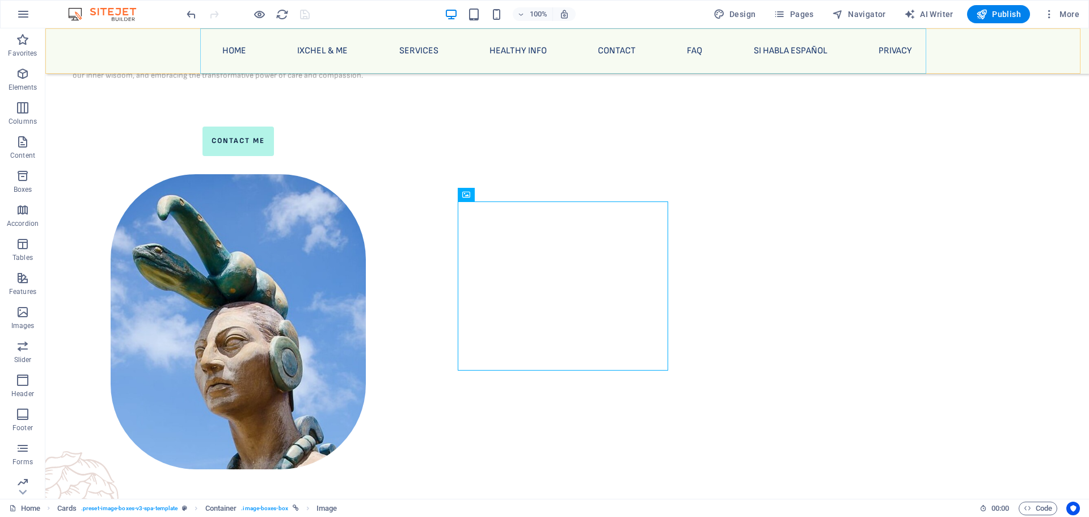
click at [316, 40] on nav "Home IxChel & Me Services Healthy Info Contact FAQ Si Habla Español Privacy" at bounding box center [567, 50] width 726 height 45
click at [424, 54] on nav "Home IxChel & Me Services Healthy Info Contact FAQ Si Habla Español Privacy" at bounding box center [567, 50] width 726 height 45
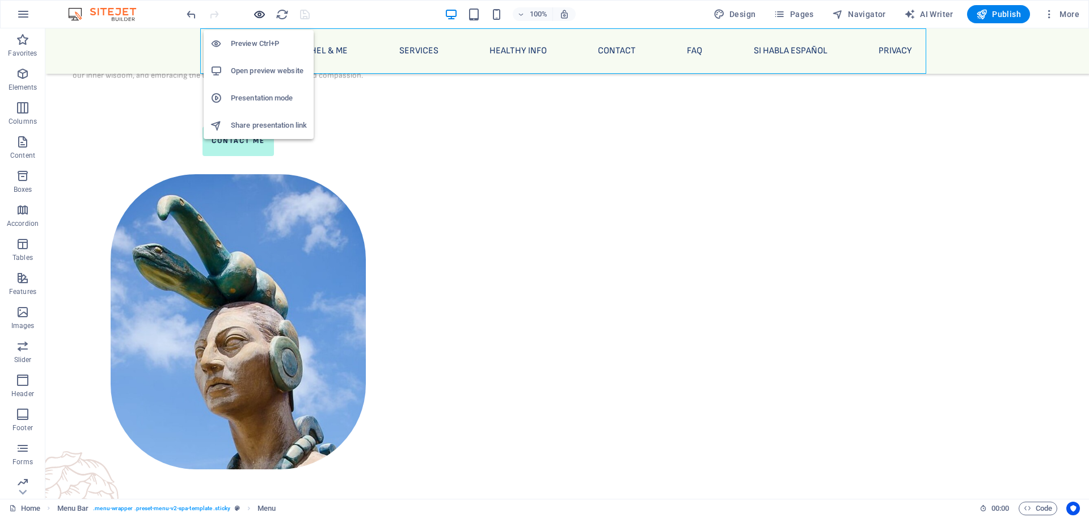
click at [262, 13] on icon "button" at bounding box center [259, 14] width 13 height 13
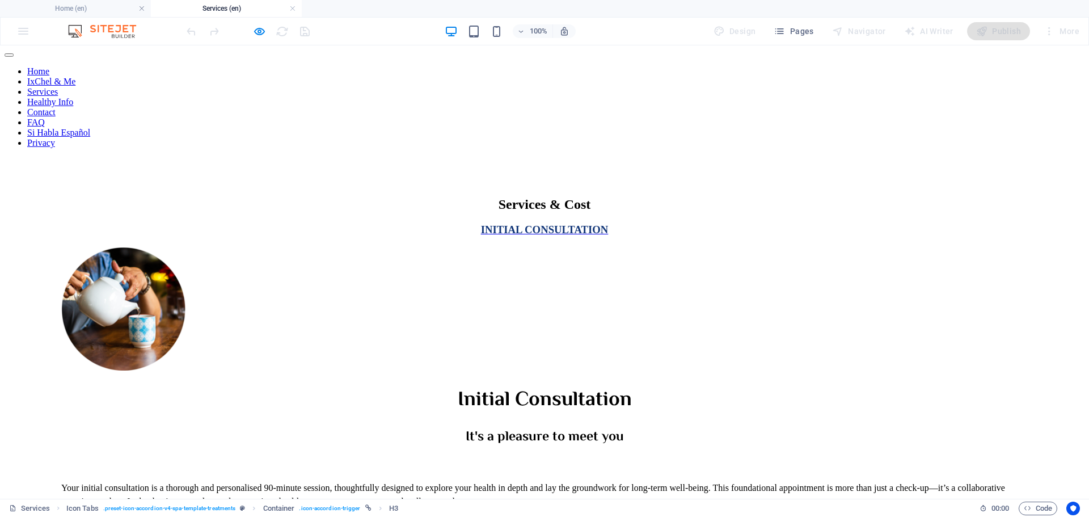
scroll to position [160, 0]
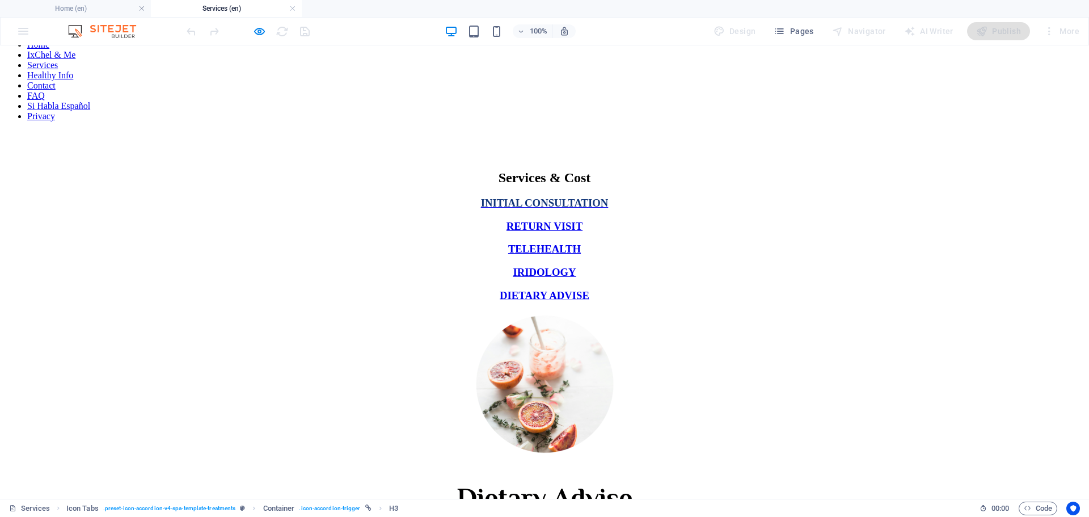
click at [192, 289] on div "DIETARY ADVISE" at bounding box center [544, 295] width 966 height 12
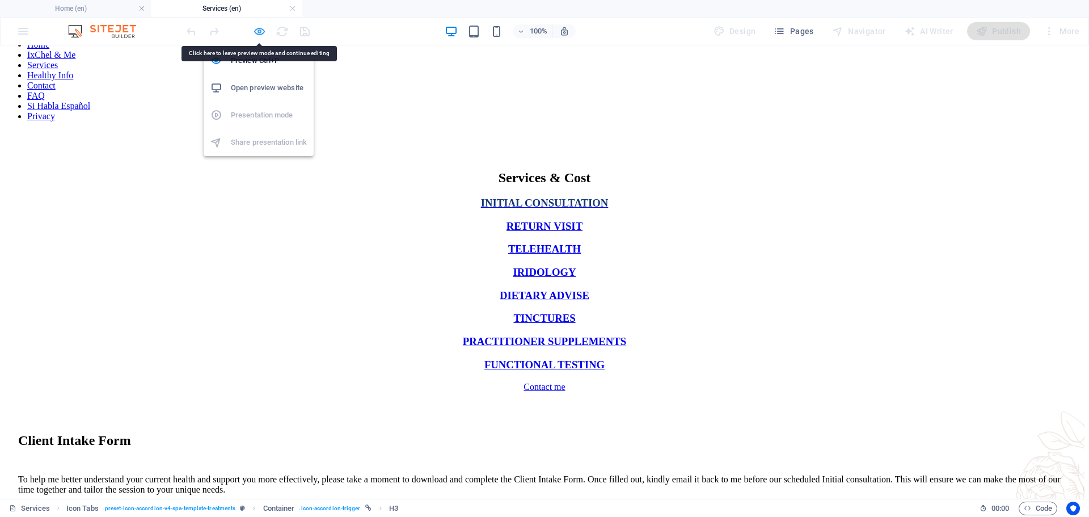
click at [263, 31] on icon "button" at bounding box center [259, 31] width 13 height 13
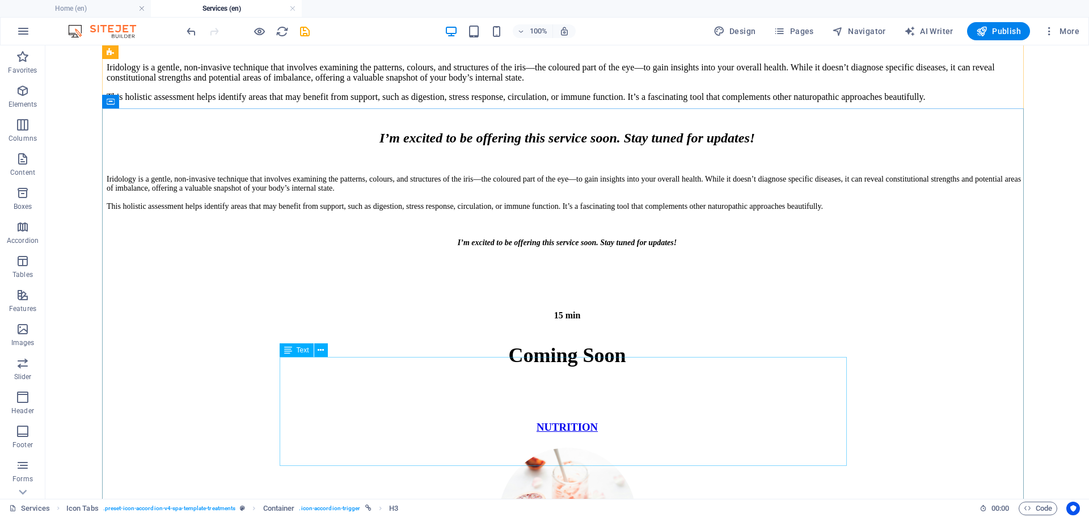
scroll to position [4042, 0]
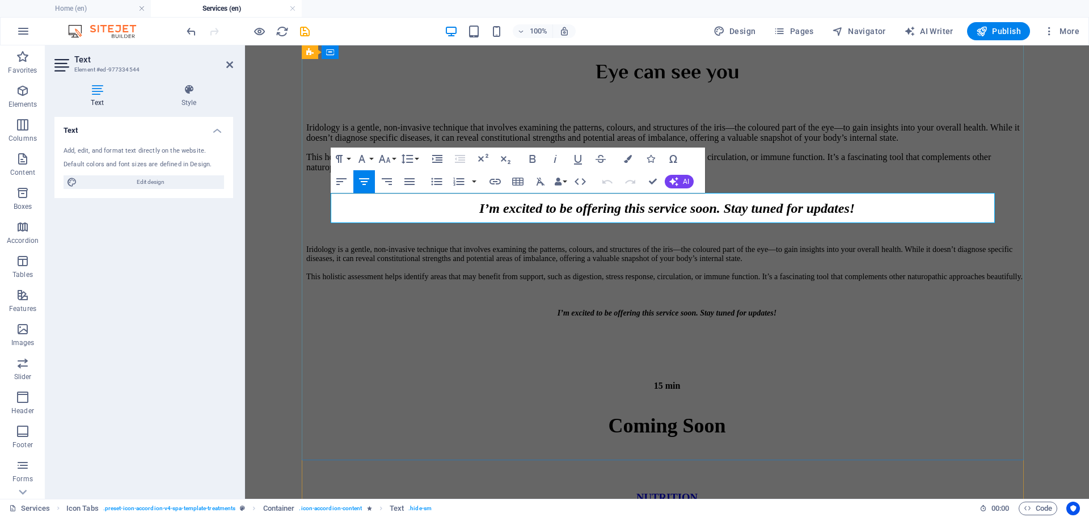
drag, startPoint x: 761, startPoint y: 204, endPoint x: 574, endPoint y: 207, distance: 186.6
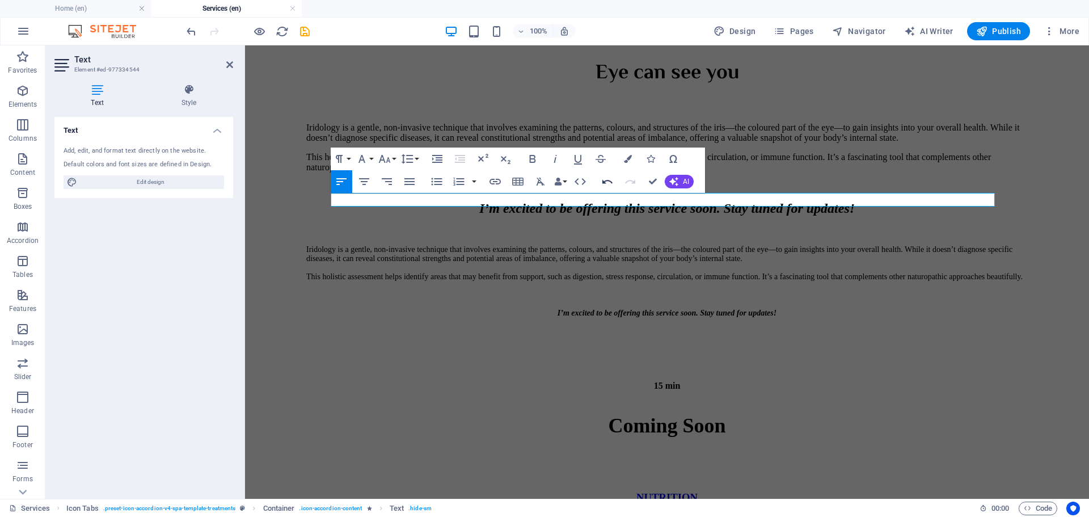
click at [608, 177] on icon "button" at bounding box center [607, 182] width 14 height 14
click at [609, 180] on icon "button" at bounding box center [607, 181] width 10 height 4
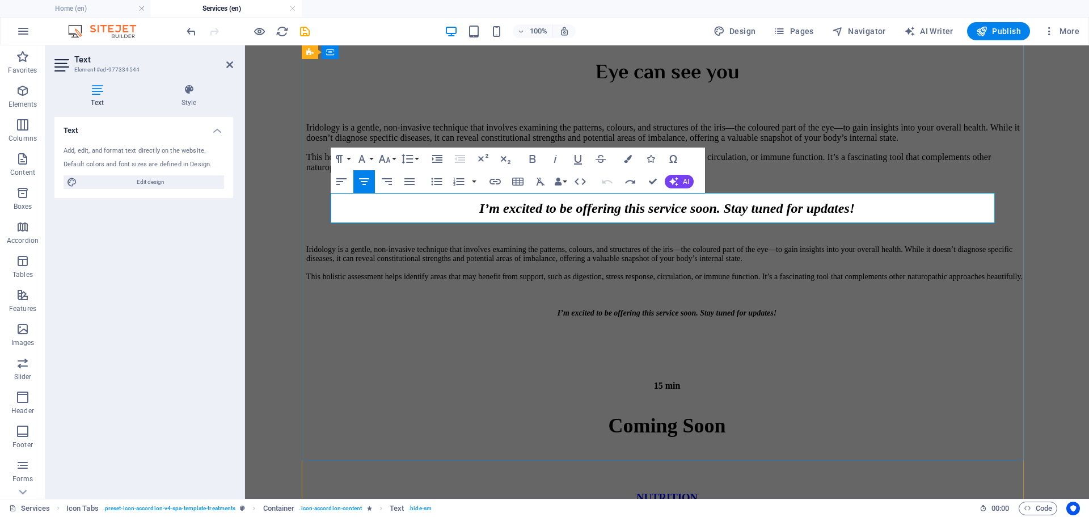
drag, startPoint x: 736, startPoint y: 204, endPoint x: 580, endPoint y: 200, distance: 156.6
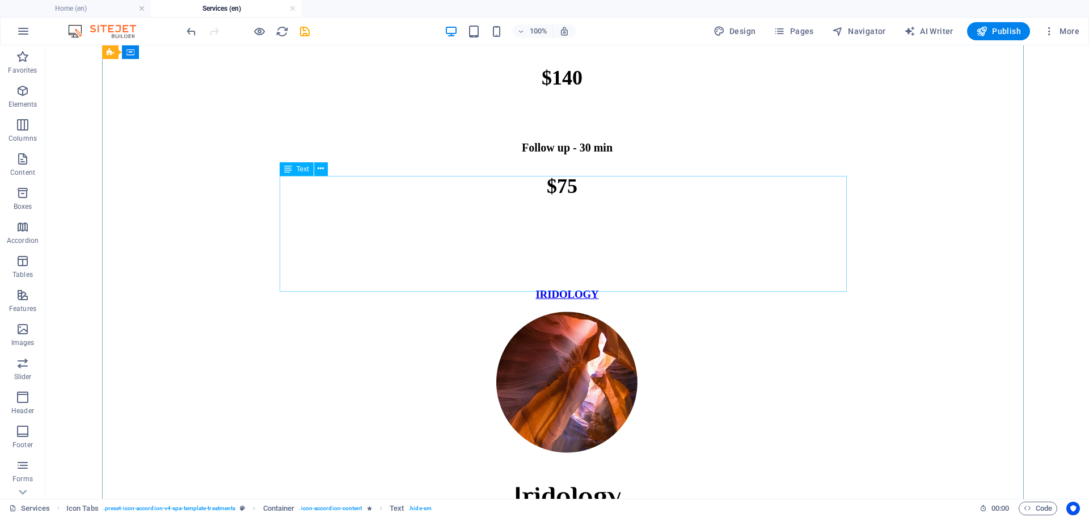
scroll to position [3471, 0]
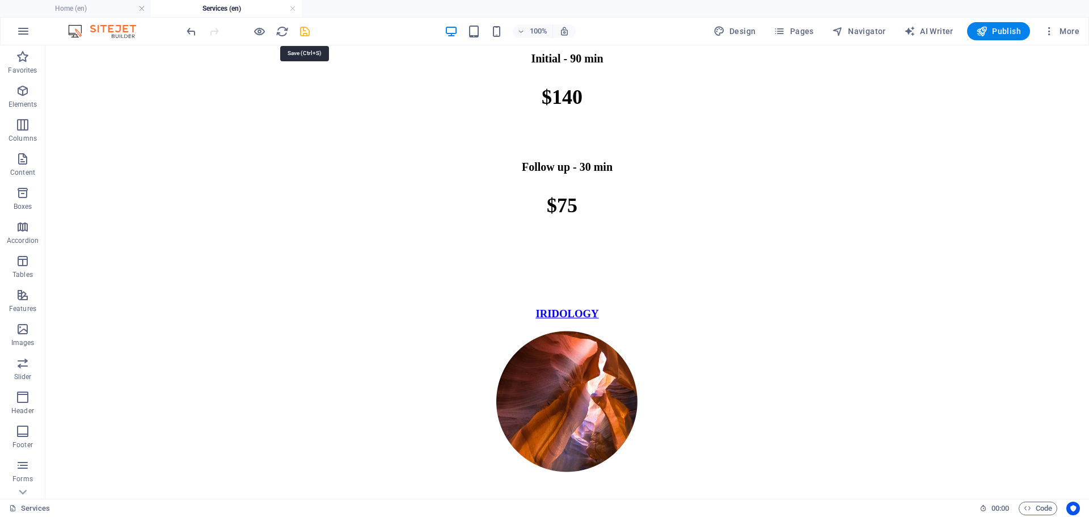
click at [308, 28] on icon "save" at bounding box center [304, 31] width 13 height 13
click at [261, 32] on icon "button" at bounding box center [259, 31] width 13 height 13
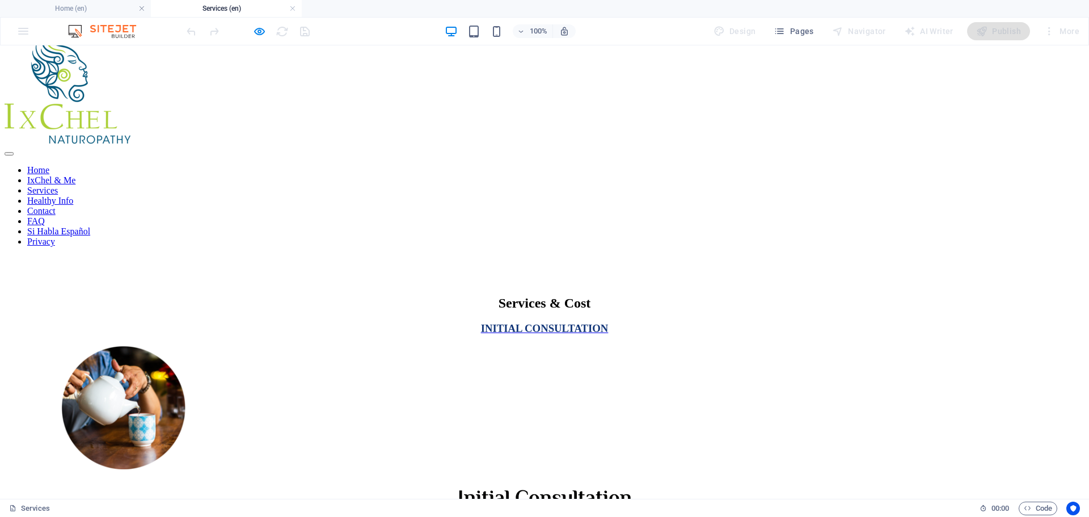
scroll to position [20, 0]
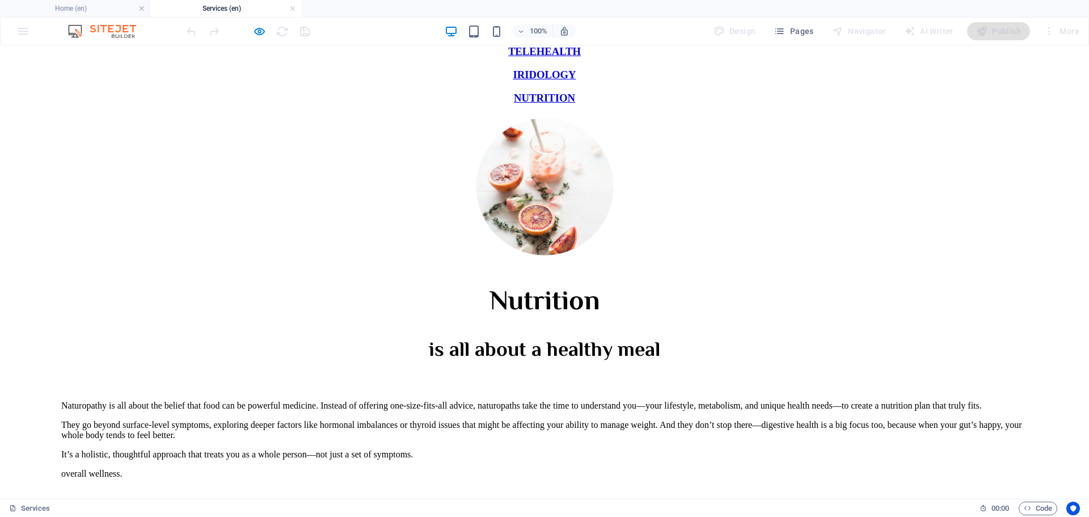
scroll to position [361, 0]
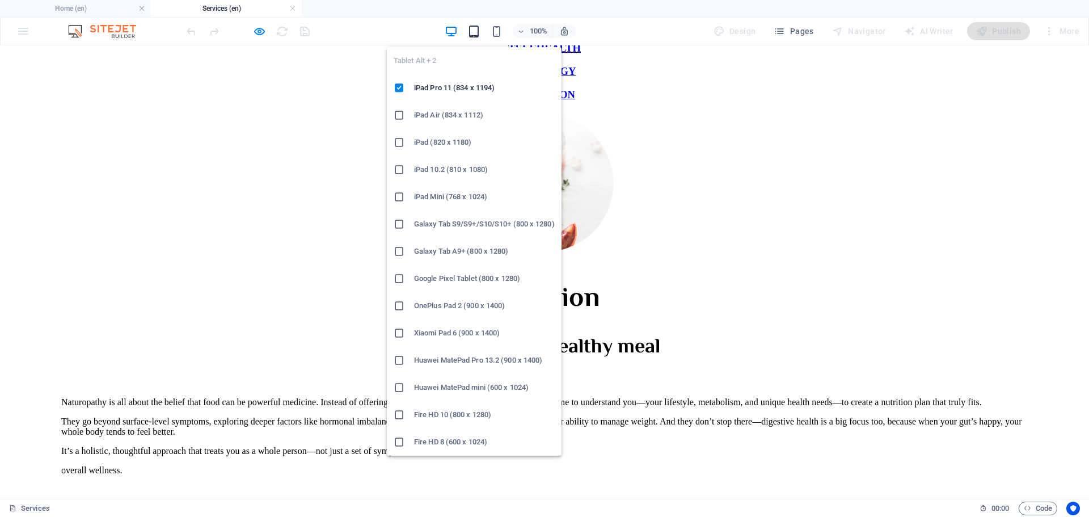
click at [474, 27] on icon "button" at bounding box center [473, 31] width 13 height 13
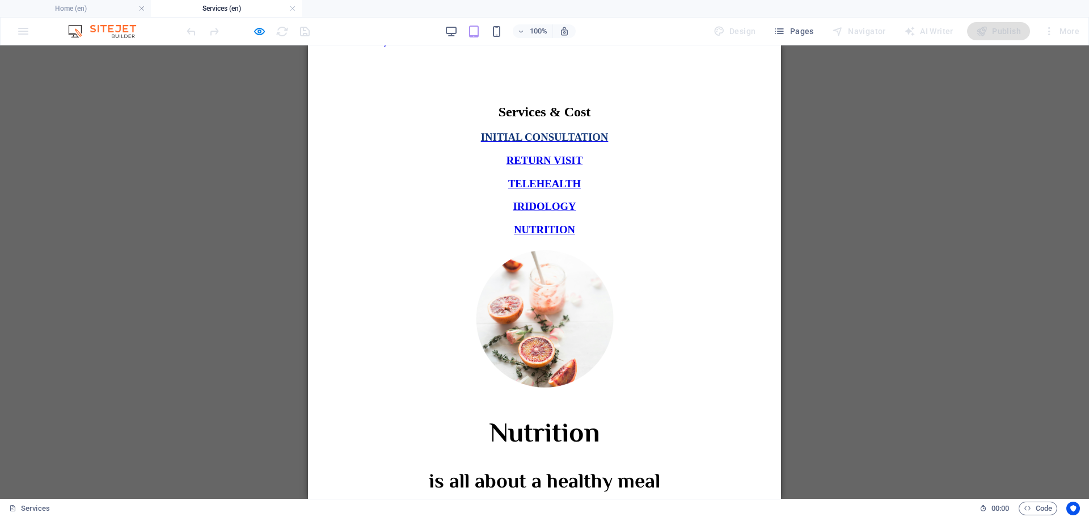
scroll to position [176, 0]
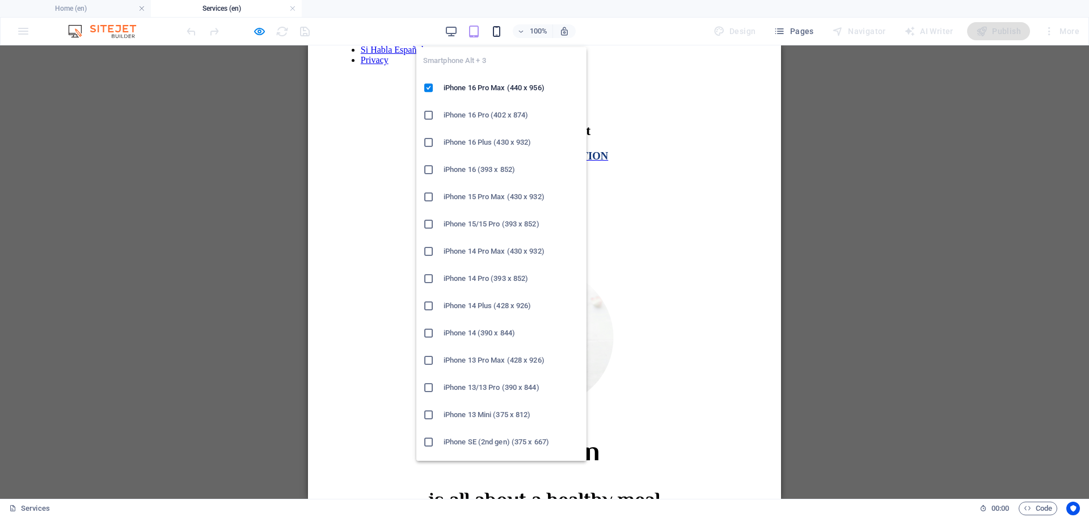
click at [498, 32] on icon "button" at bounding box center [496, 31] width 13 height 13
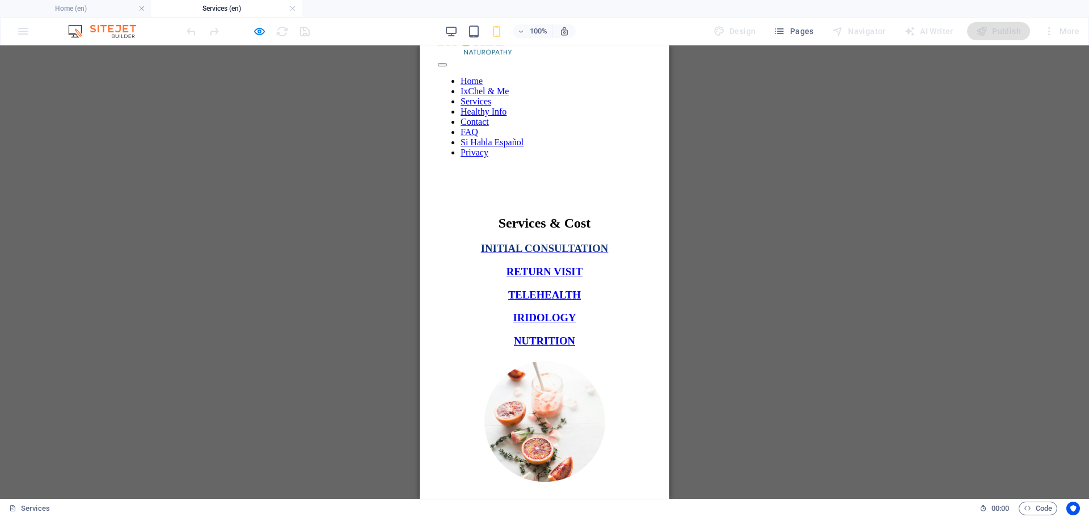
scroll to position [20, 0]
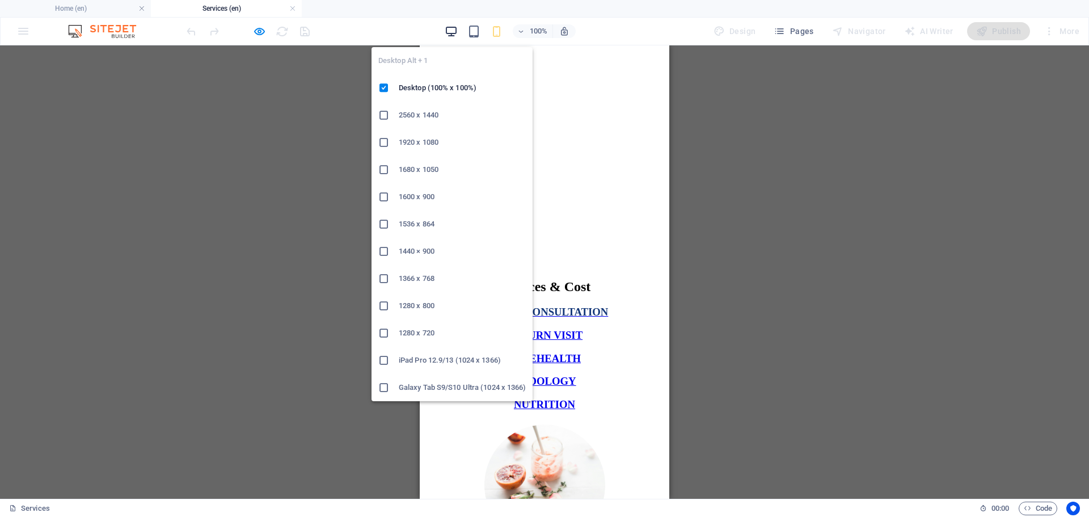
click at [451, 31] on icon "button" at bounding box center [451, 31] width 13 height 13
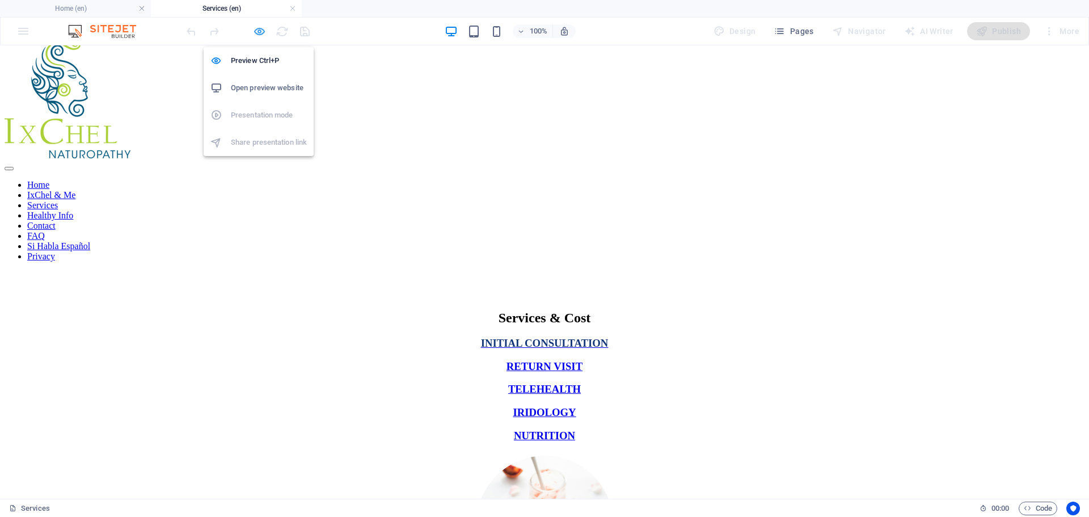
click at [261, 32] on icon "button" at bounding box center [259, 31] width 13 height 13
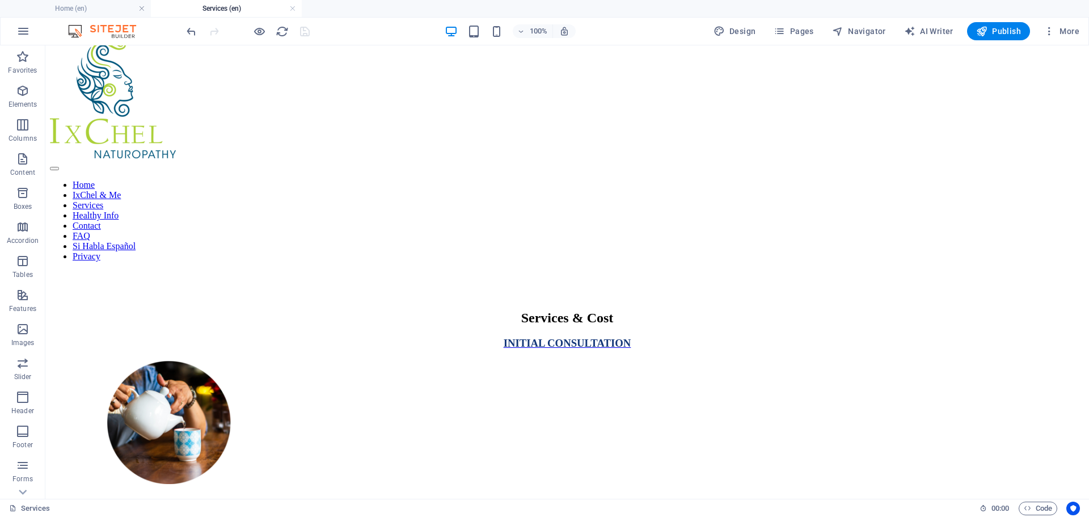
click at [306, 35] on div at bounding box center [247, 31] width 127 height 18
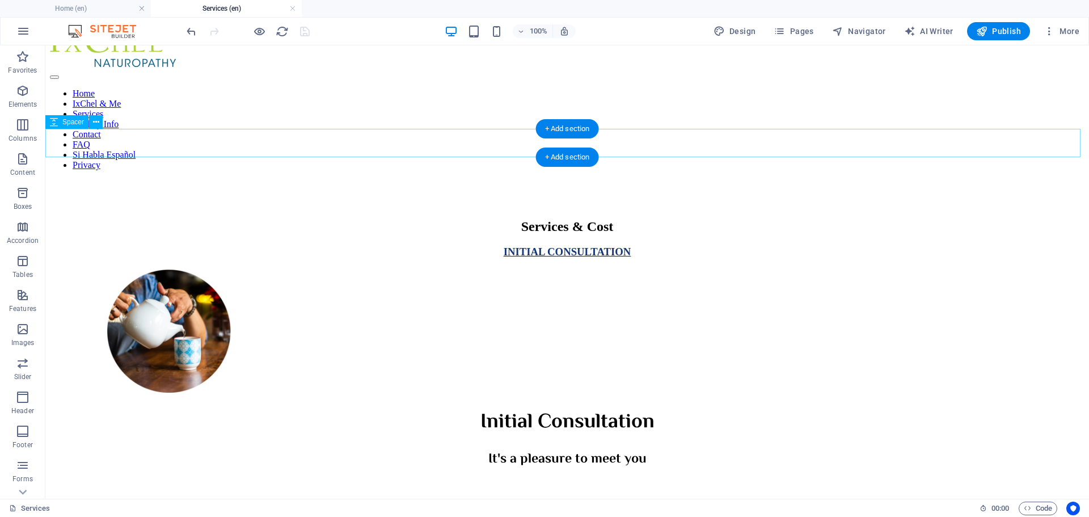
scroll to position [115, 0]
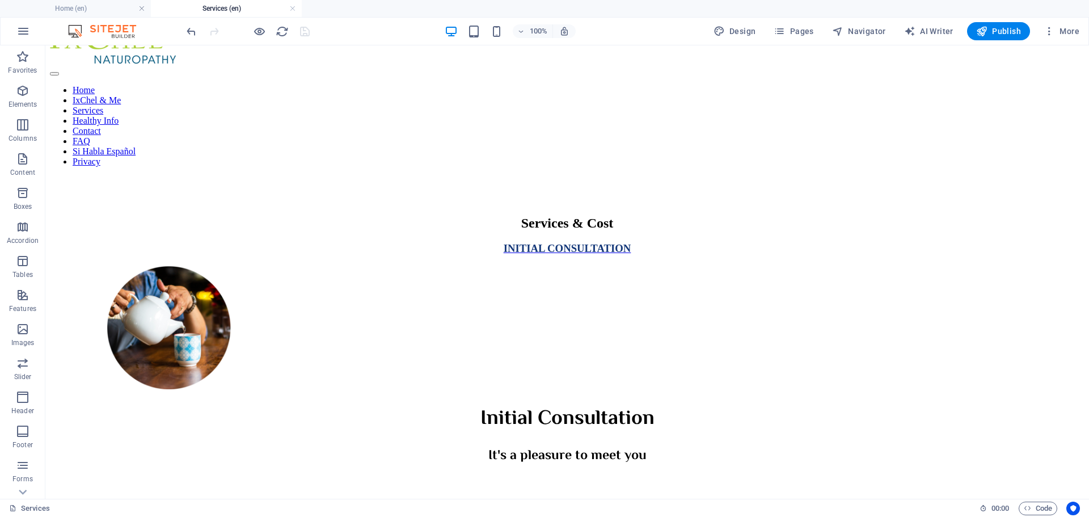
click at [304, 33] on div at bounding box center [247, 31] width 127 height 18
click at [291, 8] on link at bounding box center [292, 8] width 7 height 11
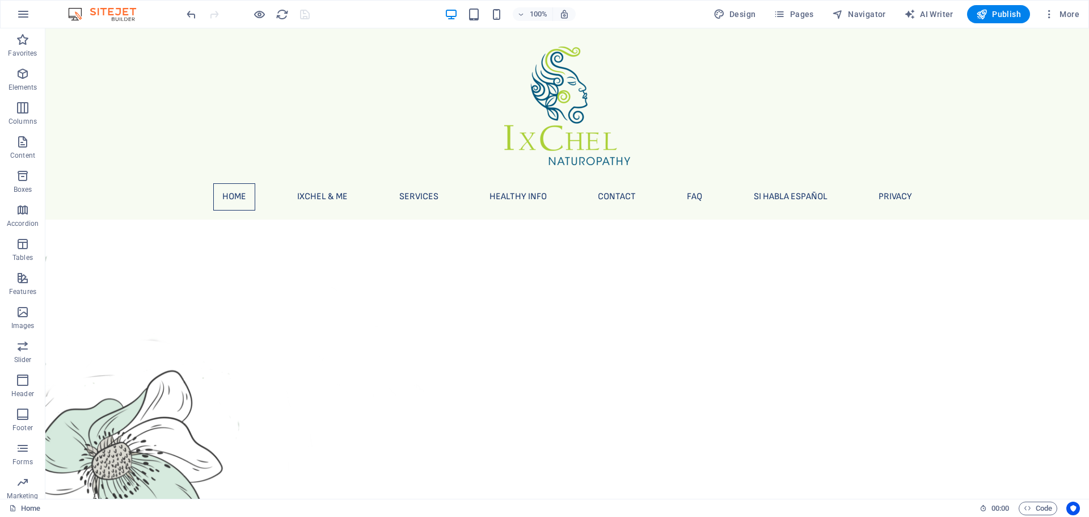
scroll to position [661, 0]
